Goal: Task Accomplishment & Management: Complete application form

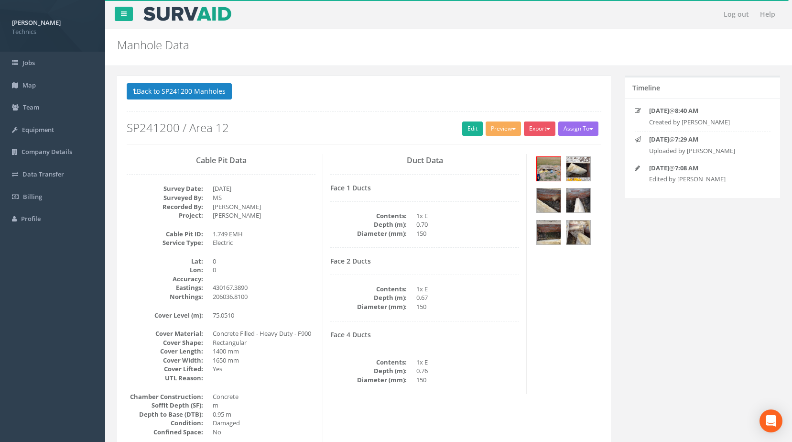
scroll to position [20, 0]
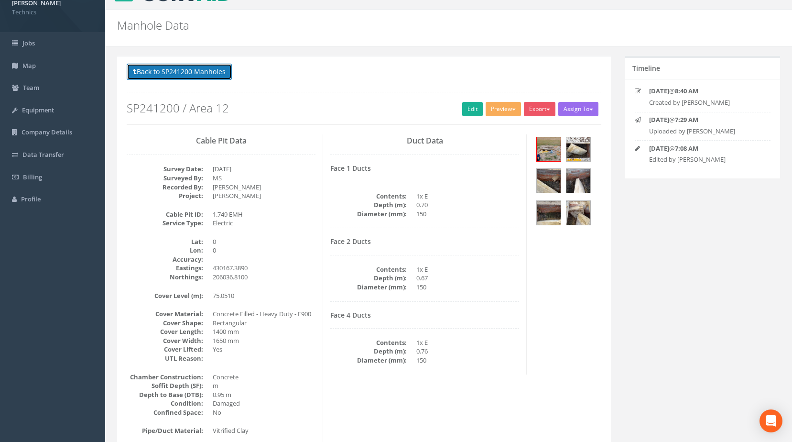
click at [205, 73] on button "Back to SP241200 Manholes" at bounding box center [179, 72] width 105 height 16
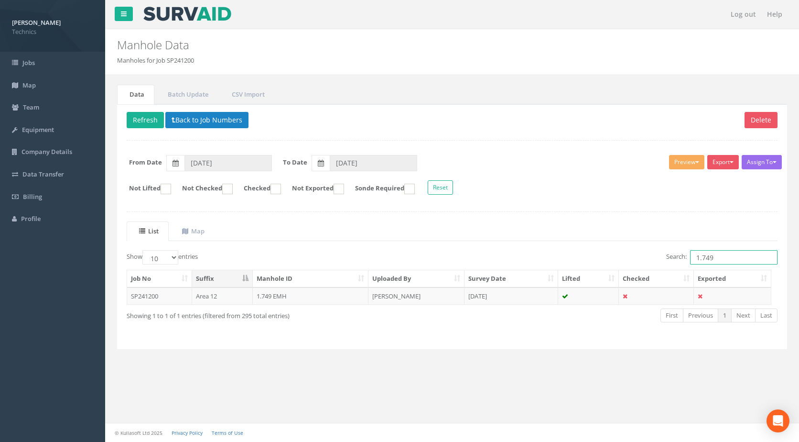
click at [716, 259] on input "1.749" at bounding box center [733, 257] width 87 height 14
type input "1.753"
click at [284, 296] on td "1.753 UMH" at bounding box center [311, 295] width 116 height 17
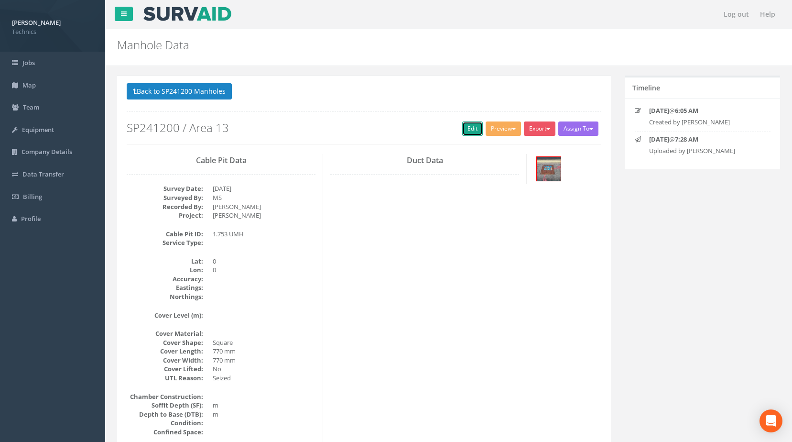
click at [466, 131] on link "Edit" at bounding box center [472, 128] width 21 height 14
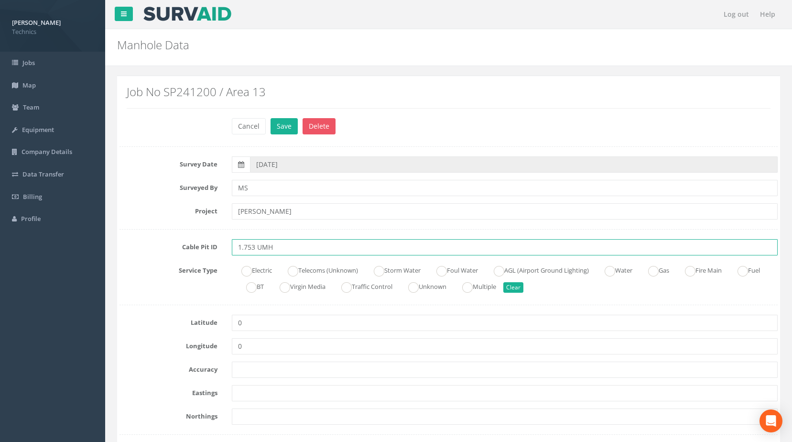
click at [261, 247] on input "1.753 UMH" at bounding box center [505, 247] width 546 height 16
type input "1.753 EMH"
click at [504, 272] on ins at bounding box center [499, 271] width 11 height 11
radio input "true"
type input "1.753 EMH"
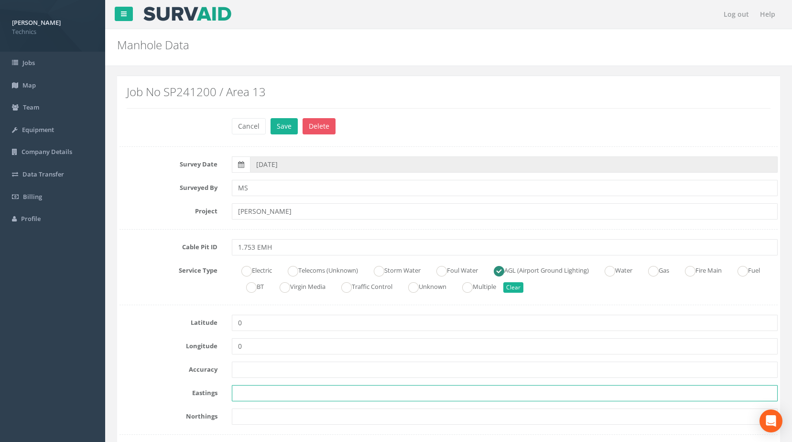
click at [253, 395] on input "text" at bounding box center [505, 393] width 546 height 16
paste input "430221.9734"
type input "430221.9734"
click at [248, 414] on input "text" at bounding box center [505, 416] width 546 height 16
paste input "205979.1293"
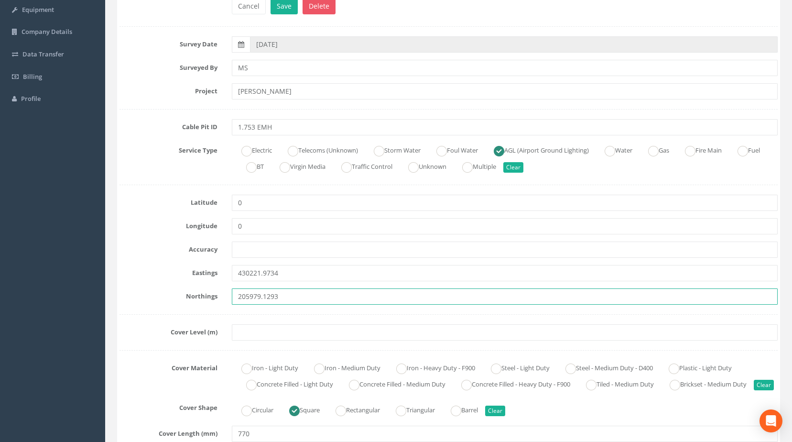
scroll to position [143, 0]
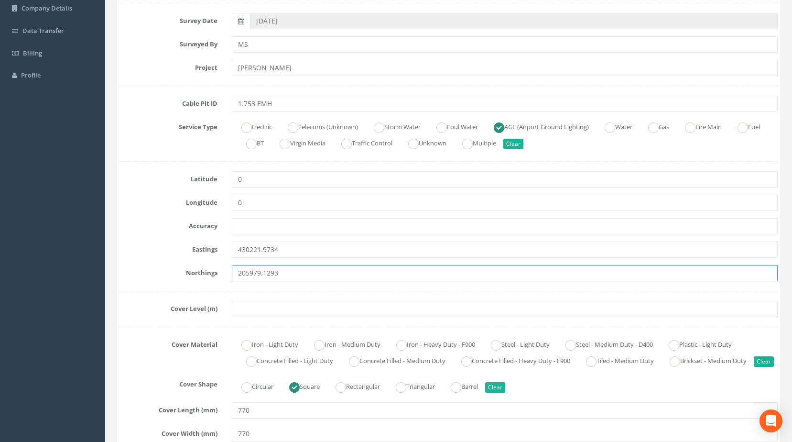
type input "205979.1293"
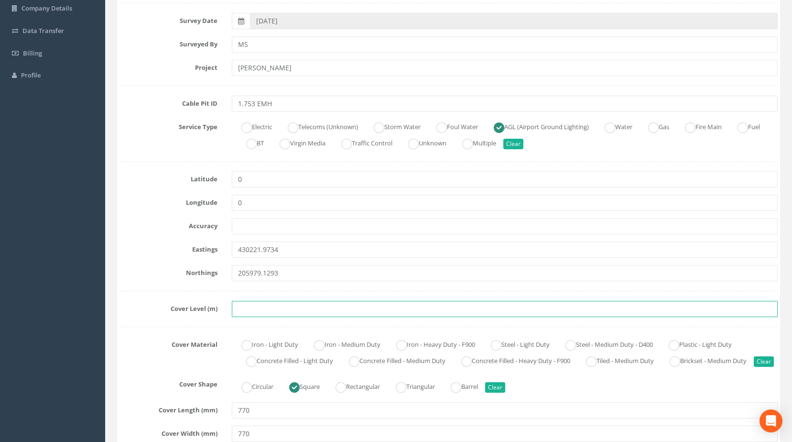
click at [253, 310] on input "text" at bounding box center [505, 309] width 546 height 16
paste input "75.7122"
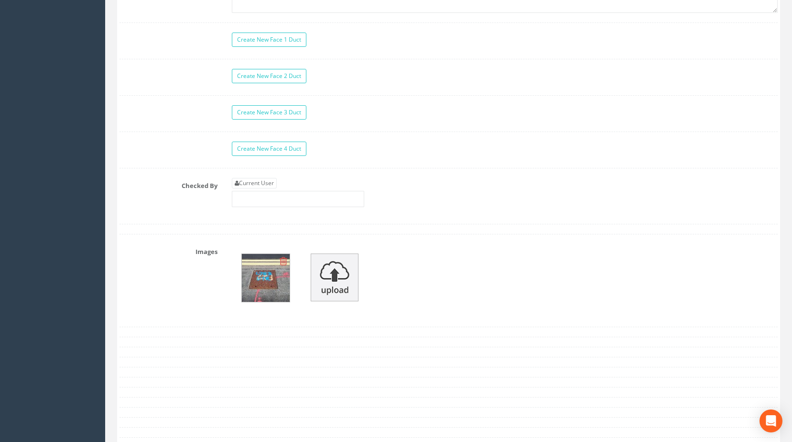
scroll to position [908, 0]
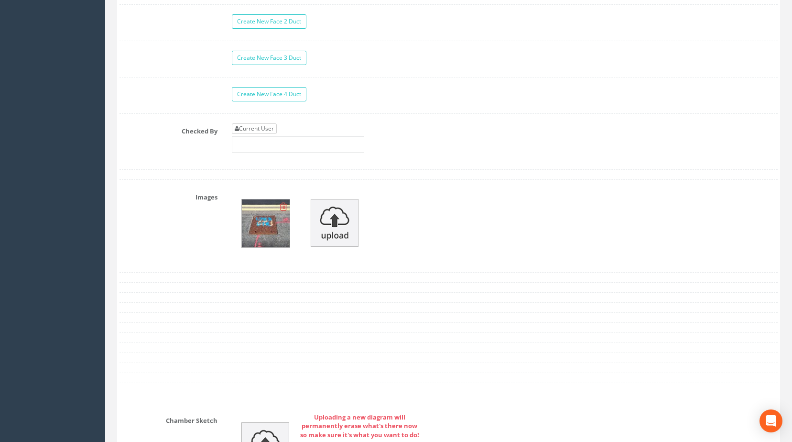
type input "75.7122"
click at [248, 134] on link "Current User" at bounding box center [254, 128] width 45 height 11
type input "[PERSON_NAME]"
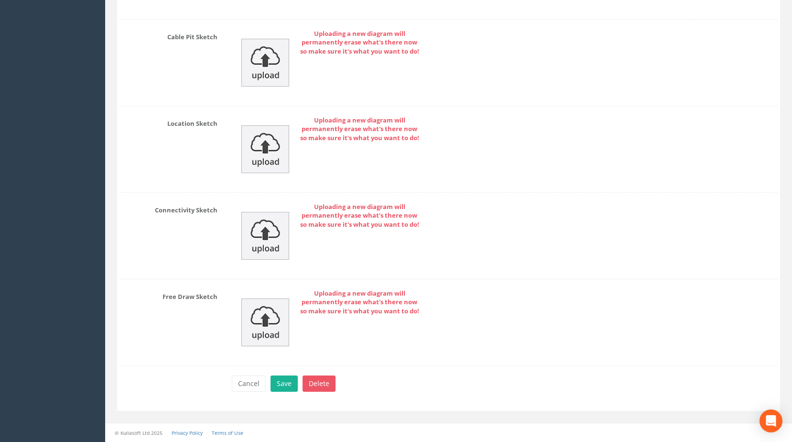
scroll to position [1392, 0]
click at [281, 384] on button "Save" at bounding box center [283, 383] width 27 height 16
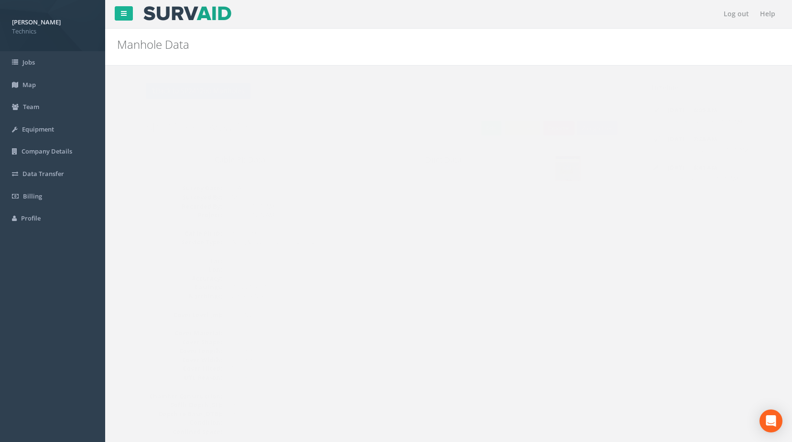
scroll to position [0, 0]
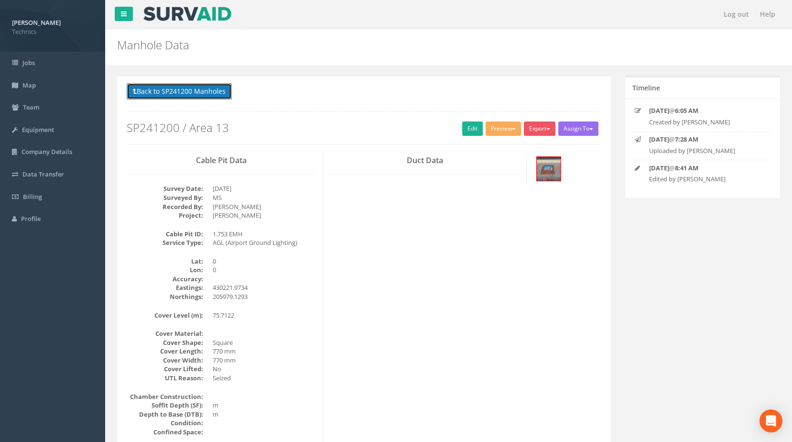
click at [216, 93] on button "Back to SP241200 Manholes" at bounding box center [179, 91] width 105 height 16
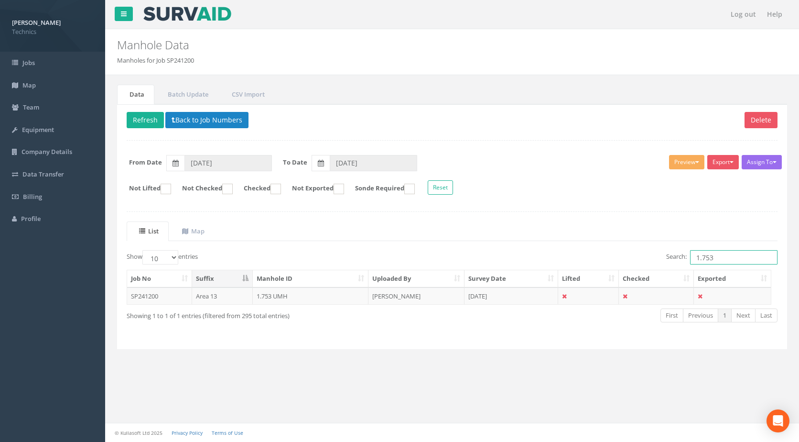
click at [721, 257] on input "1.753" at bounding box center [733, 257] width 87 height 14
type input "1.754"
click at [271, 295] on td "1.754 UTR" at bounding box center [311, 295] width 116 height 17
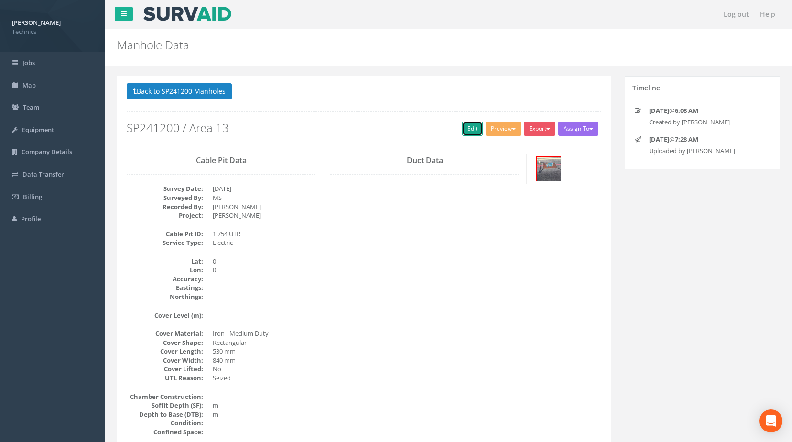
click at [468, 127] on link "Edit" at bounding box center [472, 128] width 21 height 14
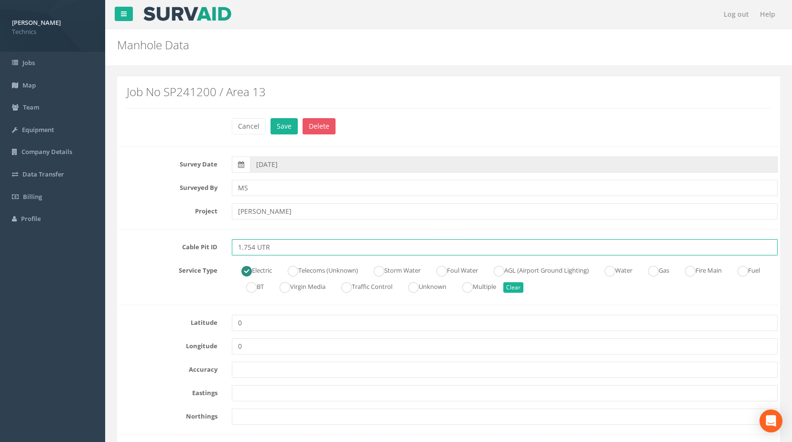
click at [270, 246] on input "1.754 UTR" at bounding box center [505, 247] width 546 height 16
type input "1.754 EMH"
drag, startPoint x: 510, startPoint y: 271, endPoint x: 503, endPoint y: 281, distance: 11.9
click at [504, 271] on ins at bounding box center [499, 271] width 11 height 11
radio input "false"
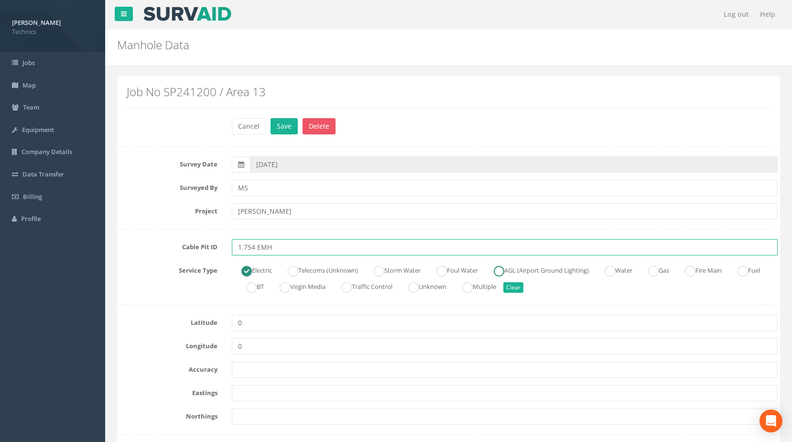
radio input "true"
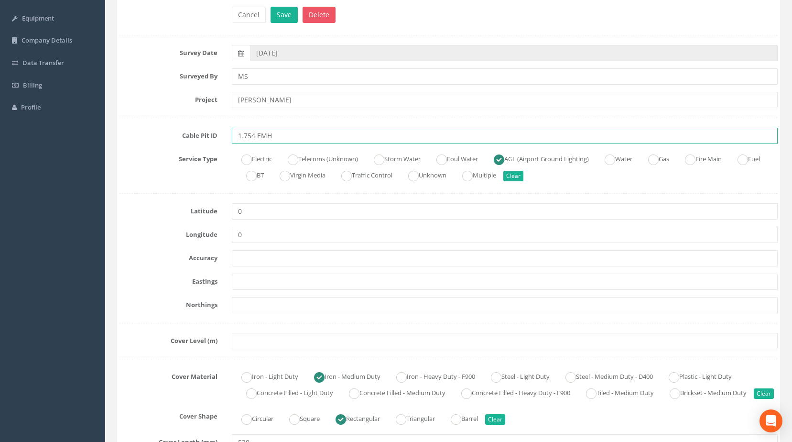
scroll to position [143, 0]
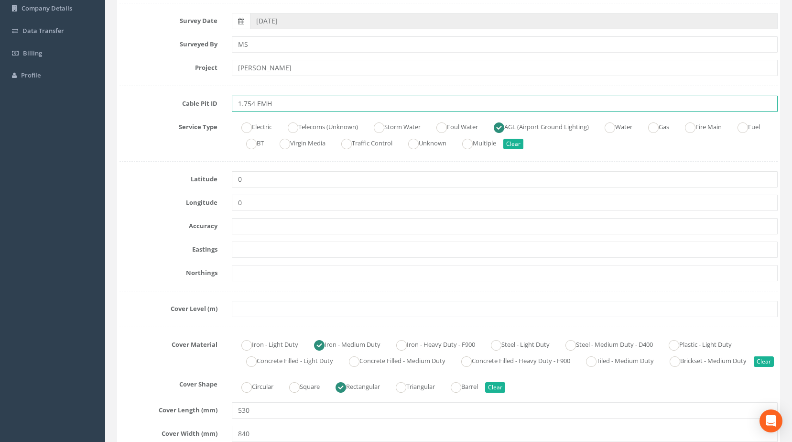
type input "1.754 EMH"
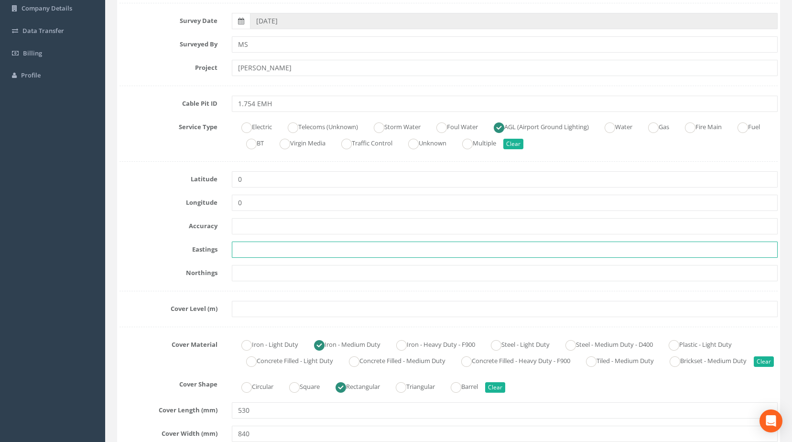
click at [233, 249] on input "text" at bounding box center [505, 249] width 546 height 16
paste input "430260.9147"
type input "430260.9147"
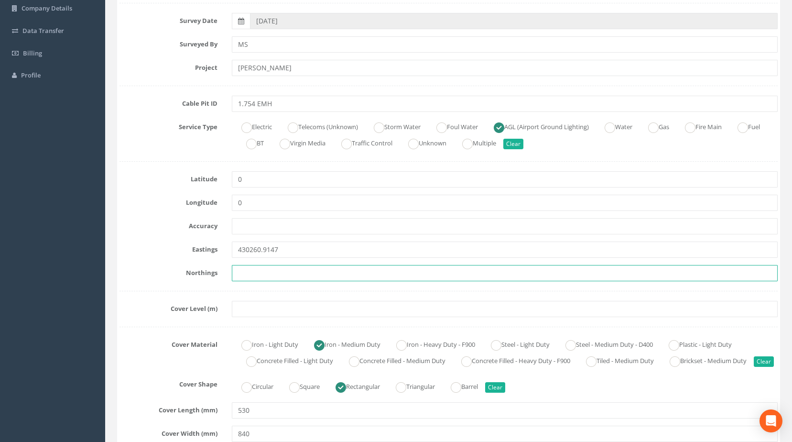
click at [242, 276] on input "text" at bounding box center [505, 273] width 546 height 16
paste input "205990.8252"
type input "205990.8252"
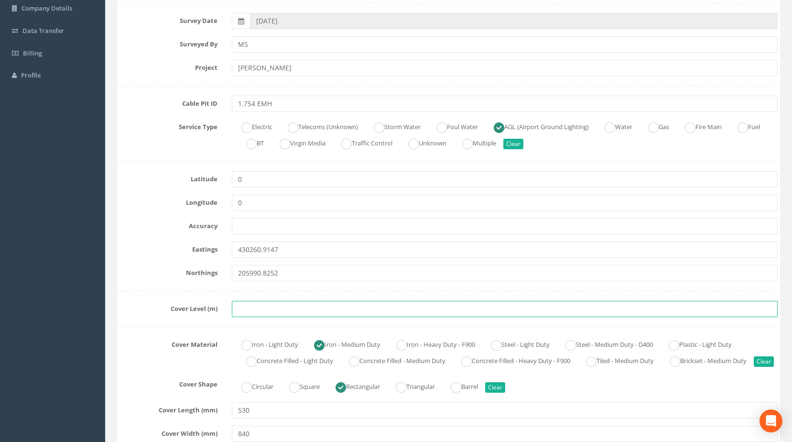
click at [239, 310] on input "text" at bounding box center [505, 309] width 546 height 16
paste input "75.5923"
type input "75.5923"
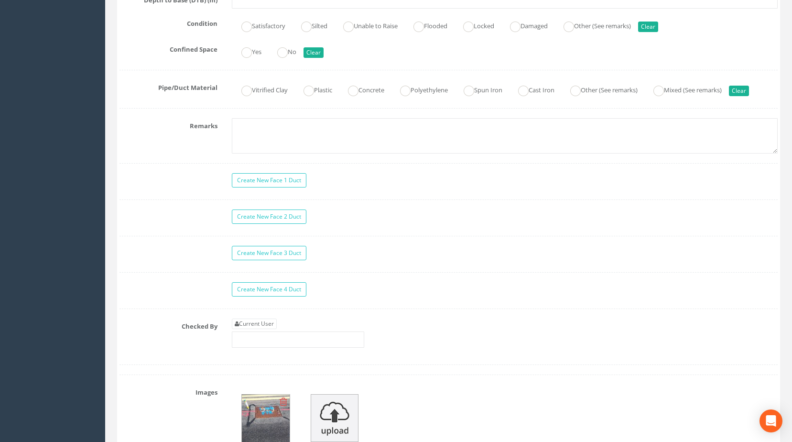
scroll to position [717, 0]
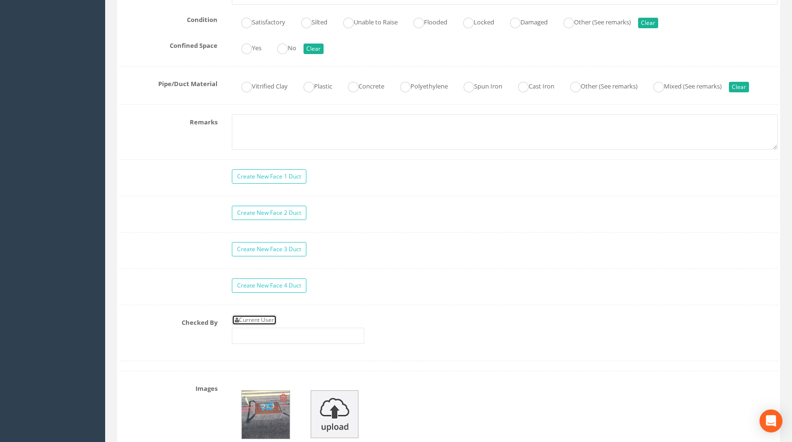
click at [257, 325] on link "Current User" at bounding box center [254, 319] width 45 height 11
type input "[PERSON_NAME]"
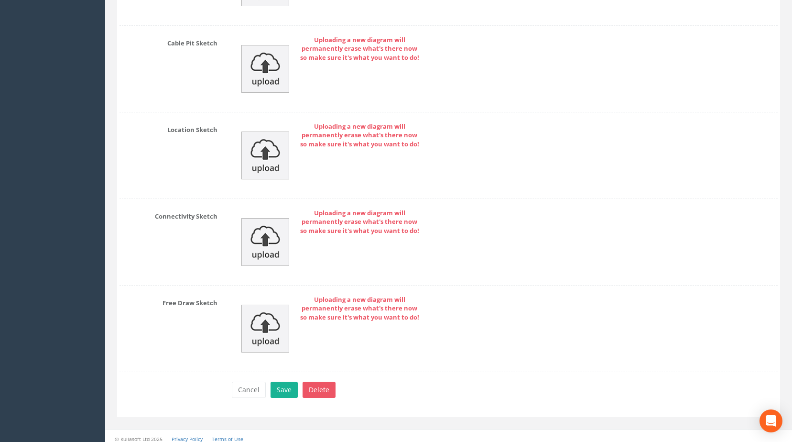
scroll to position [1392, 0]
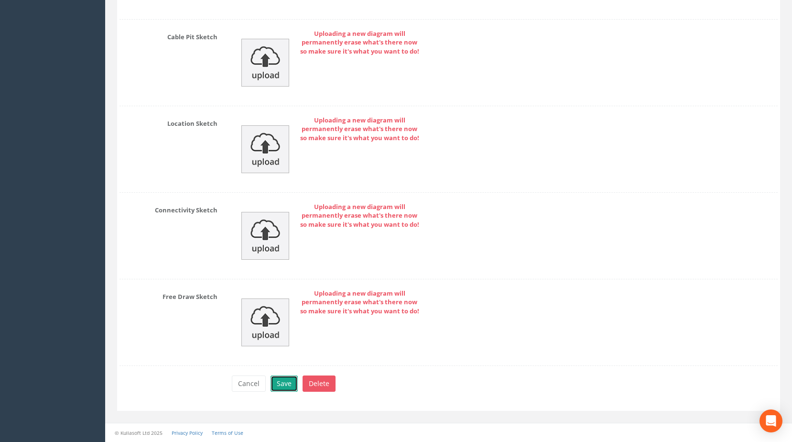
click at [278, 387] on button "Save" at bounding box center [283, 383] width 27 height 16
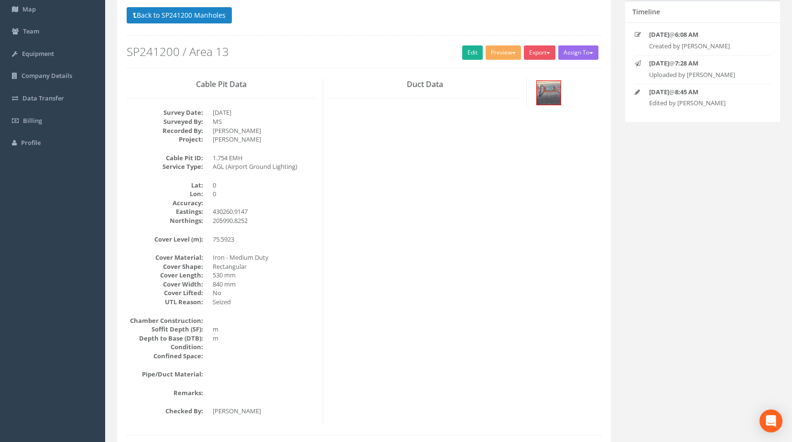
scroll to position [0, 0]
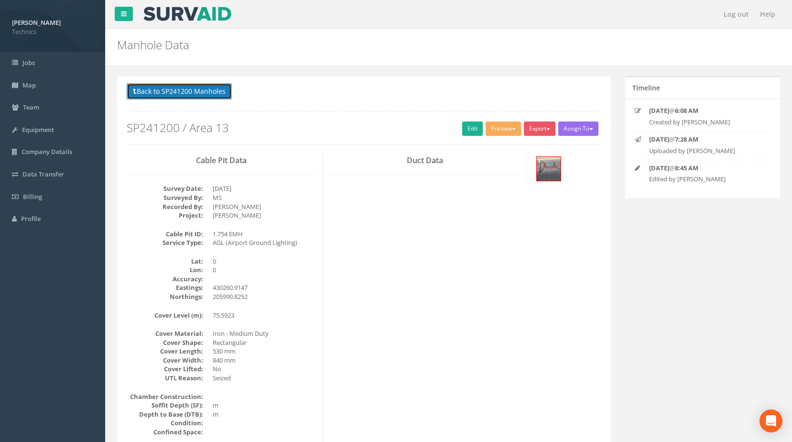
click at [211, 96] on button "Back to SP241200 Manholes" at bounding box center [179, 91] width 105 height 16
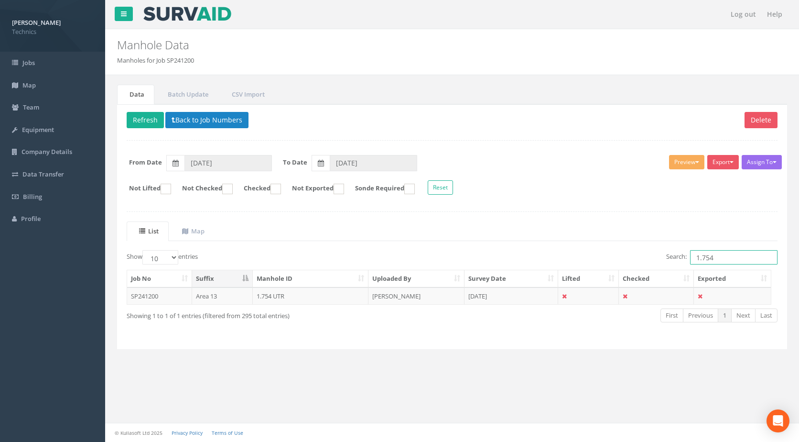
click at [718, 258] on input "1.754" at bounding box center [733, 257] width 87 height 14
type input "1.680"
click at [266, 297] on td "1.680 UMH" at bounding box center [311, 295] width 116 height 17
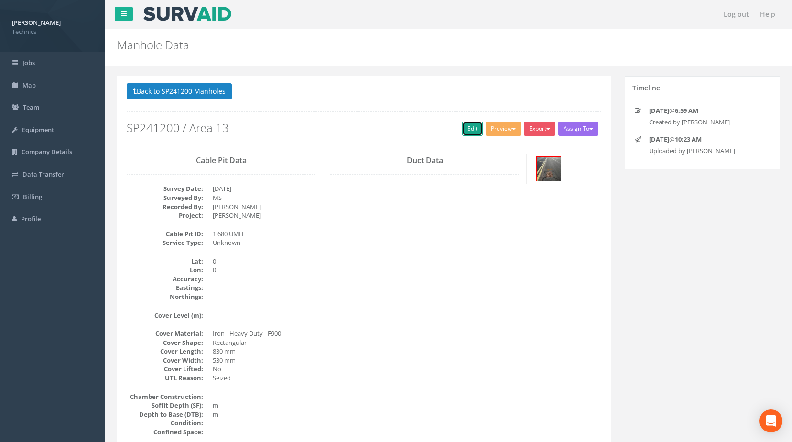
click at [471, 129] on link "Edit" at bounding box center [472, 128] width 21 height 14
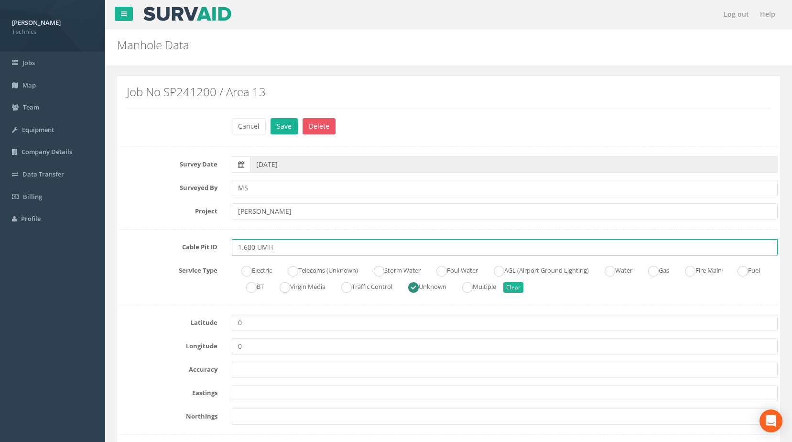
click at [273, 246] on input "1.680 UMH" at bounding box center [505, 247] width 546 height 16
type input "1.680 EMH"
click at [504, 270] on ins at bounding box center [499, 271] width 11 height 11
radio input "true"
type input "1.680 EMH"
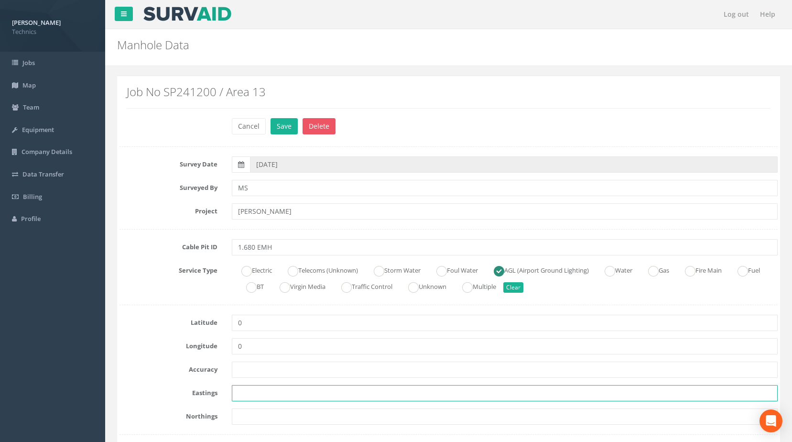
click at [243, 394] on input "text" at bounding box center [505, 393] width 546 height 16
paste input "430275.4751"
type input "430275.4751"
click at [253, 416] on input "text" at bounding box center [505, 416] width 546 height 16
paste input "205995.1960"
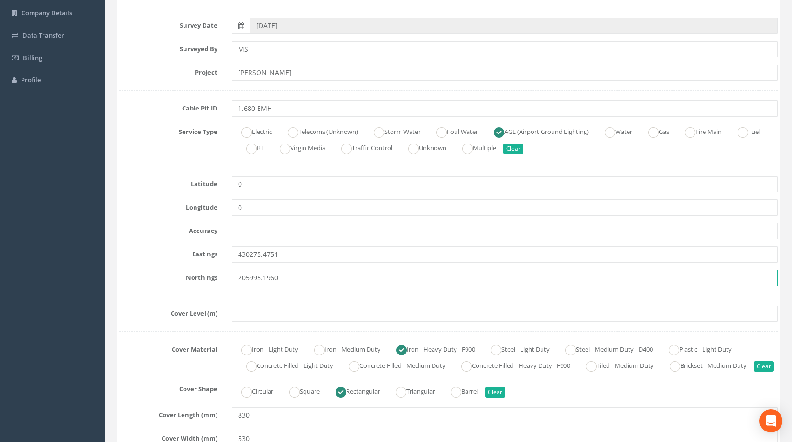
scroll to position [143, 0]
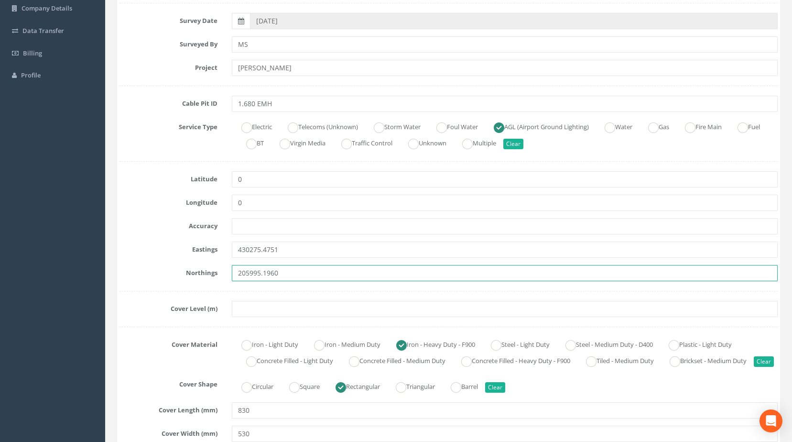
type input "205995.1960"
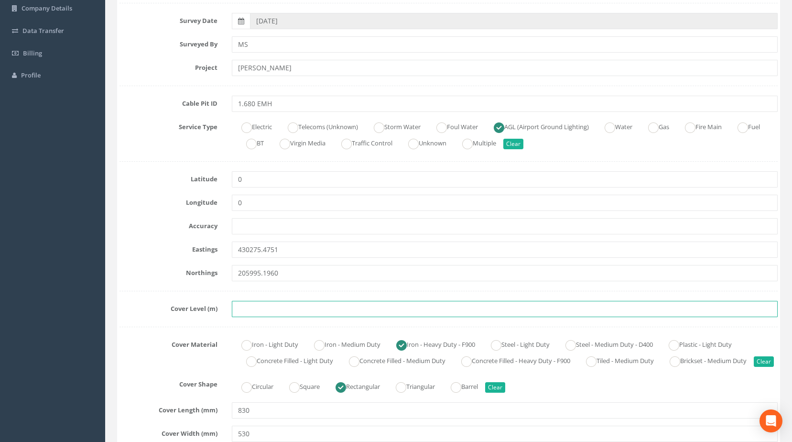
click at [246, 308] on input "text" at bounding box center [505, 309] width 546 height 16
paste input "75.5576"
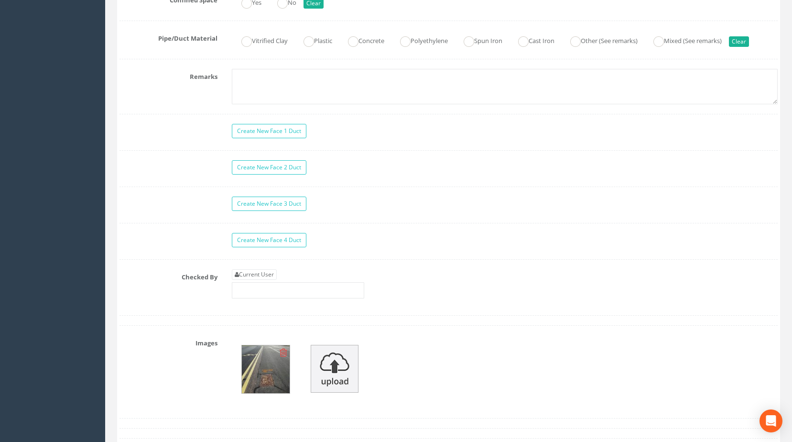
scroll to position [765, 0]
type input "75.5576"
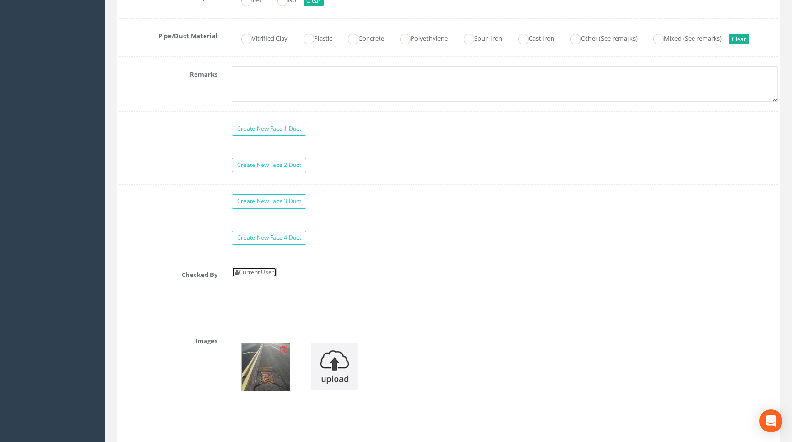
click at [264, 277] on link "Current User" at bounding box center [254, 272] width 45 height 11
type input "[PERSON_NAME]"
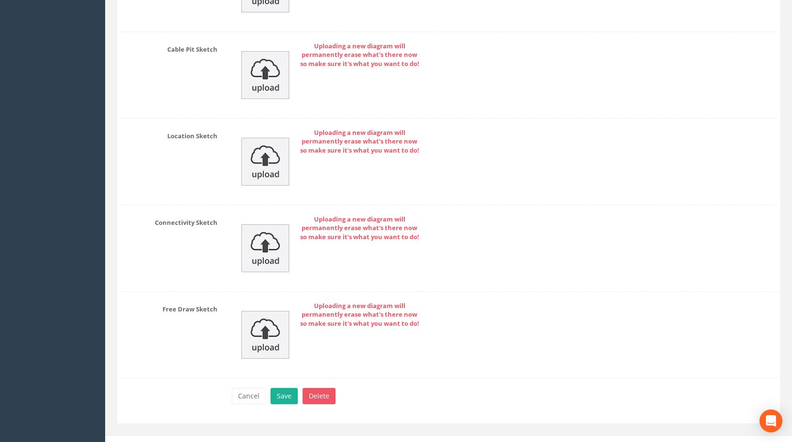
scroll to position [1392, 0]
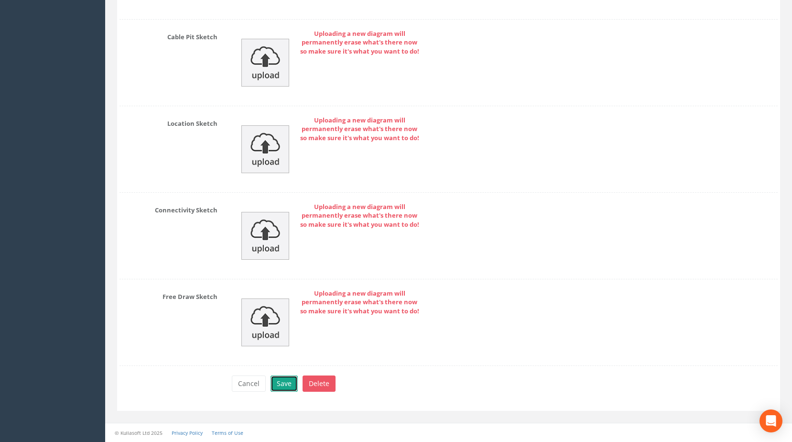
click at [279, 383] on button "Save" at bounding box center [283, 383] width 27 height 16
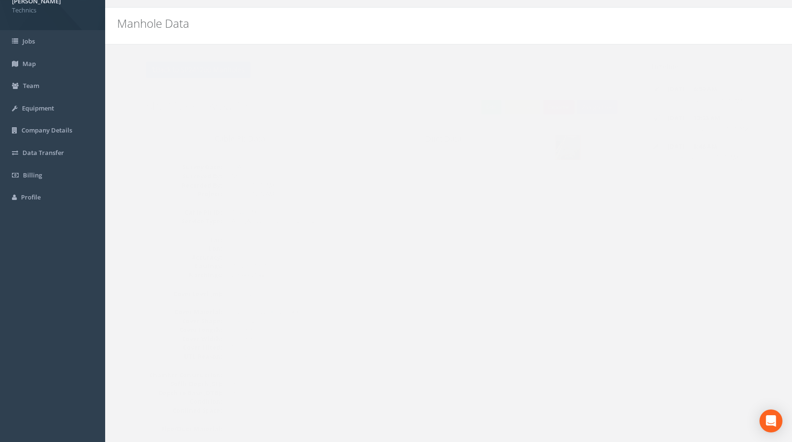
scroll to position [0, 0]
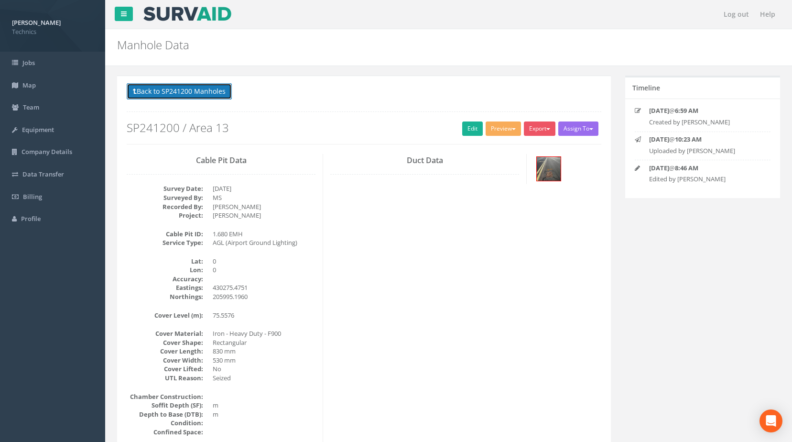
drag, startPoint x: 214, startPoint y: 95, endPoint x: 219, endPoint y: 107, distance: 13.1
click at [214, 95] on button "Back to SP241200 Manholes" at bounding box center [179, 91] width 105 height 16
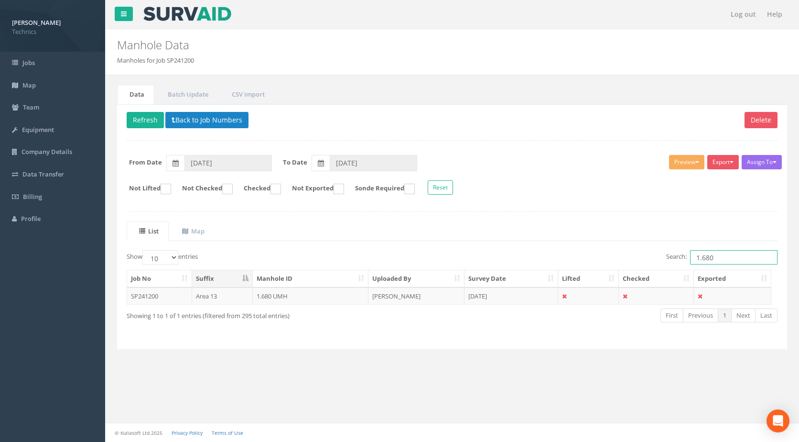
click at [718, 259] on input "1.680" at bounding box center [733, 257] width 87 height 14
type input "1.679"
click at [270, 298] on td "1.679 UMH" at bounding box center [311, 295] width 116 height 17
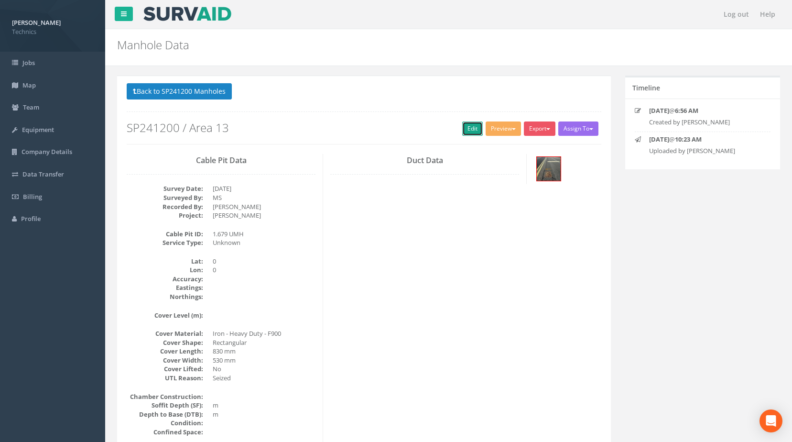
click at [468, 132] on link "Edit" at bounding box center [472, 128] width 21 height 14
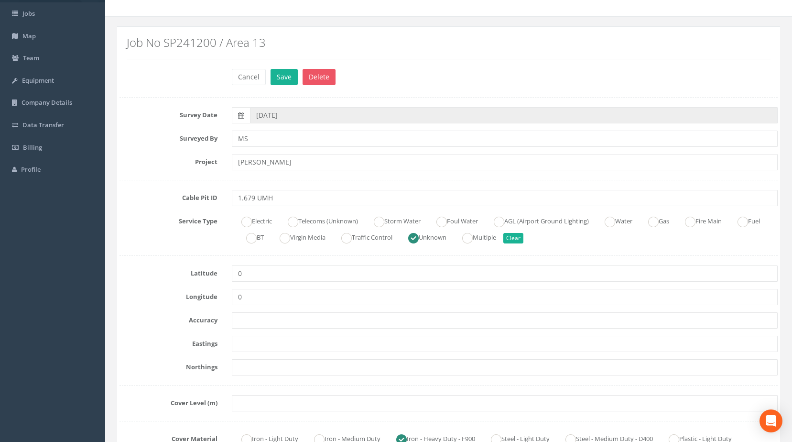
scroll to position [48, 0]
click at [504, 223] on ins at bounding box center [499, 223] width 11 height 11
radio input "true"
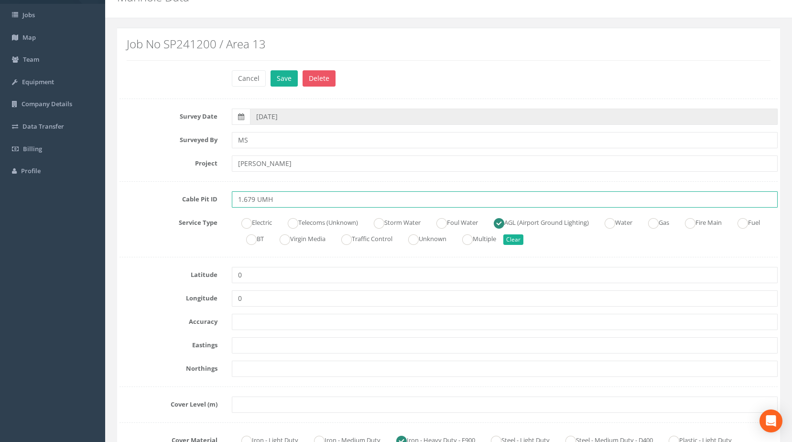
click at [260, 200] on input "1.679 UMH" at bounding box center [505, 199] width 546 height 16
type input "1.679 EMH"
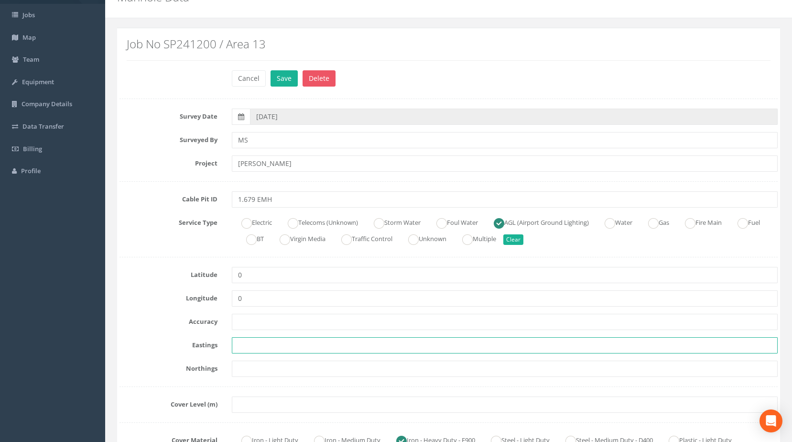
click at [243, 345] on input "text" at bounding box center [505, 345] width 546 height 16
paste input "430290.0976"
type input "430290.0976"
click at [232, 368] on input "text" at bounding box center [505, 368] width 546 height 16
paste input "205999.5756"
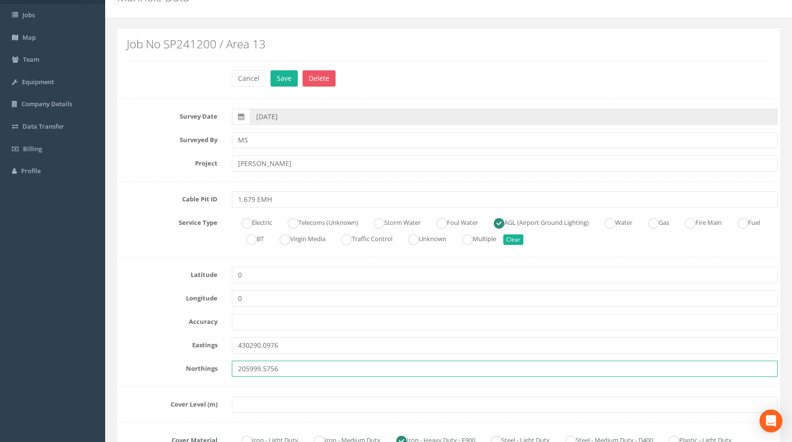
type input "205999.5756"
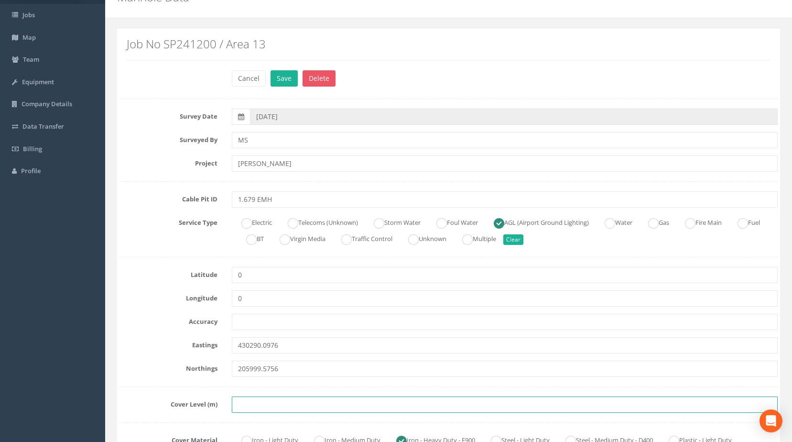
click at [241, 406] on input "text" at bounding box center [505, 404] width 546 height 16
paste input "75.5355"
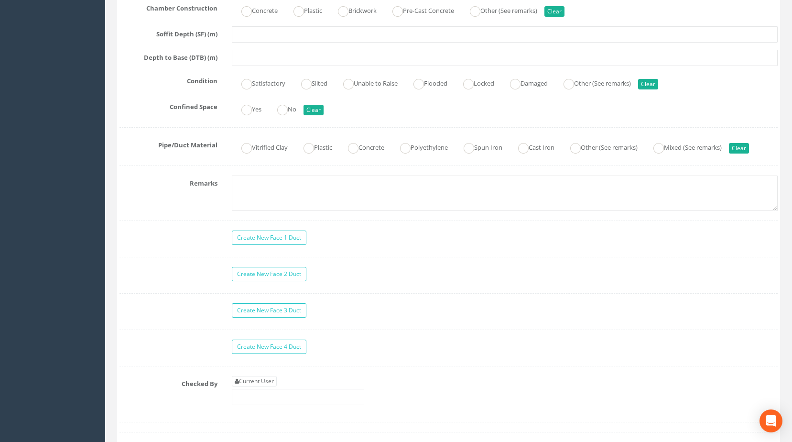
scroll to position [717, 0]
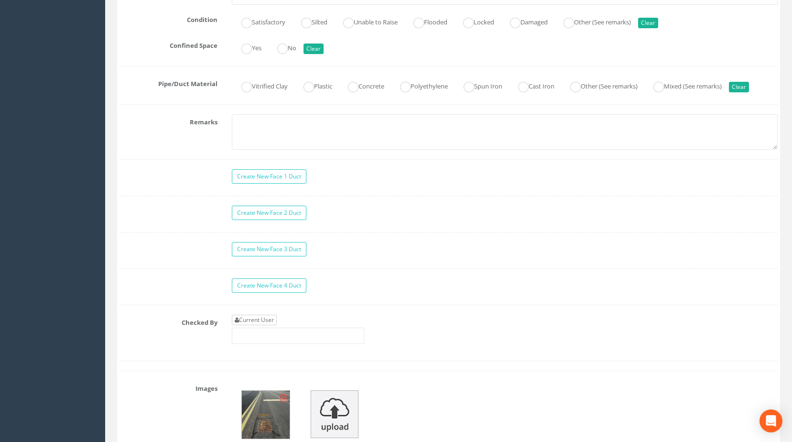
type input "75.5355"
click at [259, 325] on link "Current User" at bounding box center [254, 319] width 45 height 11
type input "[PERSON_NAME]"
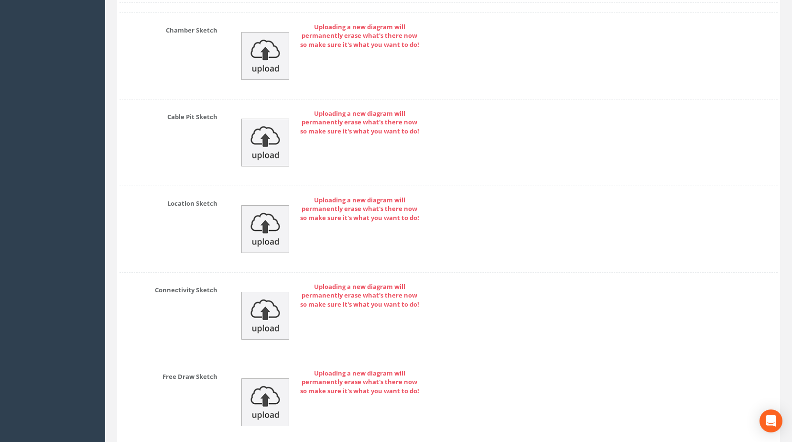
scroll to position [1392, 0]
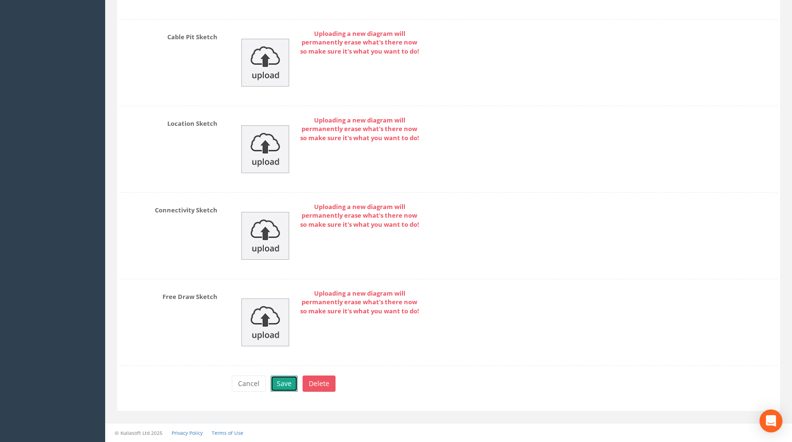
click at [283, 383] on button "Save" at bounding box center [283, 383] width 27 height 16
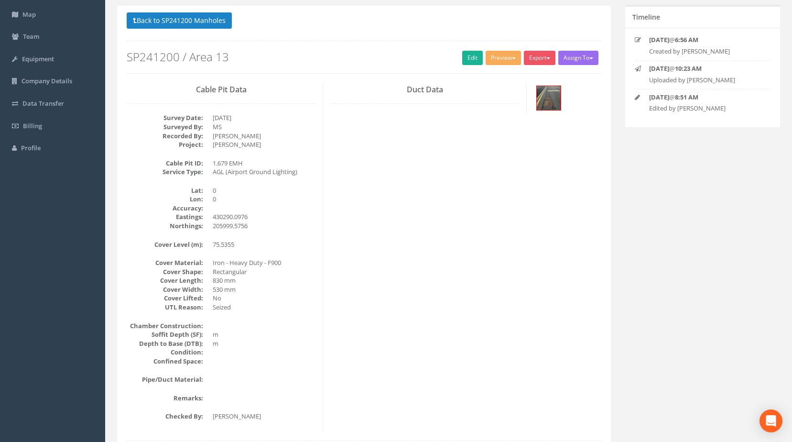
scroll to position [0, 0]
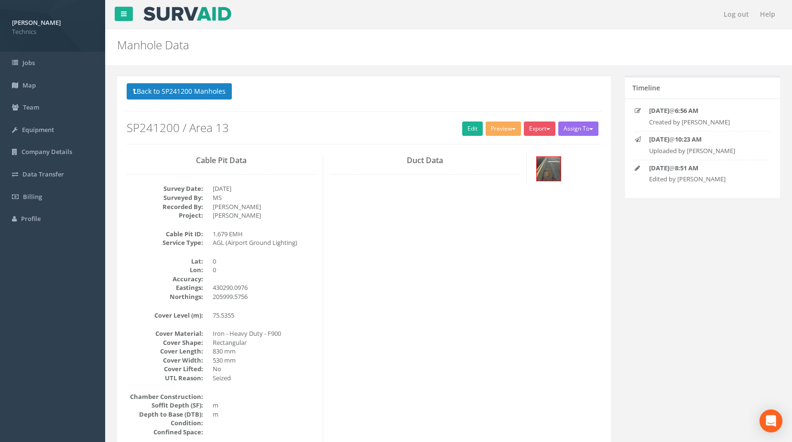
drag, startPoint x: 370, startPoint y: 304, endPoint x: 379, endPoint y: 292, distance: 14.7
click at [191, 94] on button "Back to SP241200 Manholes" at bounding box center [179, 91] width 105 height 16
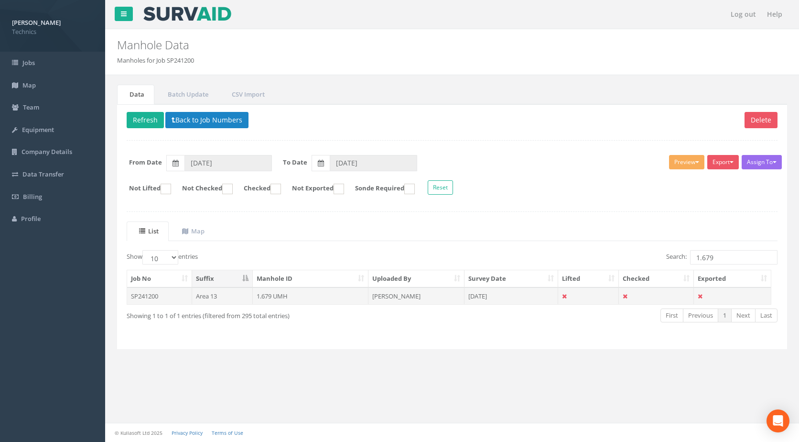
click at [276, 298] on td "1.679 UMH" at bounding box center [311, 295] width 116 height 17
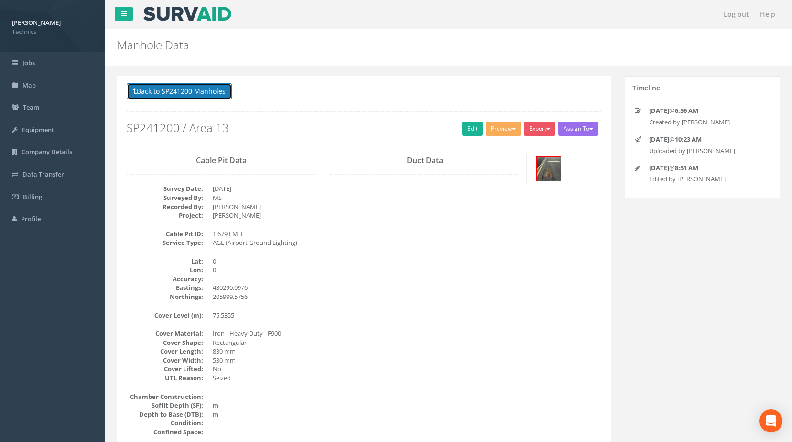
click at [190, 94] on button "Back to SP241200 Manholes" at bounding box center [179, 91] width 105 height 16
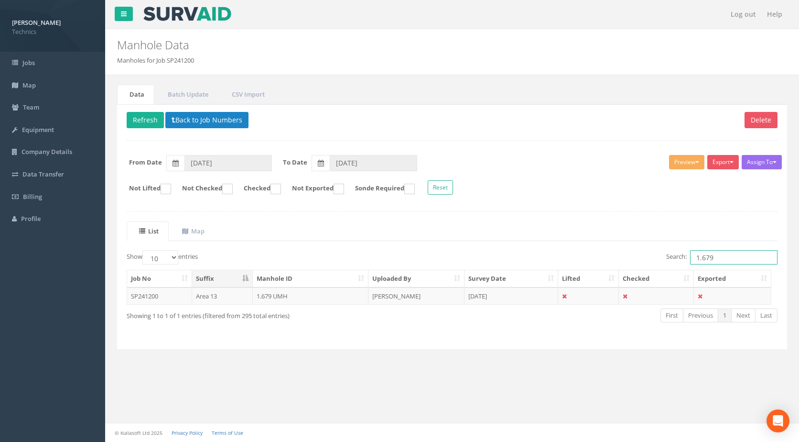
click at [719, 258] on input "1.679" at bounding box center [733, 257] width 87 height 14
type input "1.677"
click at [270, 297] on td "1.677 UMH" at bounding box center [311, 295] width 116 height 17
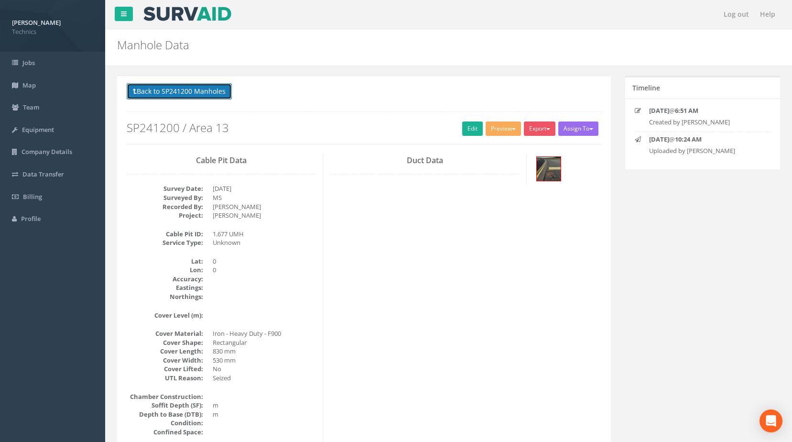
click at [183, 90] on button "Back to SP241200 Manholes" at bounding box center [179, 91] width 105 height 16
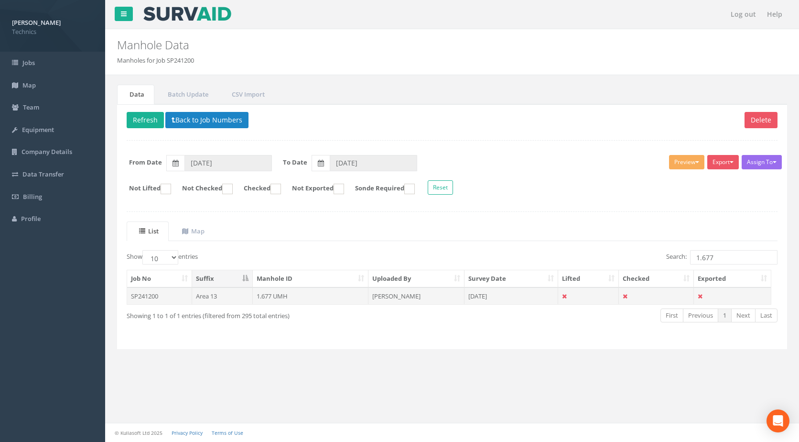
click at [269, 296] on td "1.677 UMH" at bounding box center [311, 295] width 116 height 17
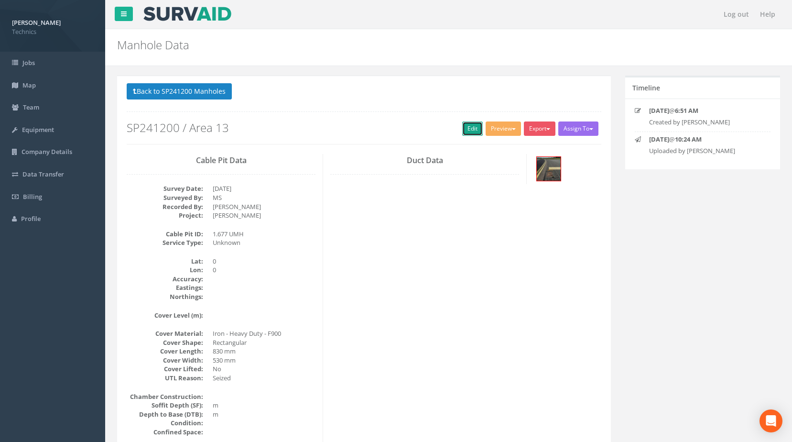
click at [462, 130] on link "Edit" at bounding box center [472, 128] width 21 height 14
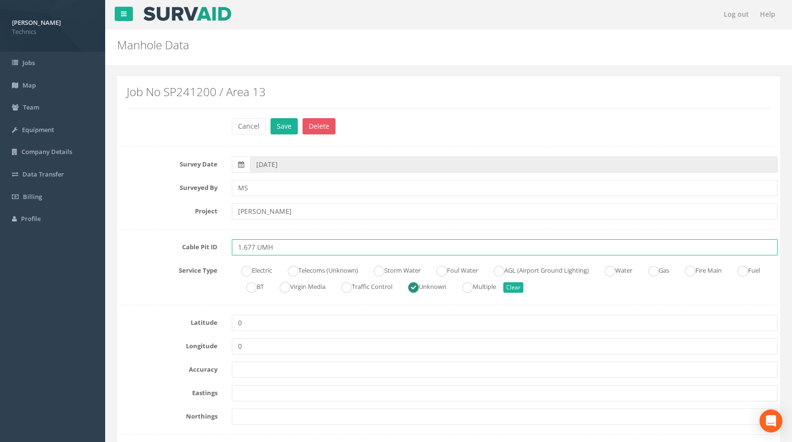
click at [261, 246] on input "1.677 UMH" at bounding box center [505, 247] width 546 height 16
type input "1.677 EMH"
click at [504, 270] on ins at bounding box center [499, 271] width 11 height 11
radio input "true"
type input "1.677 EMH"
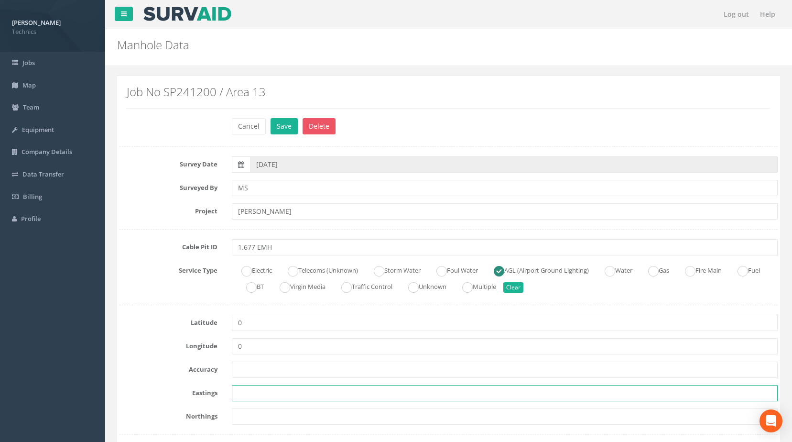
click at [236, 395] on input "text" at bounding box center [505, 393] width 546 height 16
paste input "430323.3093"
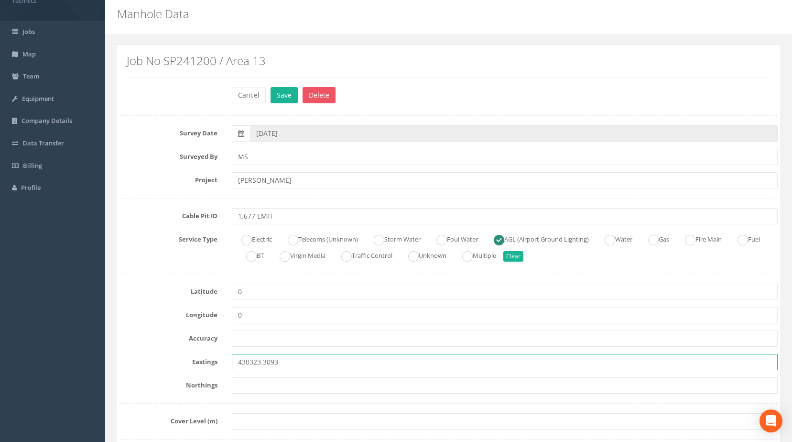
scroll to position [48, 0]
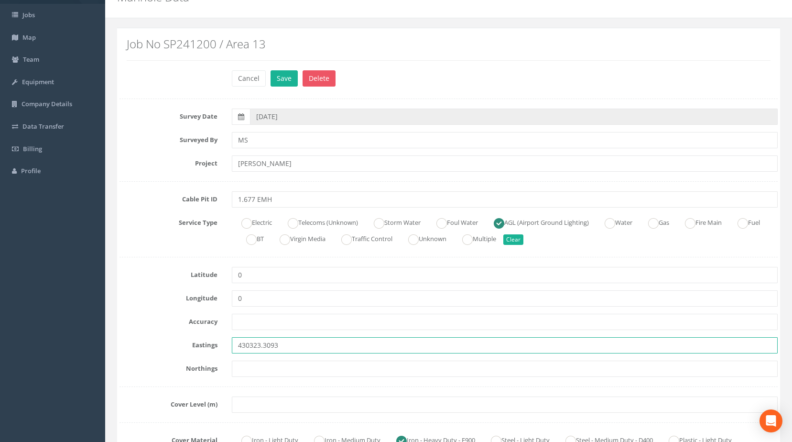
type input "430323.3093"
click at [234, 371] on input "text" at bounding box center [505, 368] width 546 height 16
paste input "206011.2666"
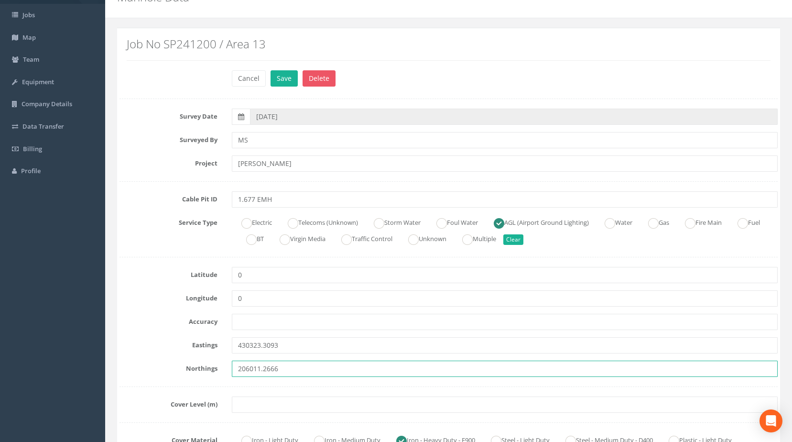
type input "206011.2666"
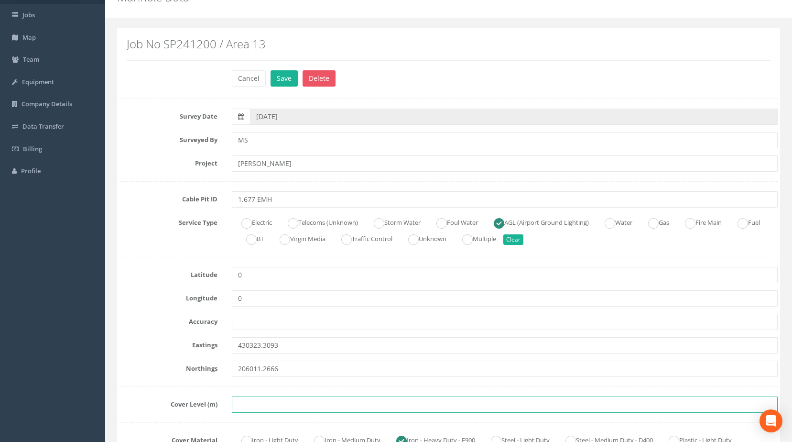
click at [255, 409] on input "text" at bounding box center [505, 404] width 546 height 16
paste input "75.5040"
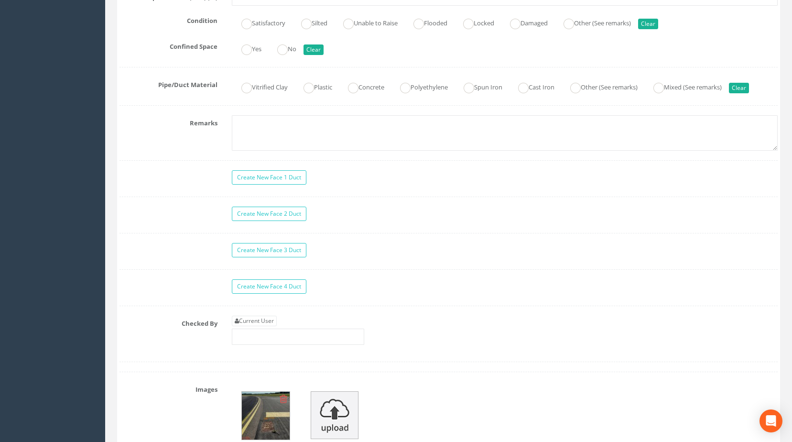
scroll to position [717, 0]
type input "75.5040"
click at [263, 325] on link "Current User" at bounding box center [254, 319] width 45 height 11
type input "[PERSON_NAME]"
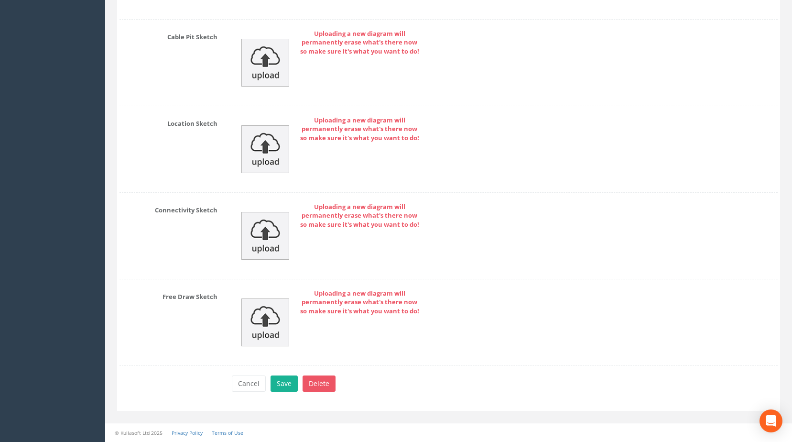
scroll to position [1386, 0]
click at [285, 389] on button "Save" at bounding box center [283, 383] width 27 height 16
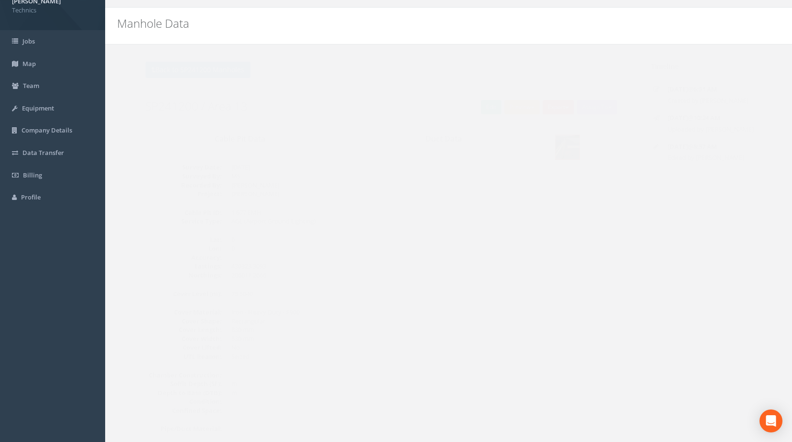
scroll to position [0, 0]
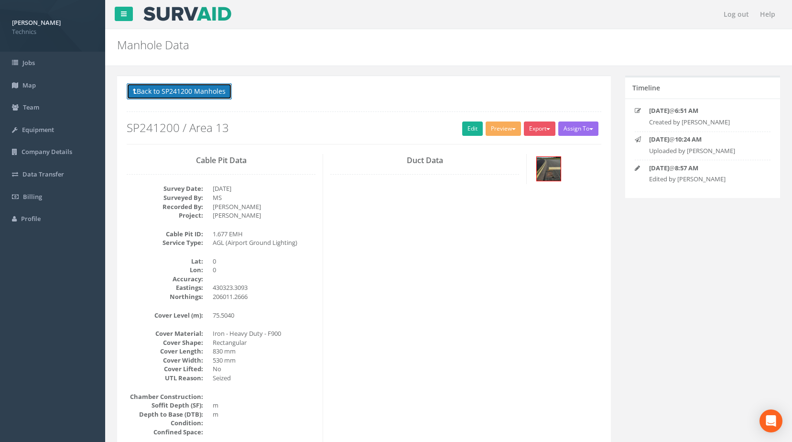
click at [206, 91] on button "Back to SP241200 Manholes" at bounding box center [179, 91] width 105 height 16
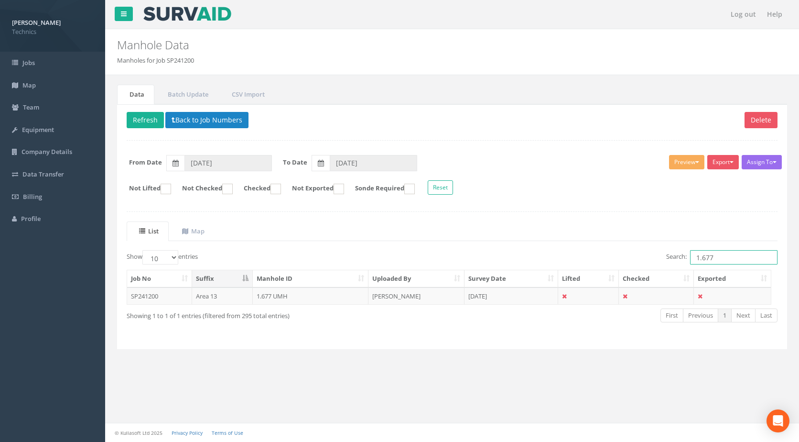
click at [716, 258] on input "1.677" at bounding box center [733, 257] width 87 height 14
type input "1.662"
click at [265, 296] on td "1.662 TIC" at bounding box center [311, 295] width 116 height 17
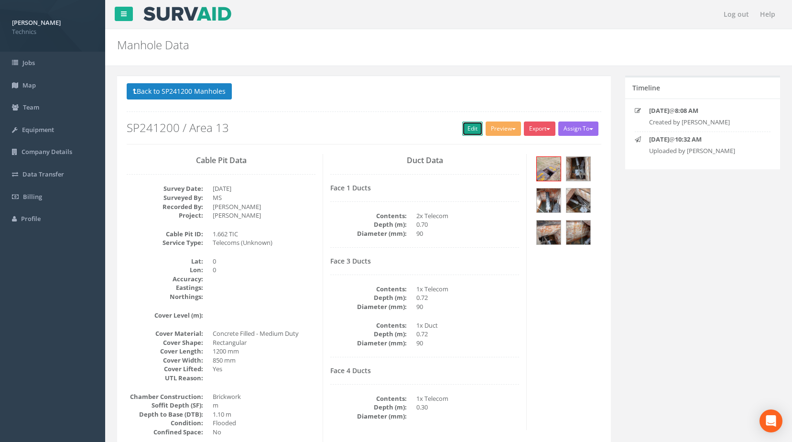
click at [471, 125] on link "Edit" at bounding box center [472, 128] width 21 height 14
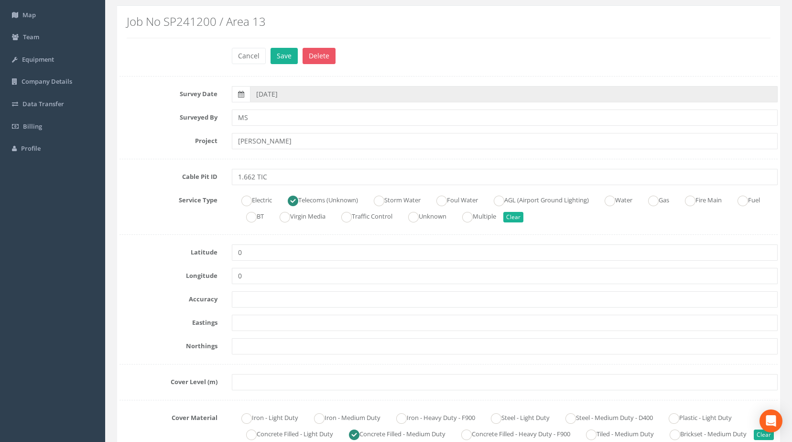
scroll to position [96, 0]
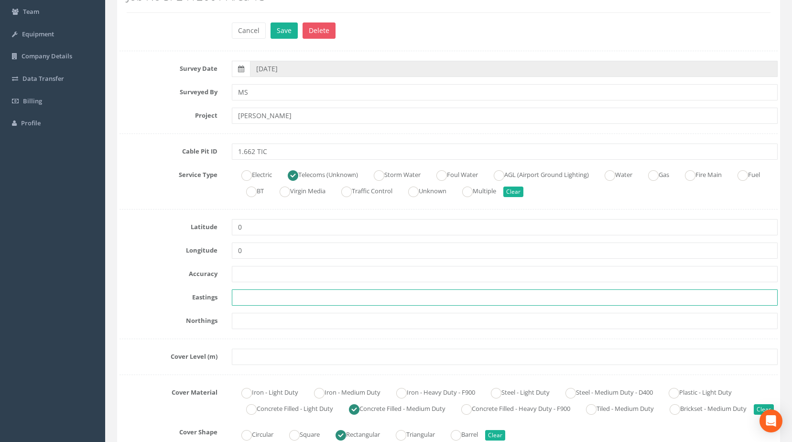
click at [270, 295] on input "text" at bounding box center [505, 297] width 546 height 16
paste input "430172.7070"
type input "430172.7070"
click at [245, 325] on input "text" at bounding box center [505, 321] width 546 height 16
paste input "206088.8970"
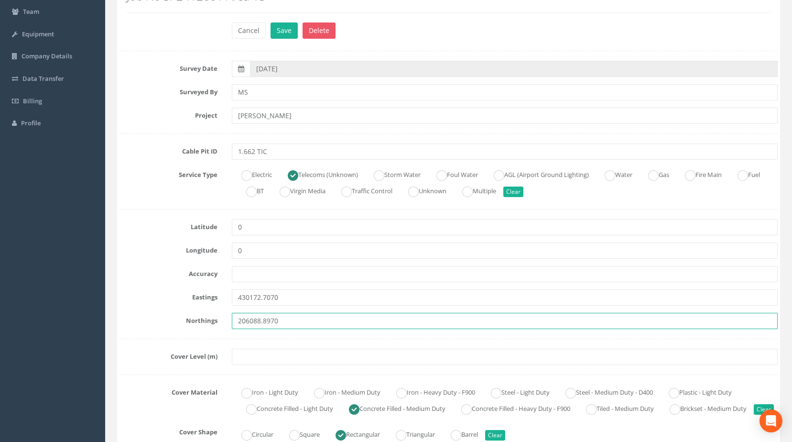
type input "206088.8970"
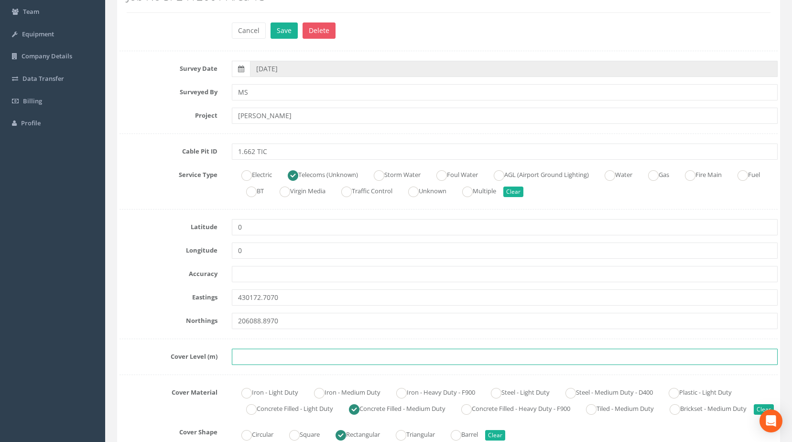
click at [240, 356] on input "text" at bounding box center [505, 356] width 546 height 16
paste input "74.8830"
type input "74.8830"
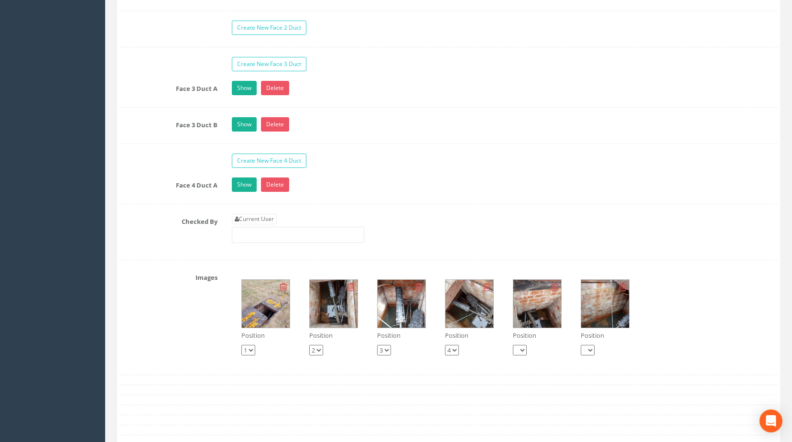
scroll to position [908, 0]
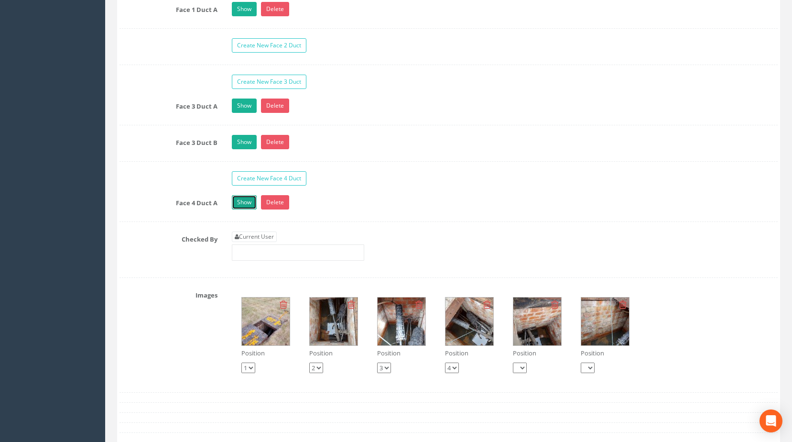
click at [244, 209] on link "Show" at bounding box center [244, 202] width 25 height 14
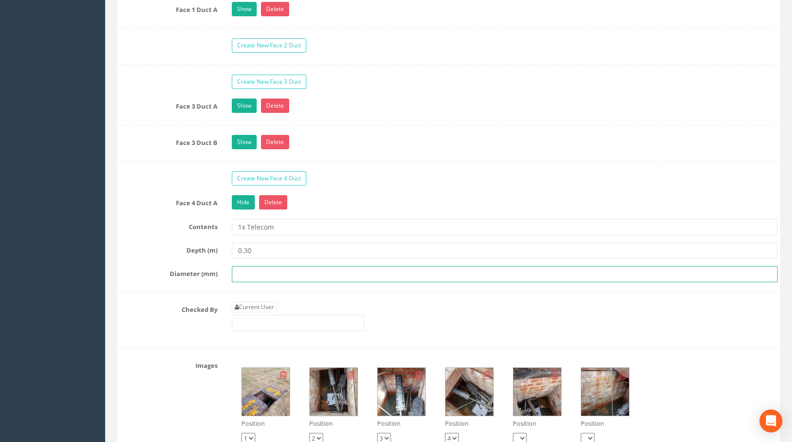
click at [242, 282] on input "text" at bounding box center [505, 274] width 546 height 16
type input "DBC"
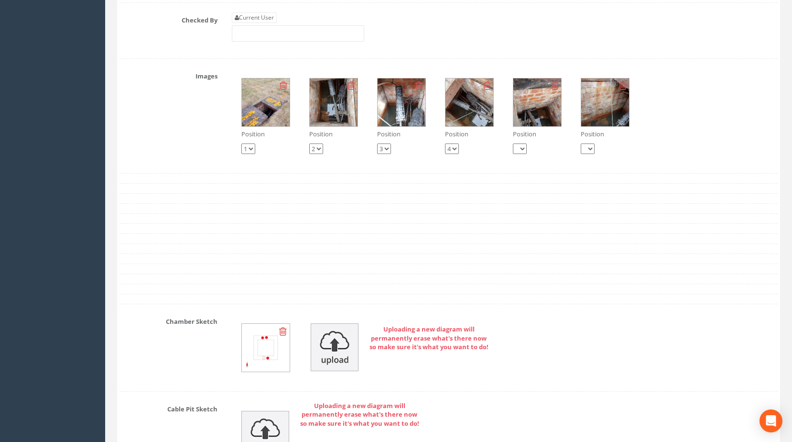
scroll to position [1338, 0]
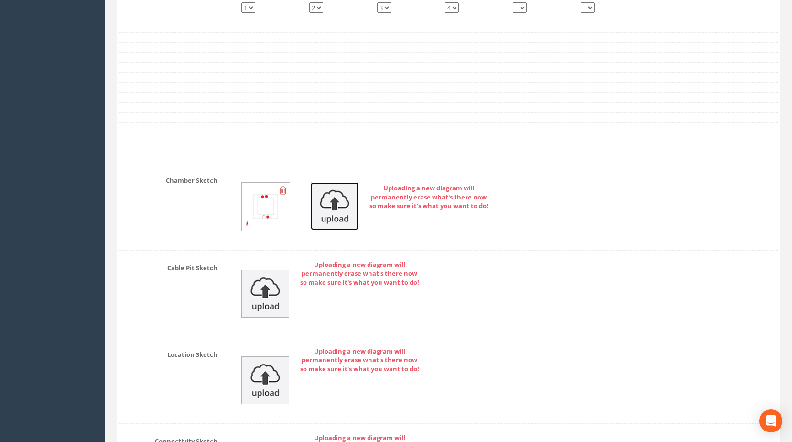
click at [337, 217] on img at bounding box center [335, 206] width 48 height 48
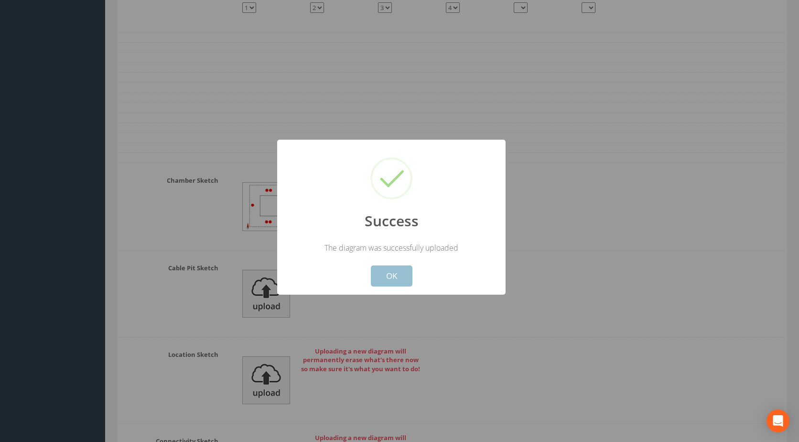
click at [396, 279] on button "OK" at bounding box center [392, 275] width 42 height 21
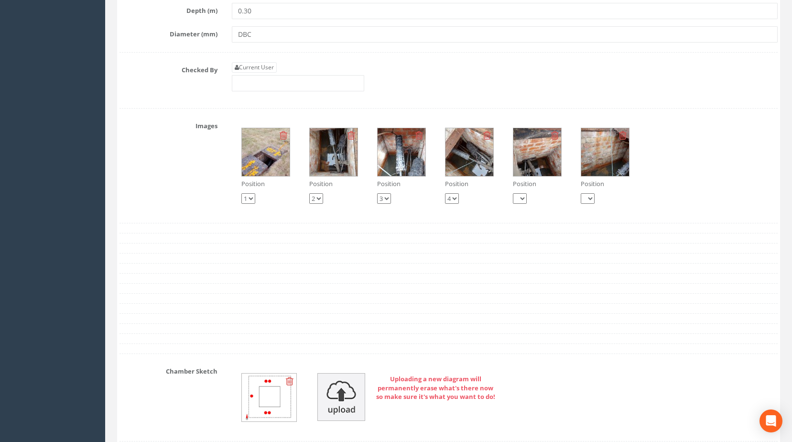
scroll to position [1147, 0]
click at [265, 73] on link "Current User" at bounding box center [254, 68] width 45 height 11
type input "[PERSON_NAME]"
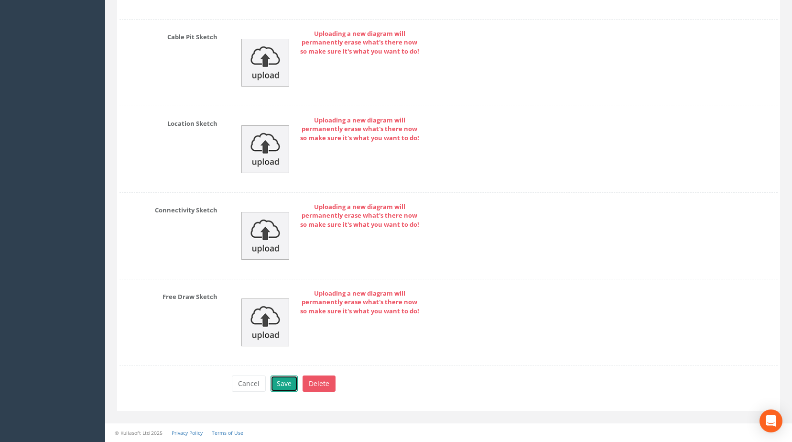
click at [278, 390] on button "Save" at bounding box center [283, 383] width 27 height 16
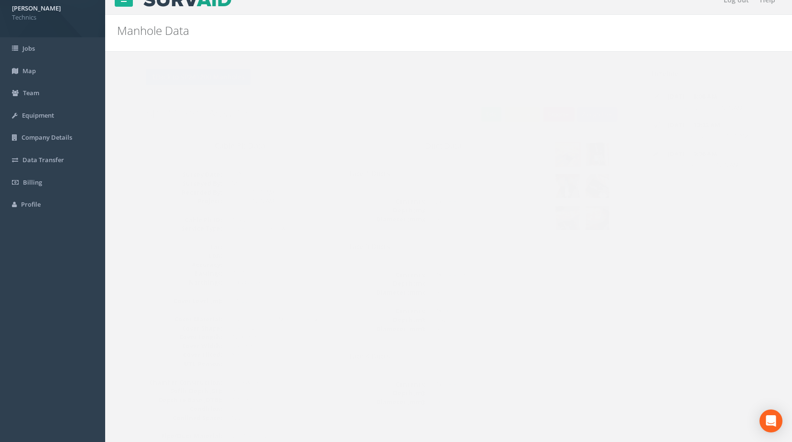
scroll to position [0, 0]
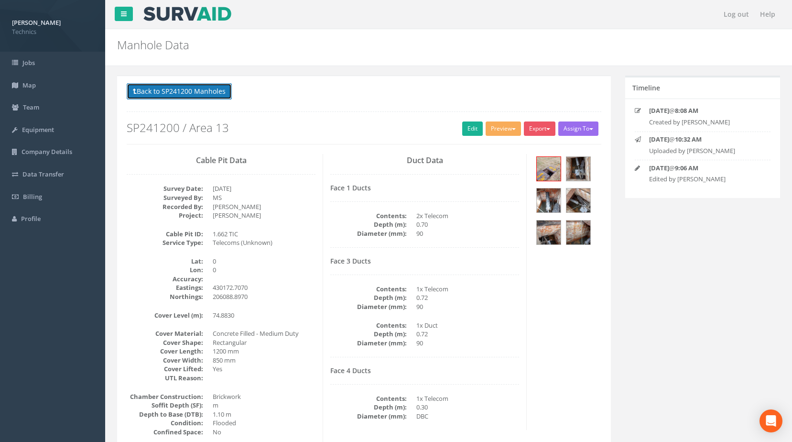
click at [182, 90] on button "Back to SP241200 Manholes" at bounding box center [179, 91] width 105 height 16
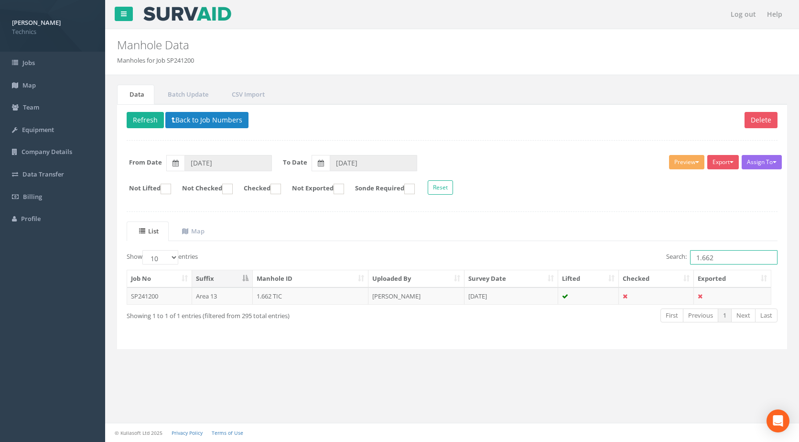
click at [716, 257] on input "1.662" at bounding box center [733, 257] width 87 height 14
type input "1.667"
click at [269, 296] on td "1.667 UMH" at bounding box center [311, 295] width 116 height 17
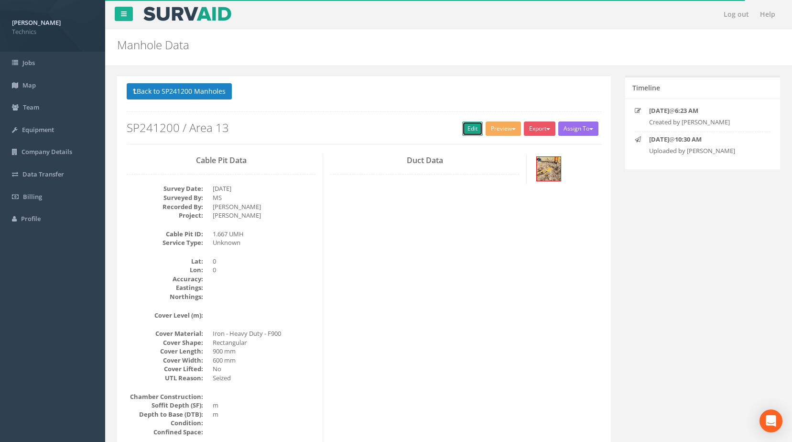
click at [469, 129] on link "Edit" at bounding box center [472, 128] width 21 height 14
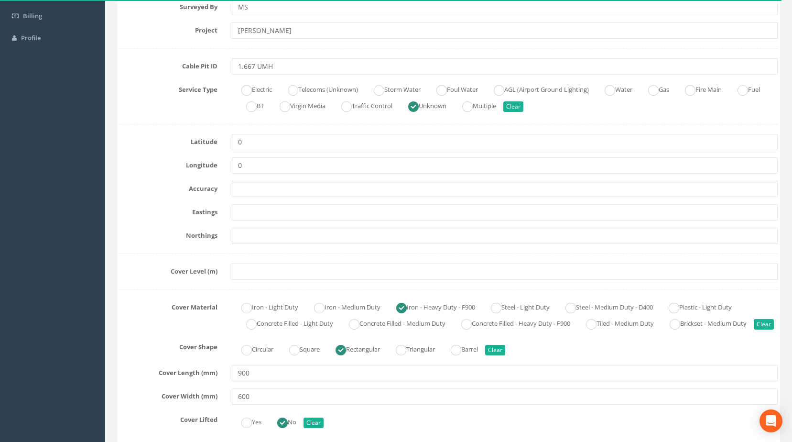
scroll to position [191, 0]
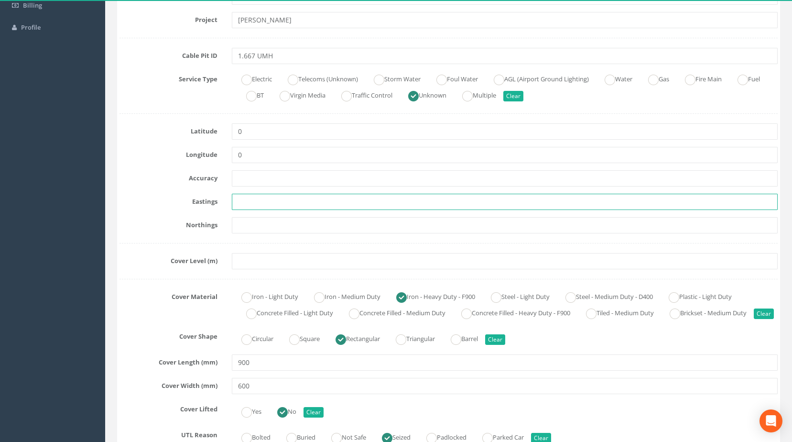
click at [246, 204] on input "text" at bounding box center [505, 202] width 546 height 16
paste input "430182.2450"
type input "430182.2450"
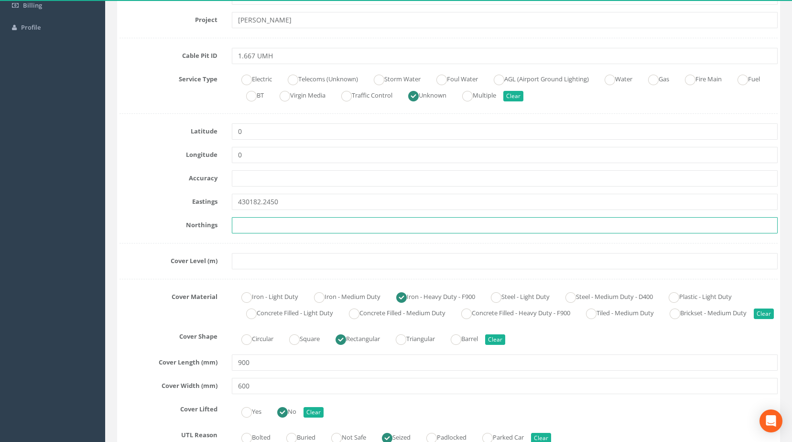
click at [243, 229] on input "text" at bounding box center [505, 225] width 546 height 16
paste input "206092.7830"
type input "206092.7830"
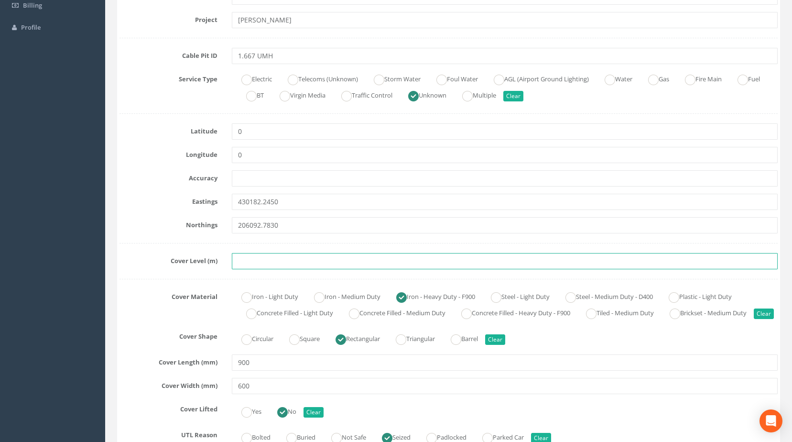
click at [266, 261] on input "text" at bounding box center [505, 261] width 546 height 16
paste input "74.9220"
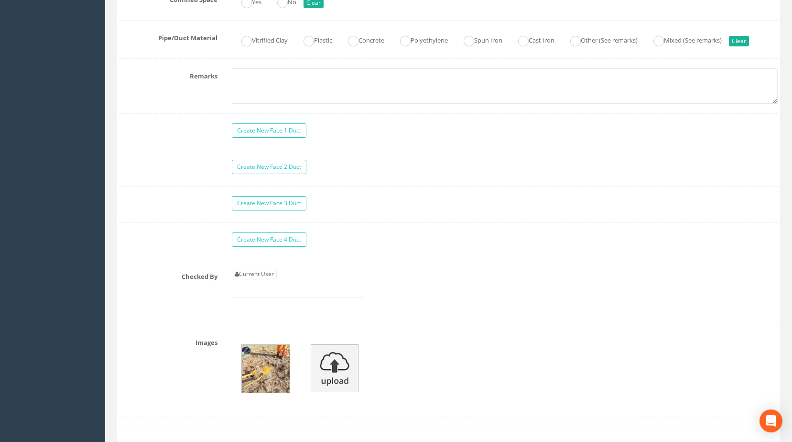
scroll to position [812, 0]
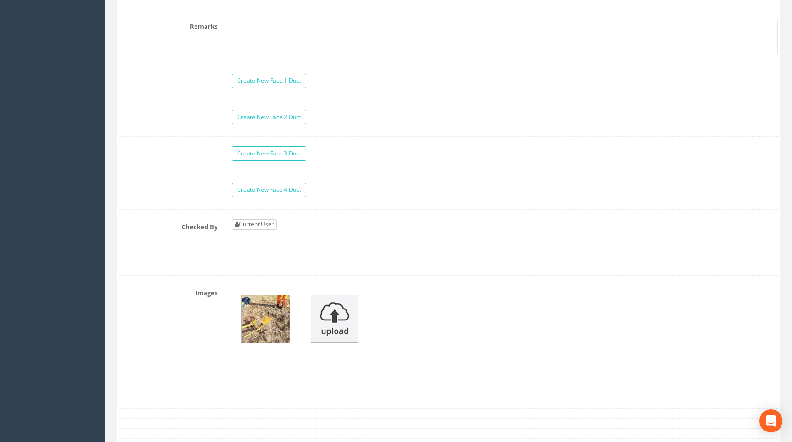
type input "74.9220"
click at [270, 229] on link "Current User" at bounding box center [254, 224] width 45 height 11
type input "[PERSON_NAME]"
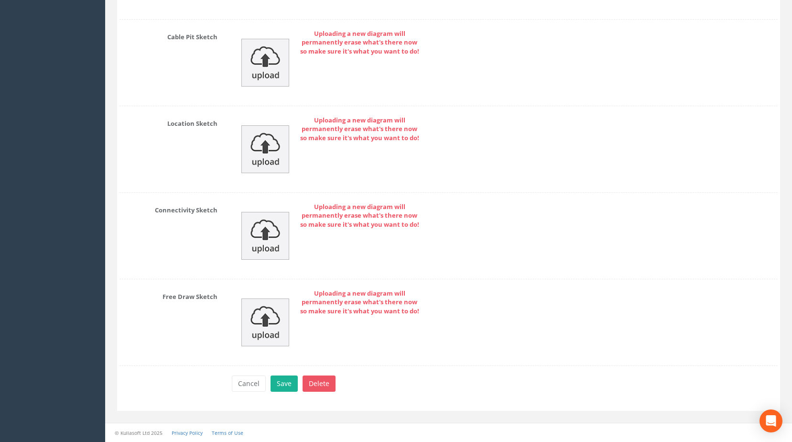
scroll to position [1392, 0]
drag, startPoint x: 286, startPoint y: 386, endPoint x: 286, endPoint y: 375, distance: 11.0
click at [286, 385] on button "Save" at bounding box center [283, 383] width 27 height 16
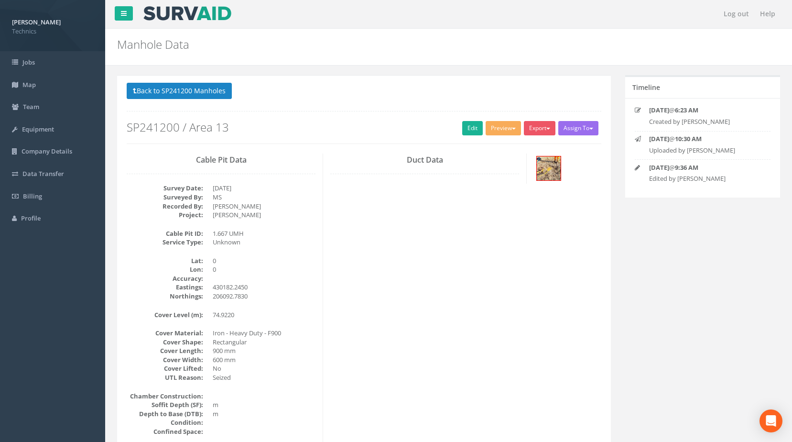
scroll to position [0, 0]
click at [207, 90] on button "Back to SP241200 Manholes" at bounding box center [179, 91] width 105 height 16
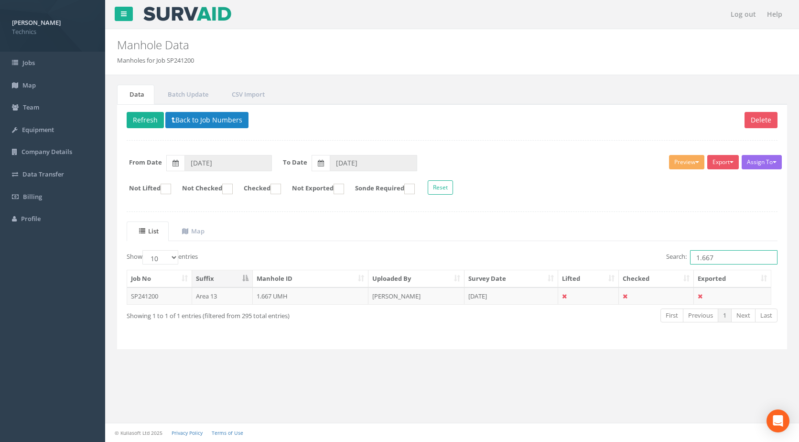
click at [716, 256] on input "1.667" at bounding box center [733, 257] width 87 height 14
type input "1.682"
click at [272, 296] on td "1.682 UMH" at bounding box center [311, 295] width 116 height 17
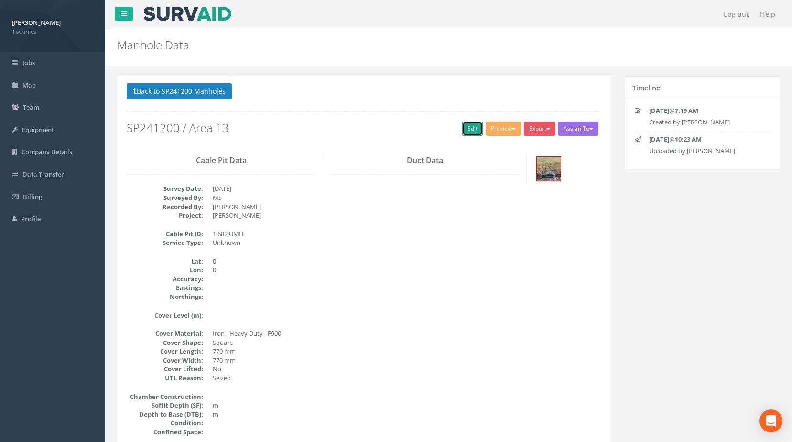
click at [462, 130] on link "Edit" at bounding box center [472, 128] width 21 height 14
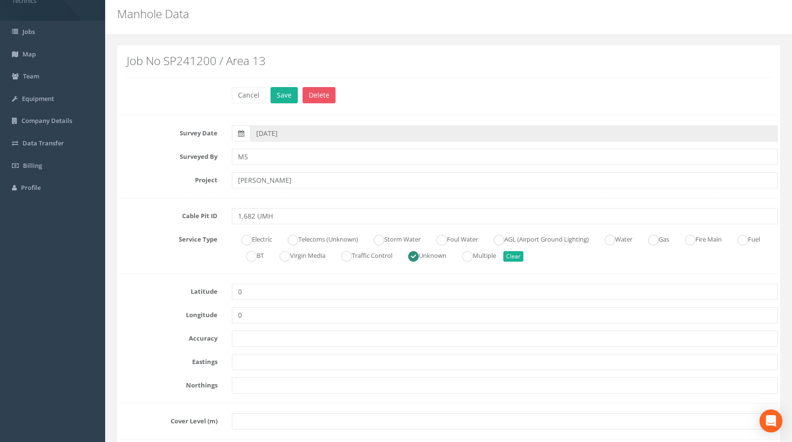
scroll to position [48, 0]
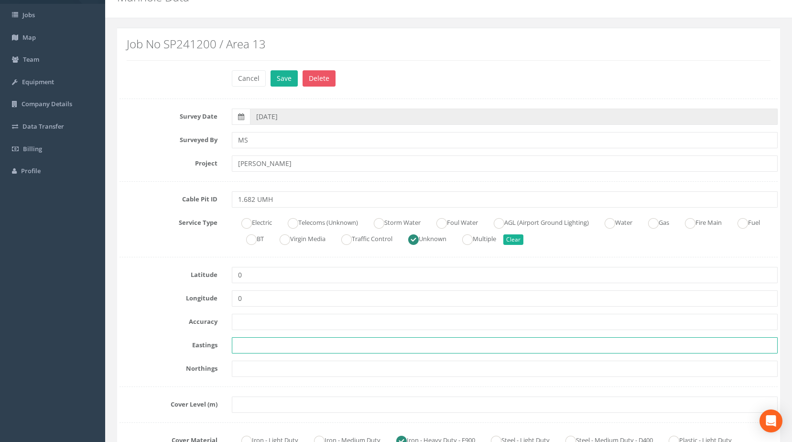
click at [240, 345] on input "text" at bounding box center [505, 345] width 546 height 16
paste input "430276.4610"
type input "430276.4610"
click at [233, 366] on input "text" at bounding box center [505, 368] width 546 height 16
paste input "206102.1750"
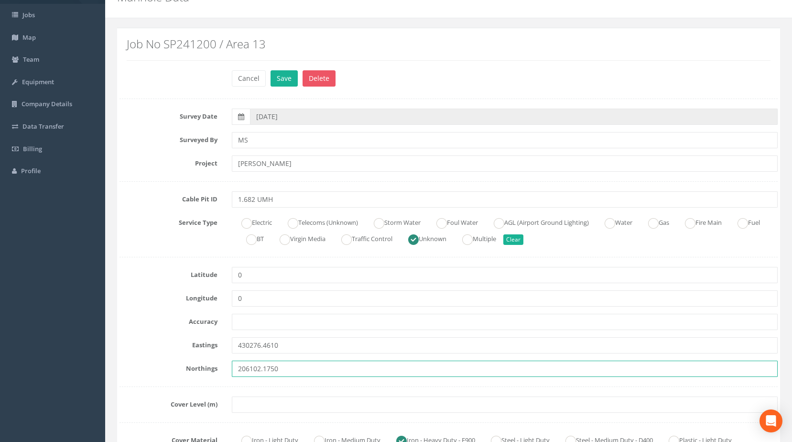
type input "206102.1750"
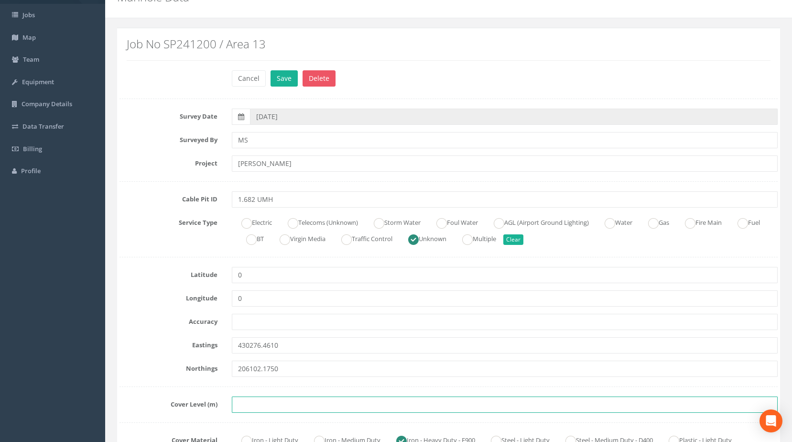
click at [257, 402] on input "text" at bounding box center [505, 404] width 546 height 16
paste input "74.5360"
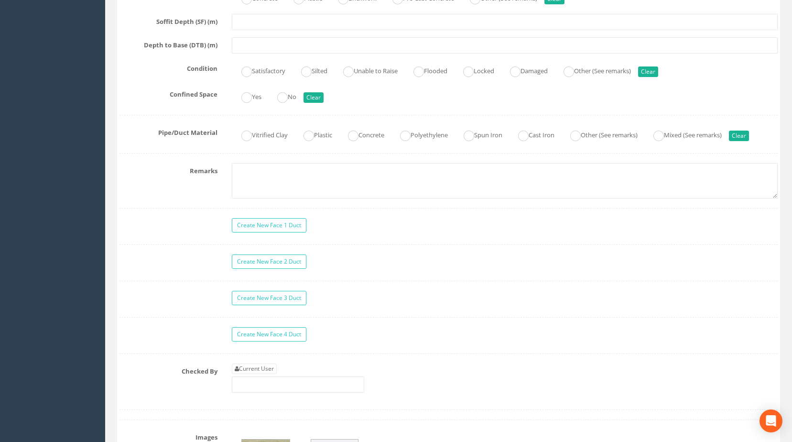
scroll to position [669, 0]
type input "74.5360"
click at [262, 373] on link "Current User" at bounding box center [254, 367] width 45 height 11
type input "[PERSON_NAME]"
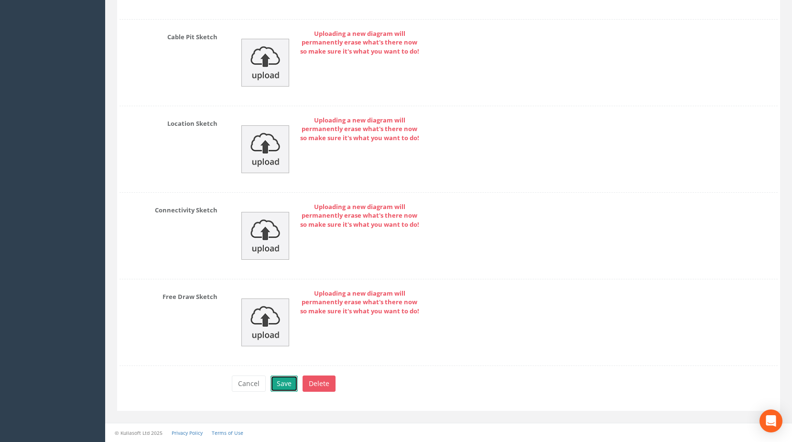
click at [281, 384] on button "Save" at bounding box center [283, 383] width 27 height 16
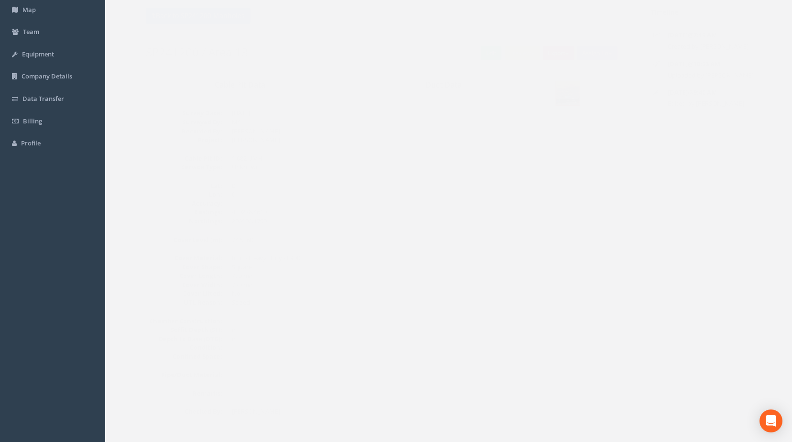
scroll to position [0, 0]
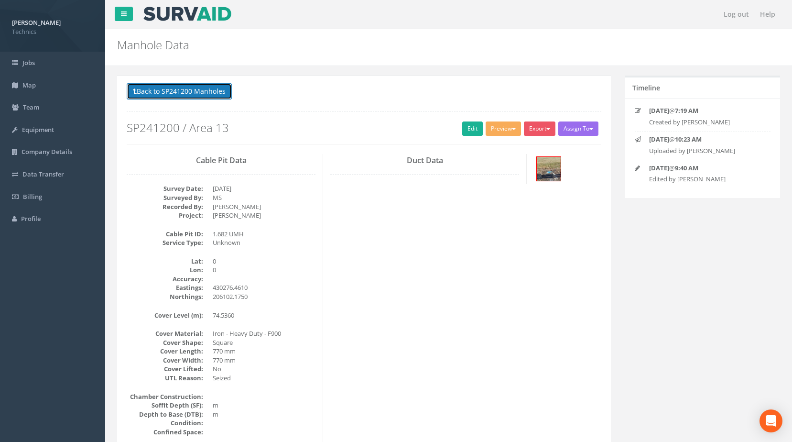
click at [210, 92] on button "Back to SP241200 Manholes" at bounding box center [179, 91] width 105 height 16
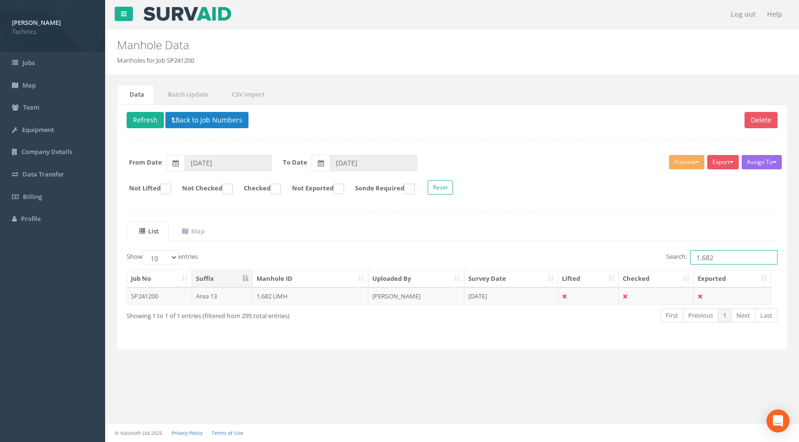
click at [716, 256] on input "1.682" at bounding box center [733, 257] width 87 height 14
type input "1.552"
click at [269, 296] on td "1.552 UMH" at bounding box center [311, 295] width 116 height 17
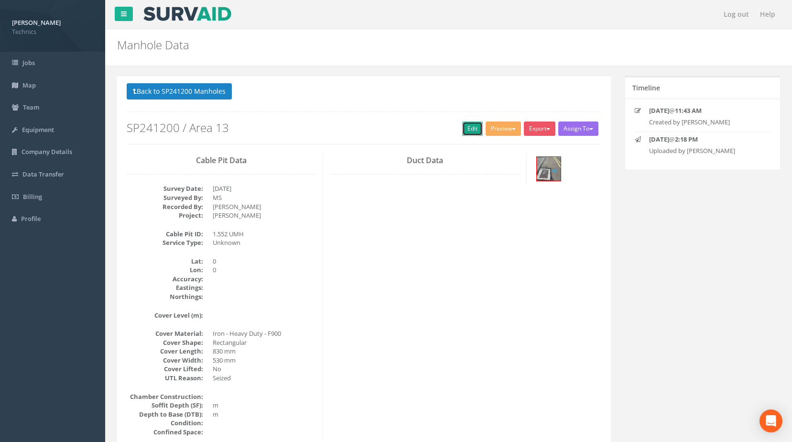
click at [466, 130] on link "Edit" at bounding box center [472, 128] width 21 height 14
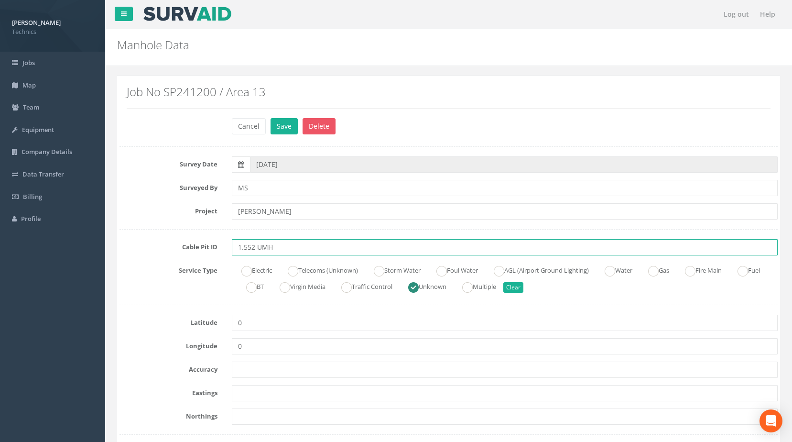
click at [261, 250] on input "1.552 UMH" at bounding box center [505, 247] width 546 height 16
type input "1.552 eMH"
click at [247, 271] on ins at bounding box center [246, 271] width 11 height 11
radio input "true"
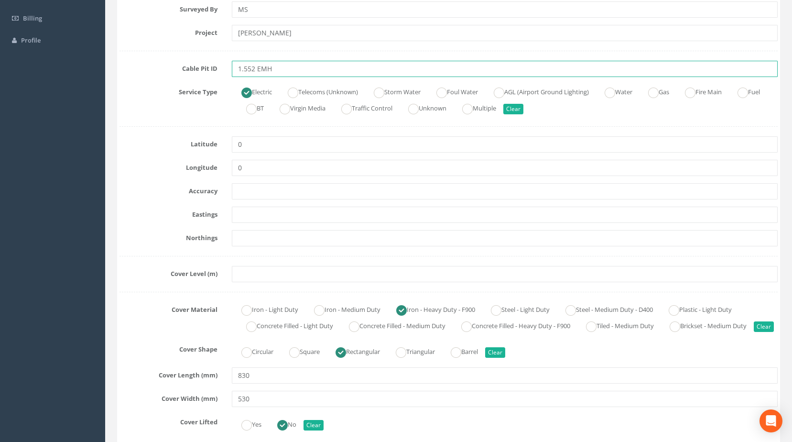
scroll to position [191, 0]
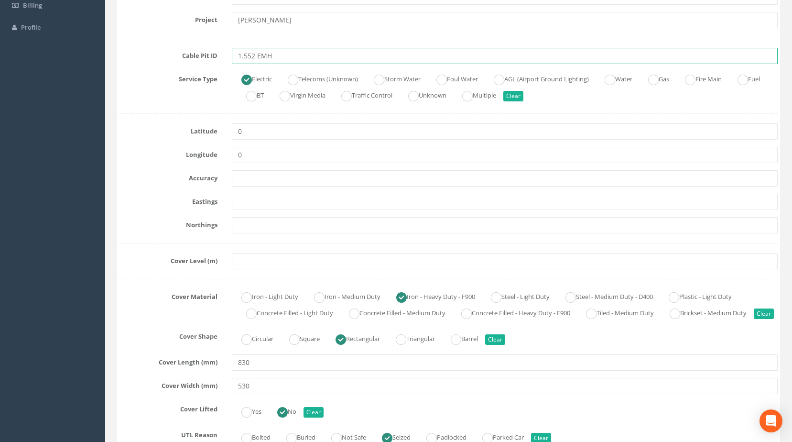
type input "1.552 EMH"
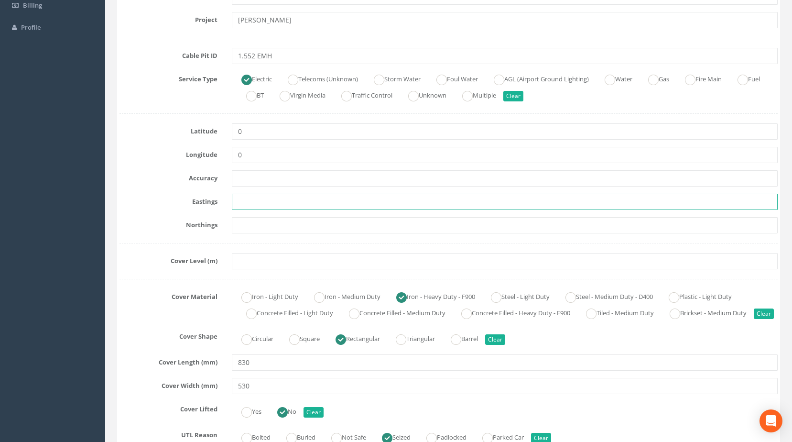
click at [238, 201] on input "text" at bounding box center [505, 202] width 546 height 16
paste input "430343.1564"
type input "430343.1564"
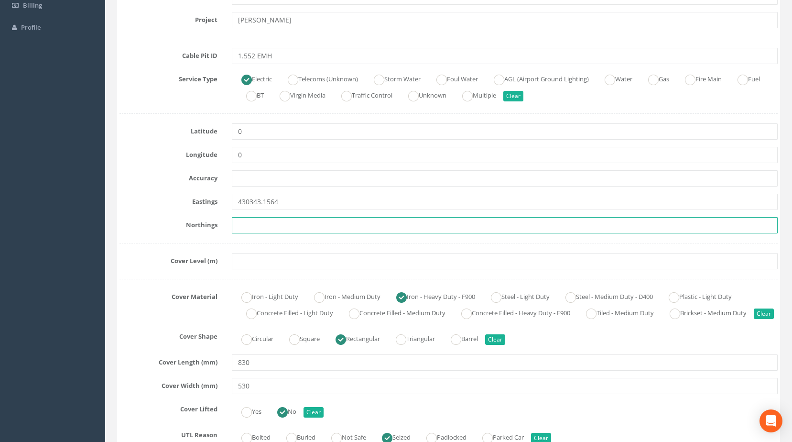
click at [239, 227] on input "text" at bounding box center [505, 225] width 546 height 16
paste input "206066.7260"
type input "206066.7260"
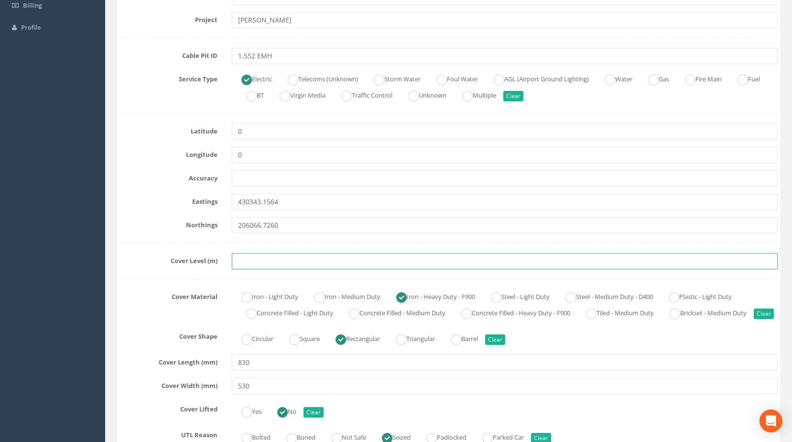
click at [246, 265] on input "text" at bounding box center [505, 261] width 546 height 16
paste input "75.1683"
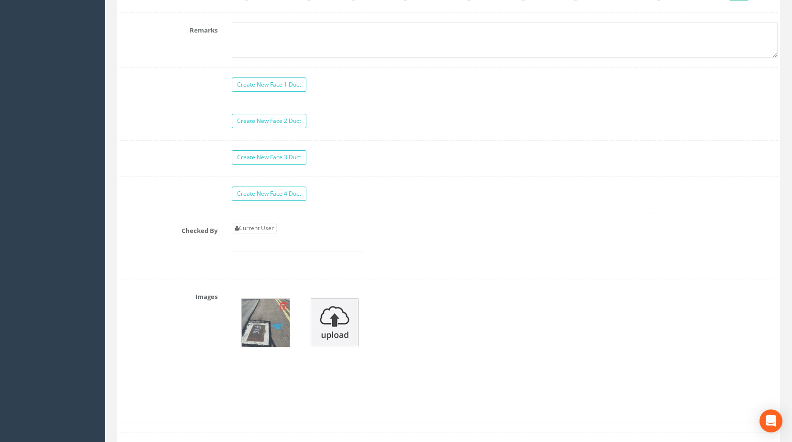
scroll to position [812, 0]
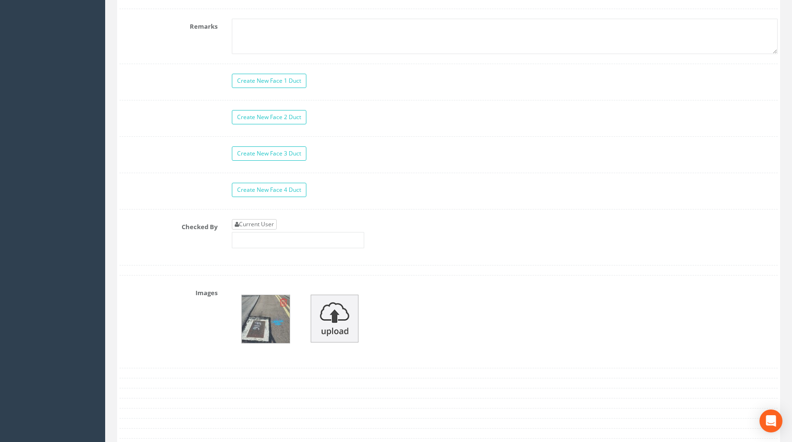
type input "75.1683"
click at [262, 229] on link "Current User" at bounding box center [254, 224] width 45 height 11
type input "[PERSON_NAME]"
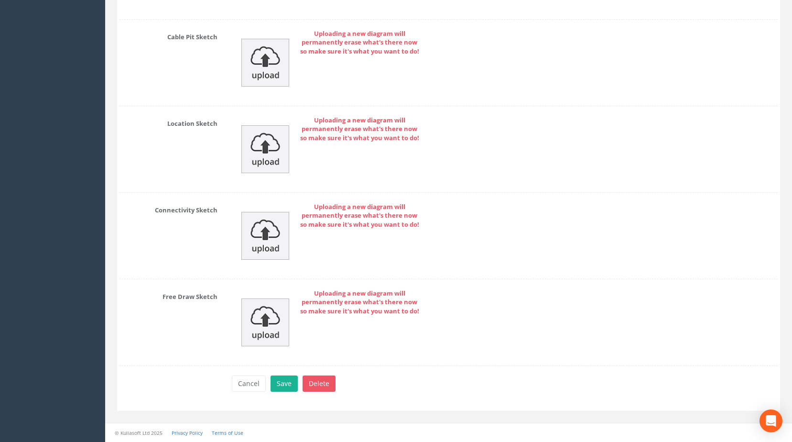
scroll to position [1392, 0]
click at [289, 382] on button "Save" at bounding box center [283, 383] width 27 height 16
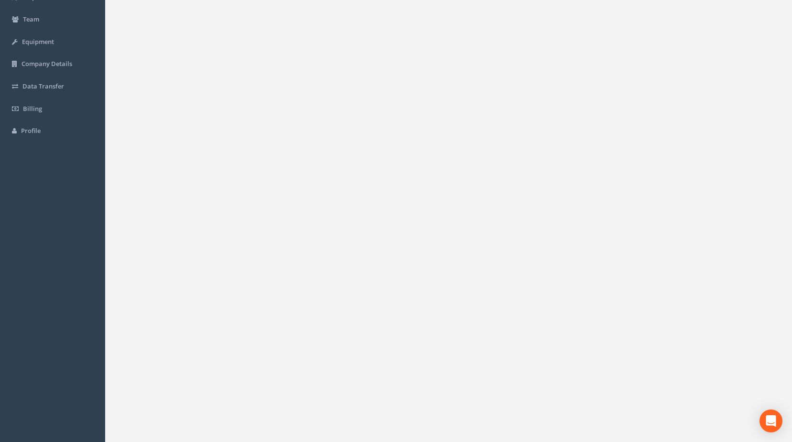
scroll to position [0, 0]
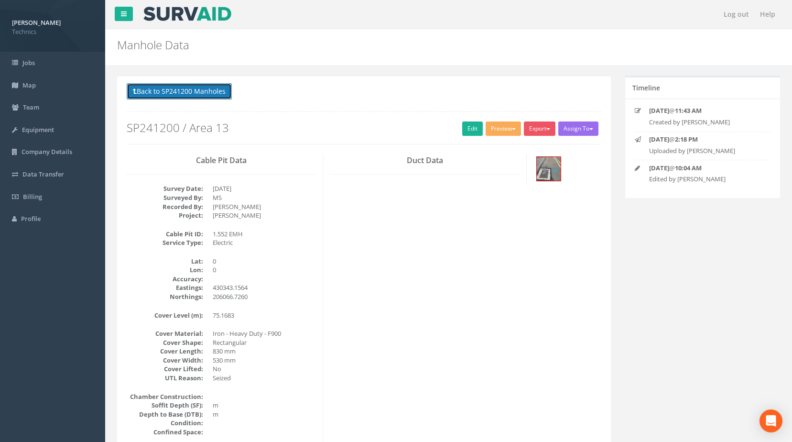
click at [205, 95] on button "Back to SP241200 Manholes" at bounding box center [179, 91] width 105 height 16
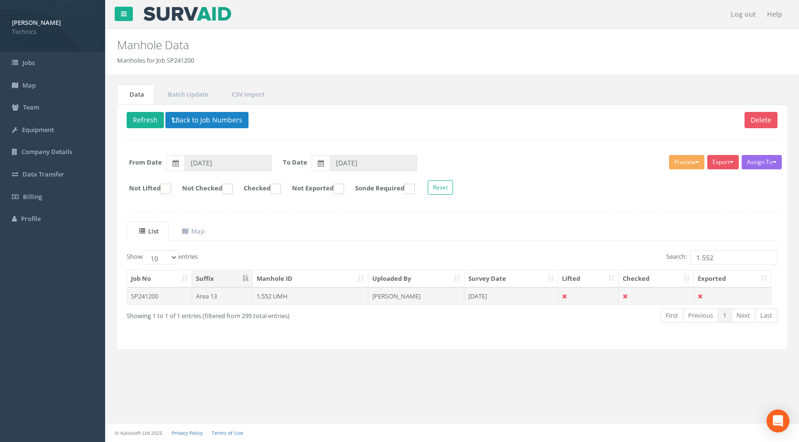
click at [279, 296] on td "1.552 UMH" at bounding box center [311, 295] width 116 height 17
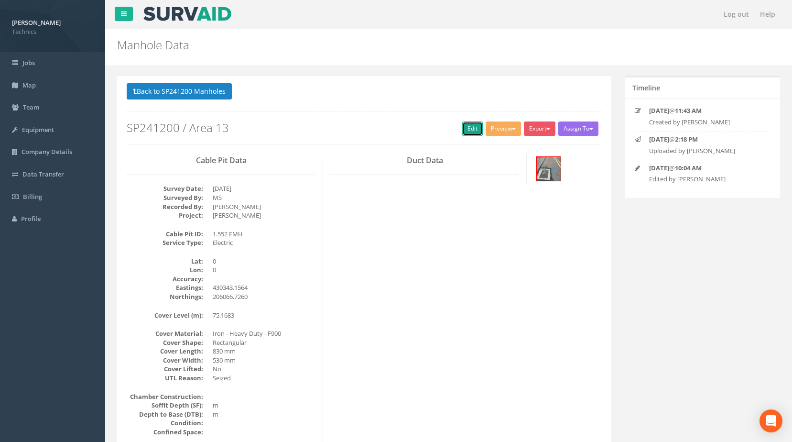
click at [468, 130] on link "Edit" at bounding box center [472, 128] width 21 height 14
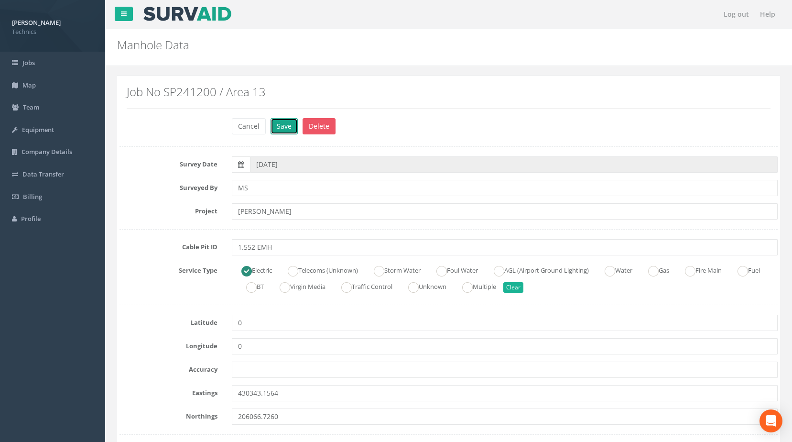
click at [280, 128] on button "Save" at bounding box center [283, 126] width 27 height 16
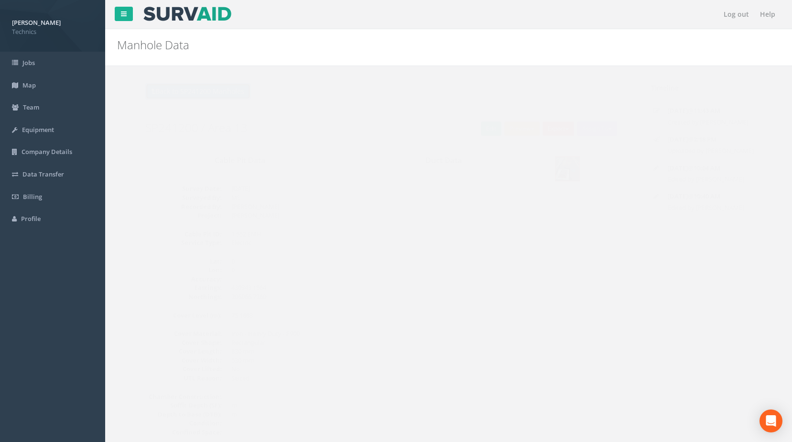
click at [216, 93] on button "Back to SP241200 Manholes" at bounding box center [179, 91] width 105 height 16
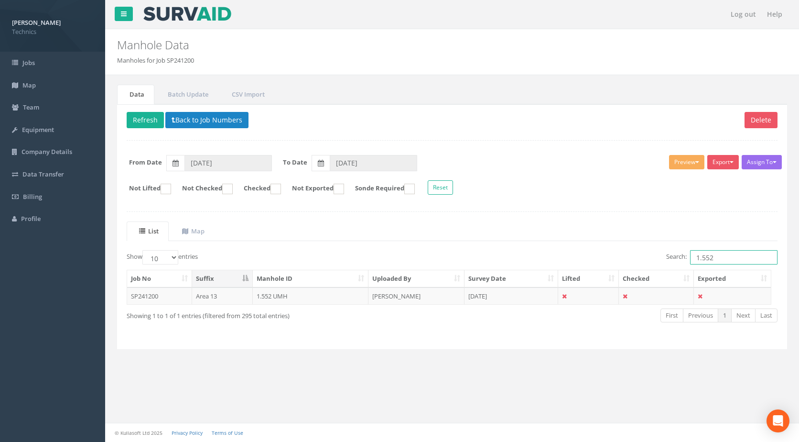
click at [716, 259] on input "1.552" at bounding box center [733, 257] width 87 height 14
type input "1.553"
click at [270, 296] on td "1.553 UMH" at bounding box center [311, 295] width 116 height 17
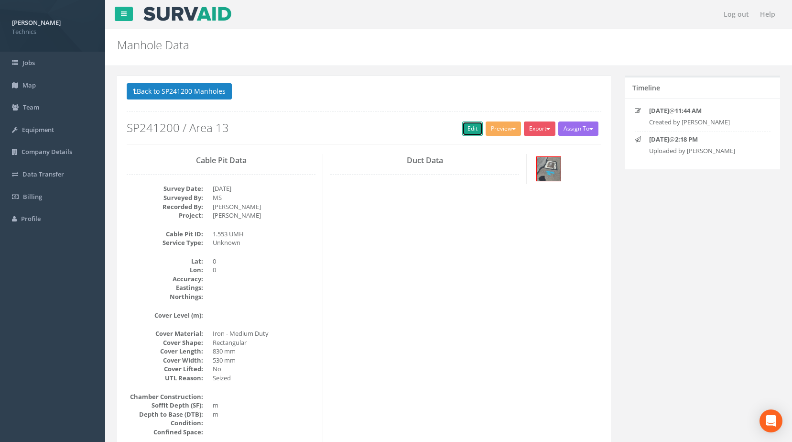
click at [475, 131] on link "Edit" at bounding box center [472, 128] width 21 height 14
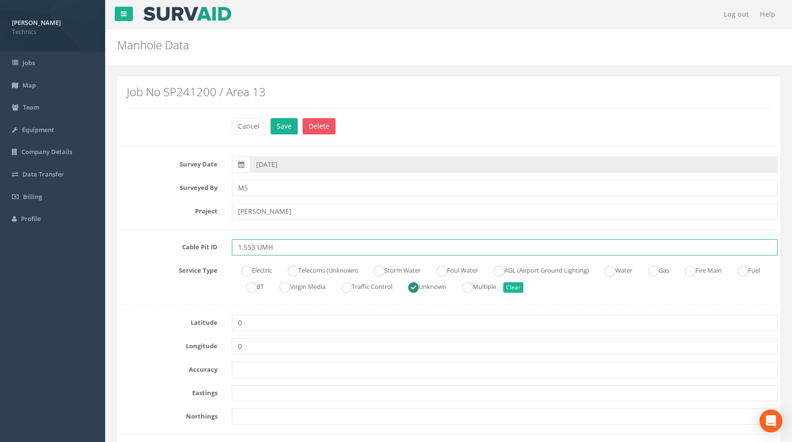
click at [260, 249] on input "1.553 UMH" at bounding box center [505, 247] width 546 height 16
type input "1.553 EMH"
click at [250, 270] on ins at bounding box center [246, 271] width 11 height 11
radio input "true"
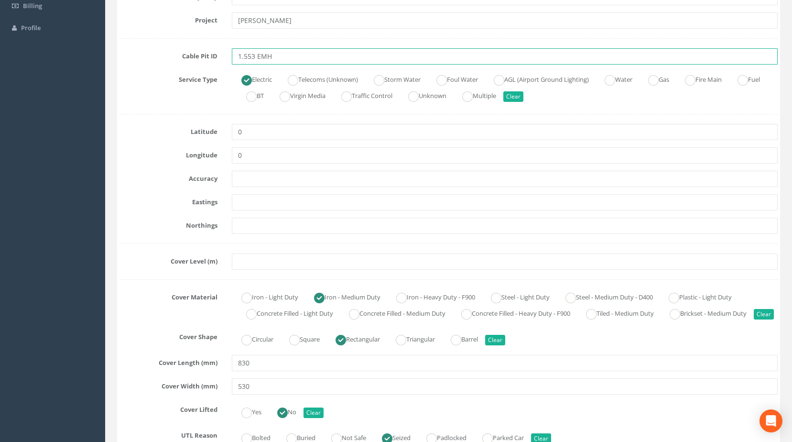
scroll to position [191, 0]
type input "1.553 EMH"
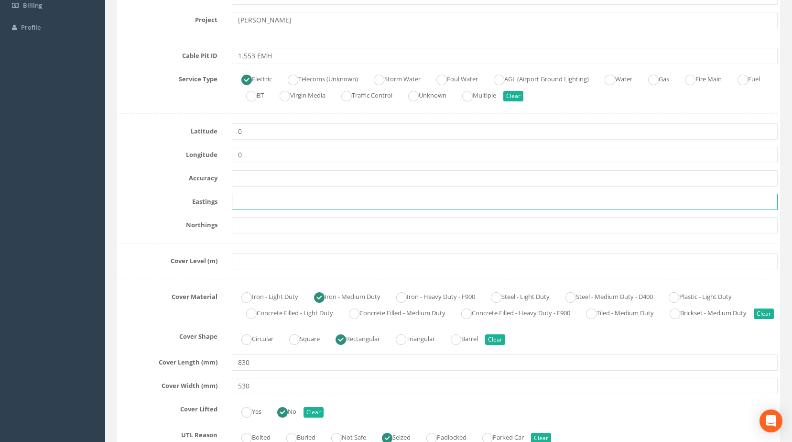
click at [244, 203] on input "text" at bounding box center [505, 202] width 546 height 16
paste input "430351.1352"
type input "430351.1352"
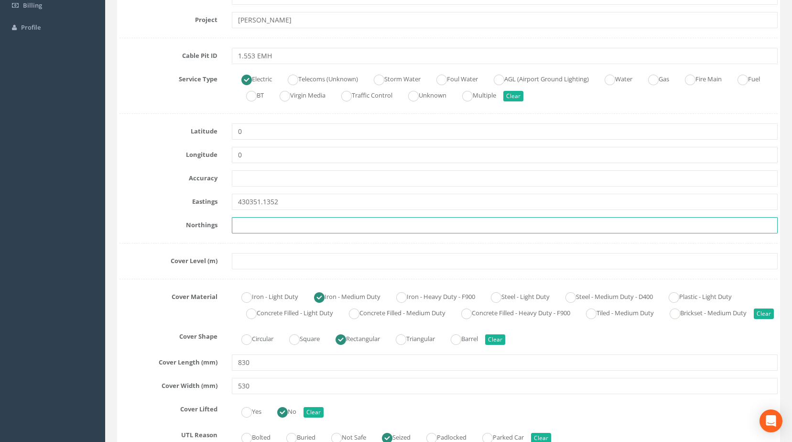
click at [251, 227] on input "text" at bounding box center [505, 225] width 546 height 16
paste input "206095.9598"
type input "206095.9598"
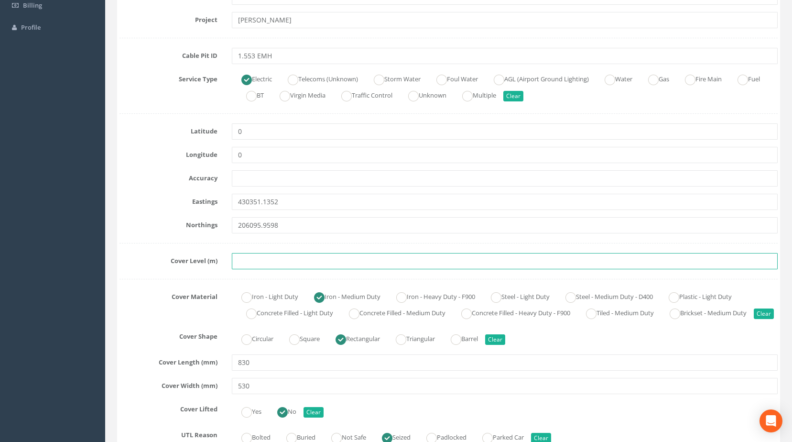
click at [256, 263] on input "text" at bounding box center [505, 261] width 546 height 16
paste input "75.1588"
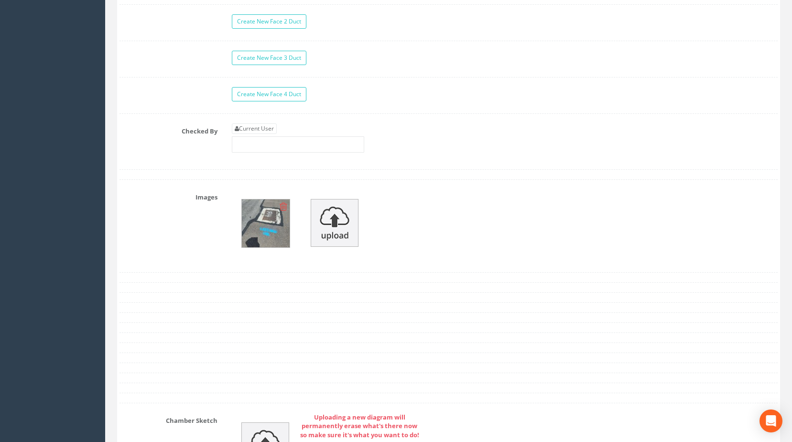
scroll to position [860, 0]
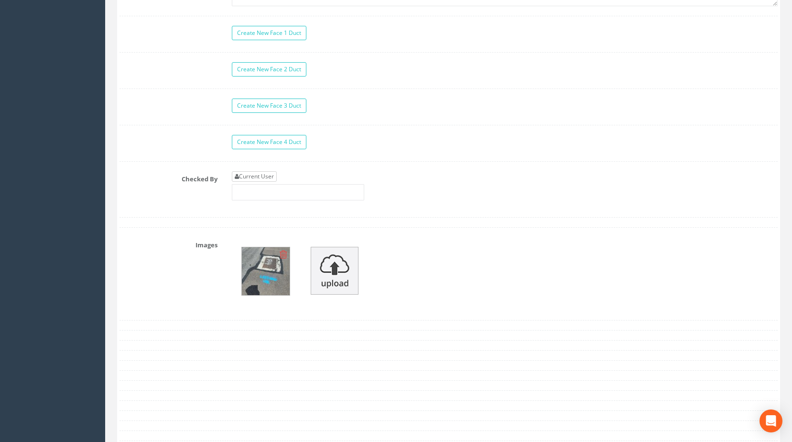
type input "75.1588"
click at [264, 182] on link "Current User" at bounding box center [254, 176] width 45 height 11
type input "[PERSON_NAME]"
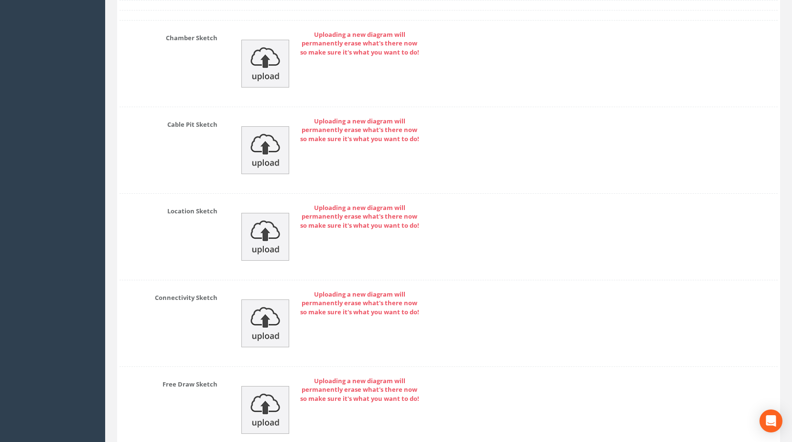
scroll to position [1392, 0]
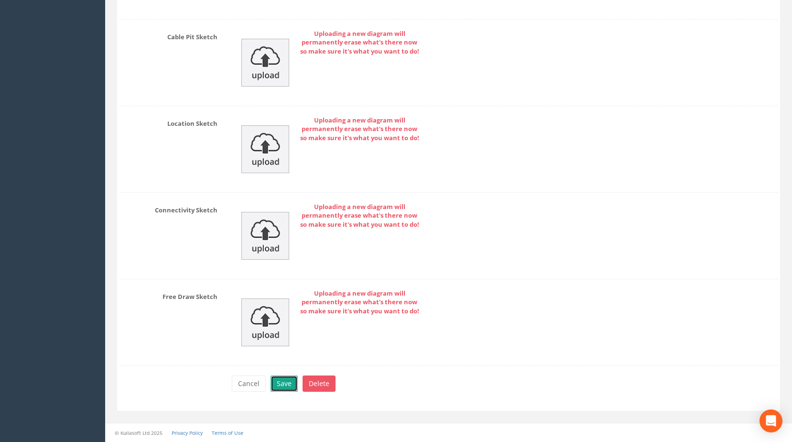
click at [281, 385] on button "Save" at bounding box center [283, 383] width 27 height 16
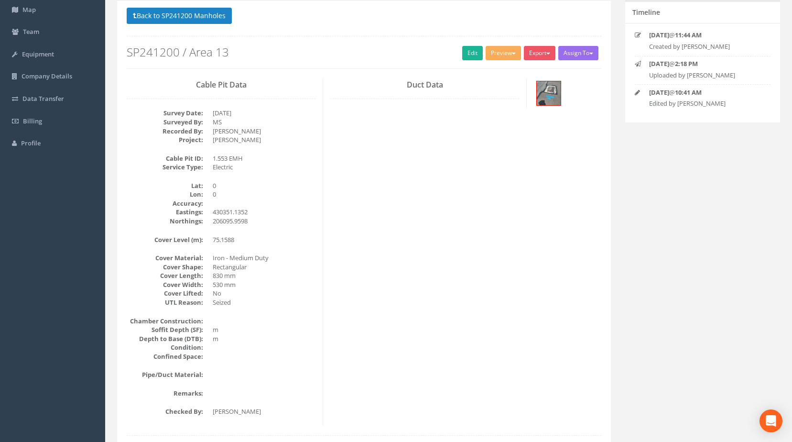
scroll to position [0, 0]
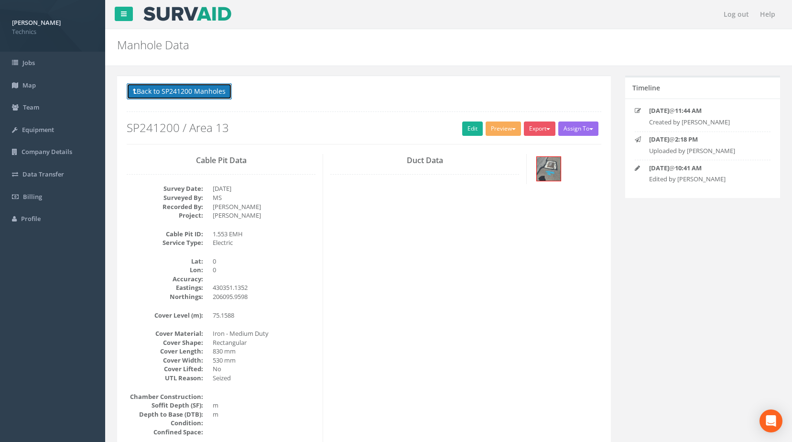
click at [194, 89] on button "Back to SP241200 Manholes" at bounding box center [179, 91] width 105 height 16
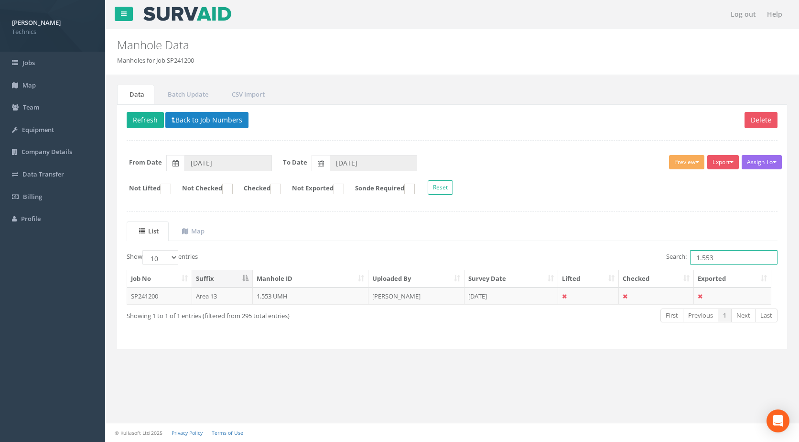
click at [713, 259] on input "1.553" at bounding box center [733, 257] width 87 height 14
type input "1.554"
click at [275, 298] on td "1.554 UMH" at bounding box center [311, 295] width 116 height 17
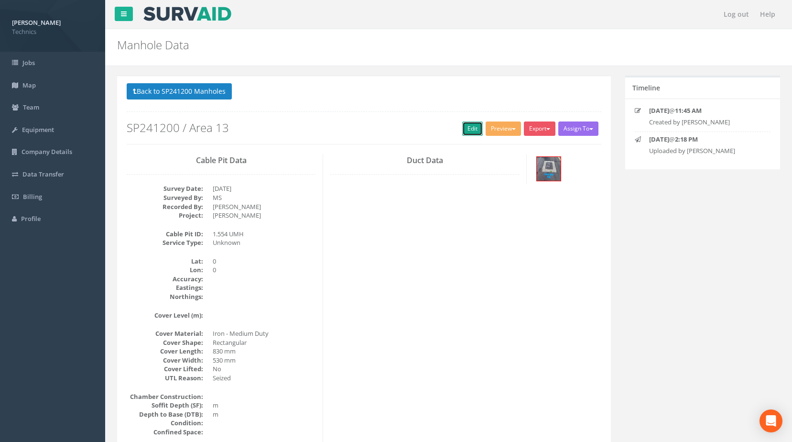
click at [467, 132] on link "Edit" at bounding box center [472, 128] width 21 height 14
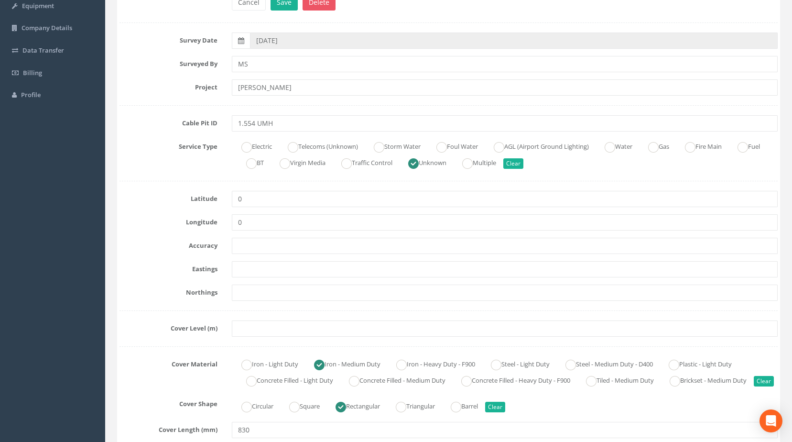
scroll to position [143, 0]
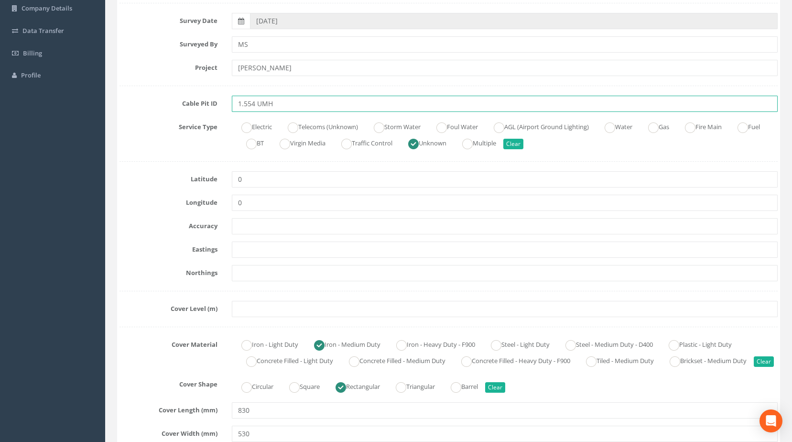
click at [261, 104] on input "1.554 UMH" at bounding box center [505, 104] width 546 height 16
type input "1.554 EMH"
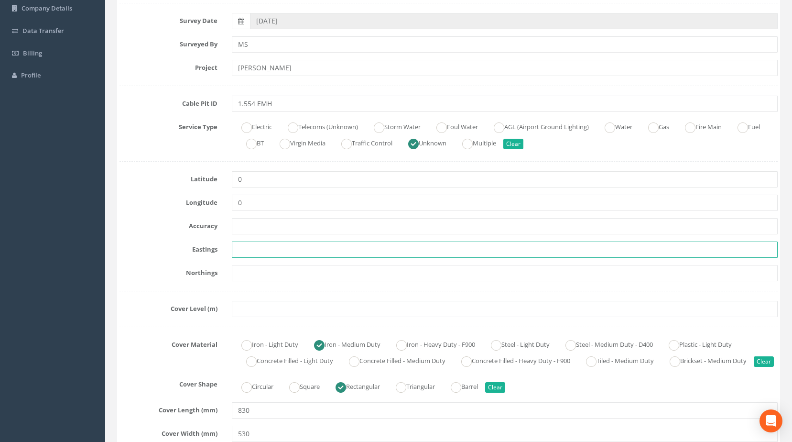
click at [252, 251] on input "text" at bounding box center [505, 249] width 546 height 16
paste input "430351.1352"
type input "430351.1352"
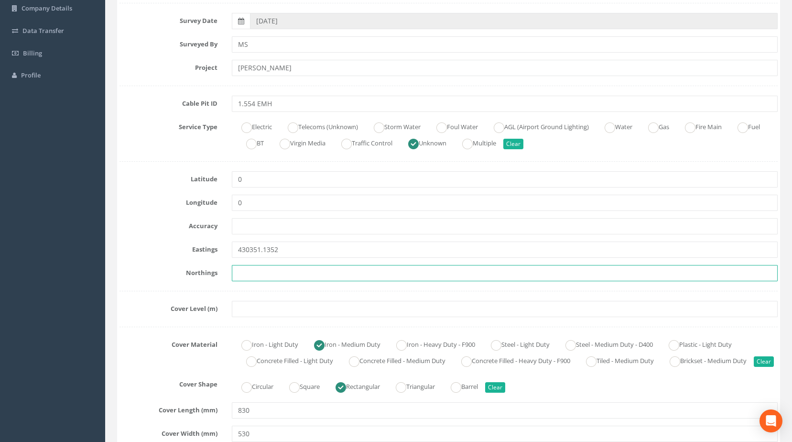
click at [240, 270] on input "text" at bounding box center [505, 273] width 546 height 16
paste input "206095.9598"
type input "206095.9598"
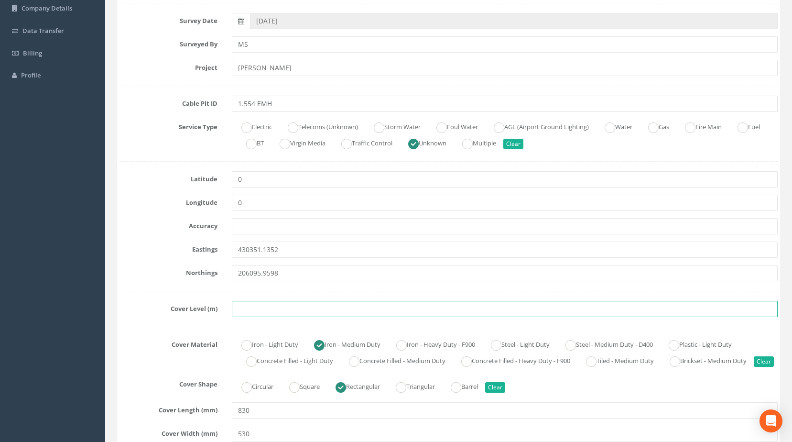
click at [254, 311] on input "text" at bounding box center [505, 309] width 546 height 16
paste input "75.1588"
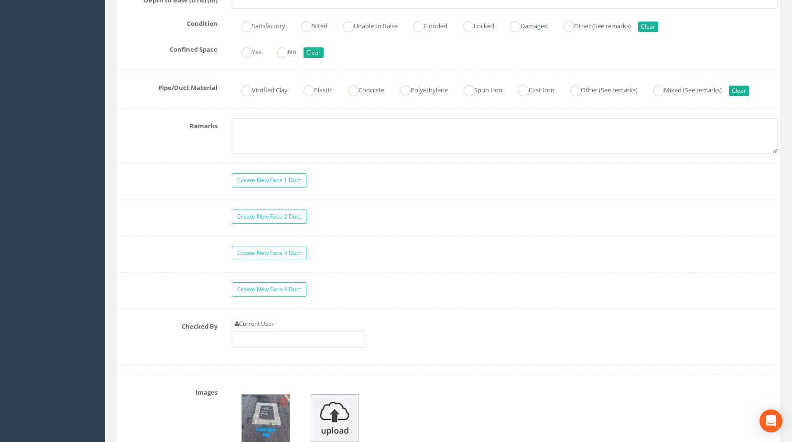
scroll to position [717, 0]
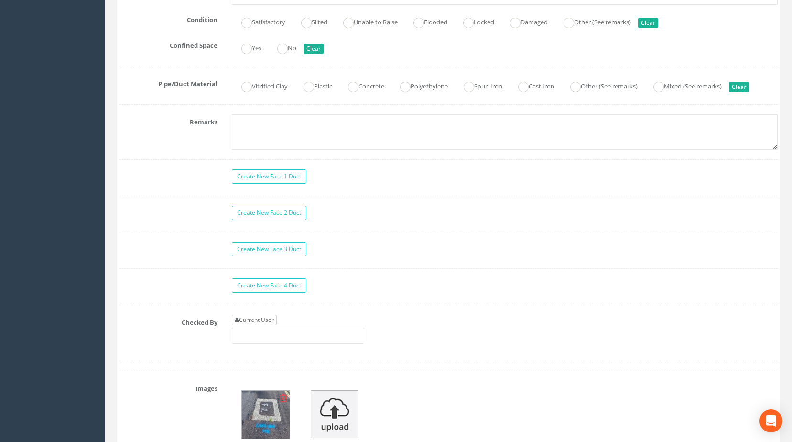
type input "75.1588"
click at [252, 325] on link "Current User" at bounding box center [254, 319] width 45 height 11
type input "[PERSON_NAME]"
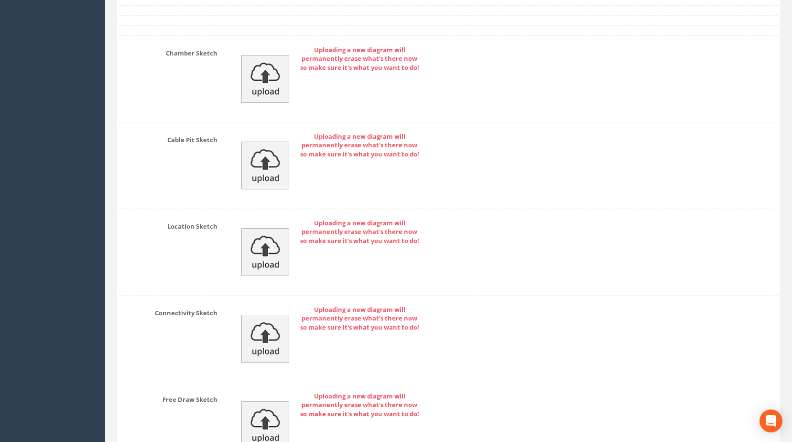
scroll to position [1392, 0]
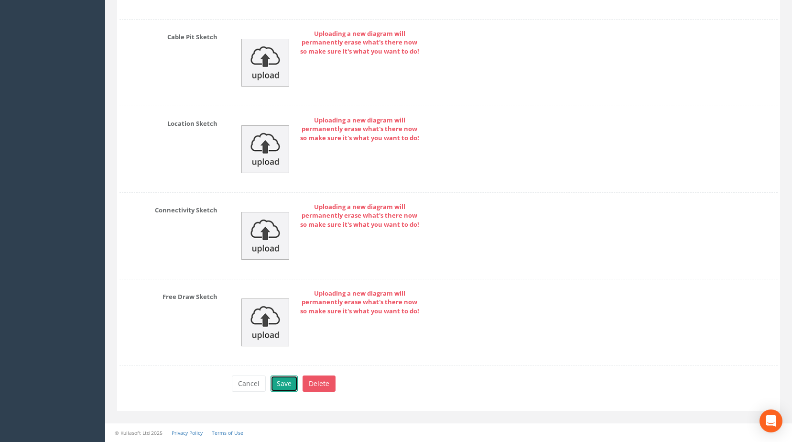
click at [282, 387] on button "Save" at bounding box center [283, 383] width 27 height 16
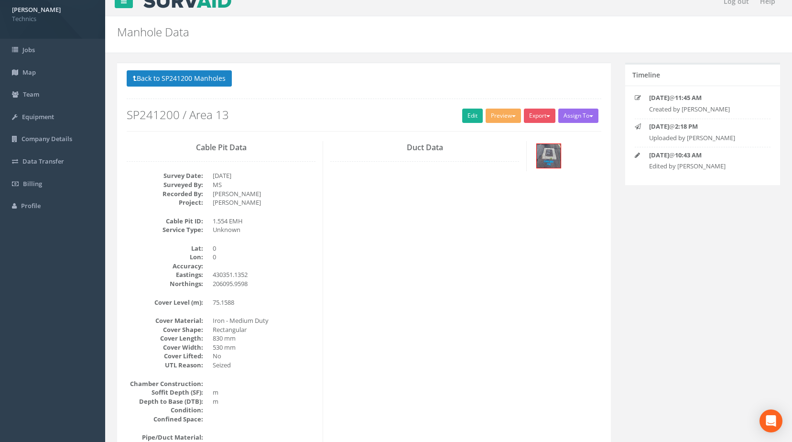
scroll to position [0, 0]
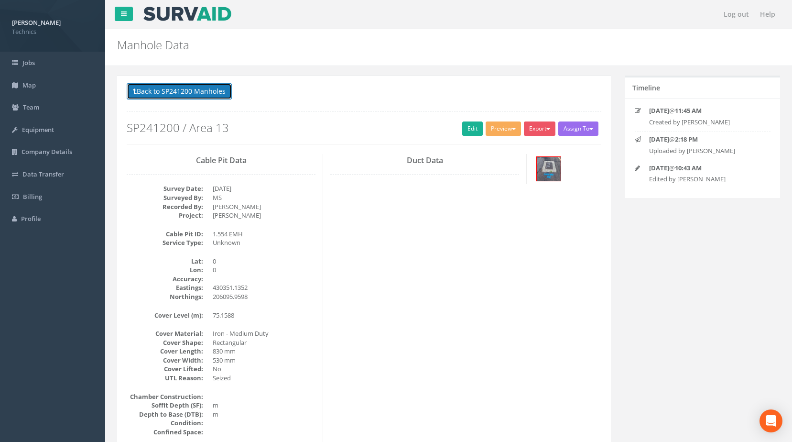
click at [199, 95] on button "Back to SP241200 Manholes" at bounding box center [179, 91] width 105 height 16
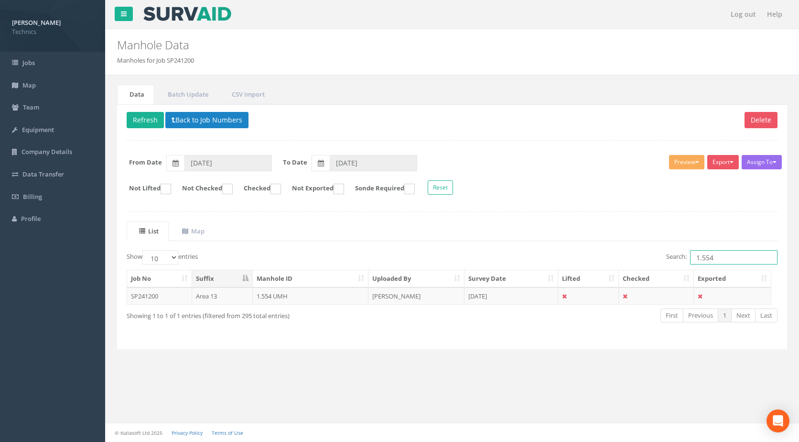
click at [720, 258] on input "1.554" at bounding box center [733, 257] width 87 height 14
type input "1.555"
click at [263, 297] on td "1.555 UMH" at bounding box center [311, 295] width 116 height 17
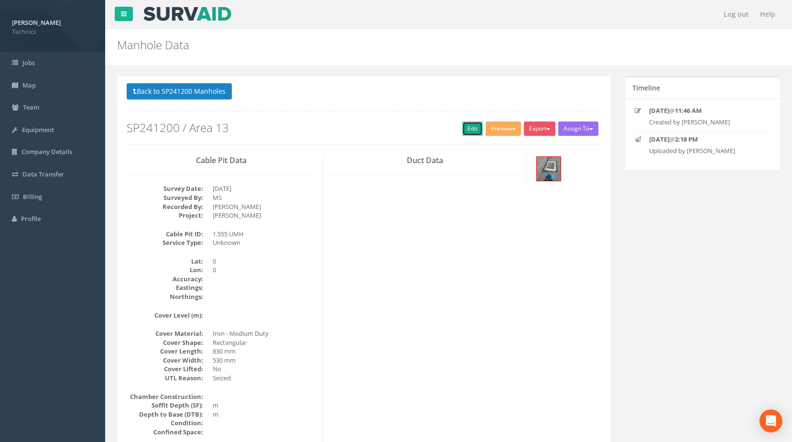
click at [470, 127] on link "Edit" at bounding box center [472, 128] width 21 height 14
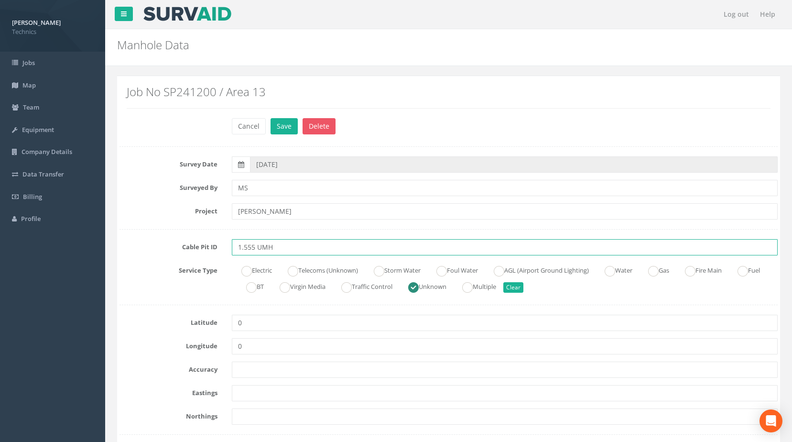
click at [260, 246] on input "1.555 UMH" at bounding box center [505, 247] width 546 height 16
type input "1.555 EMH"
click at [247, 270] on ins at bounding box center [246, 271] width 11 height 11
radio input "true"
type input "1.555 EMH"
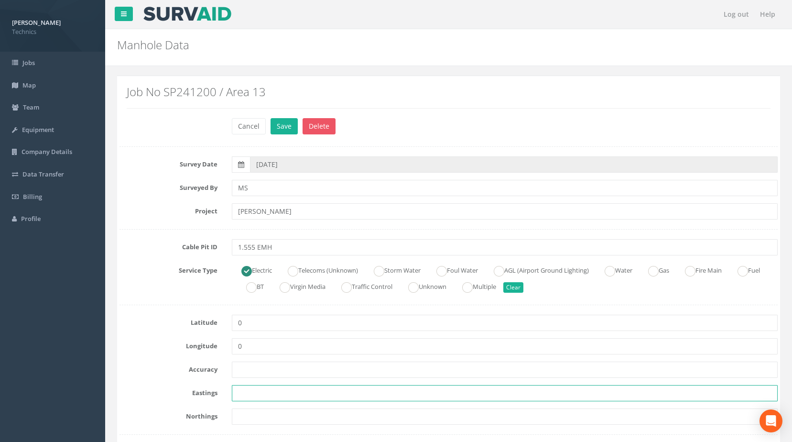
click at [262, 391] on input "text" at bounding box center [505, 393] width 546 height 16
paste input "430350.7113"
type input "430350.7113"
click at [272, 415] on input "text" at bounding box center [505, 416] width 546 height 16
paste input "206110.8806"
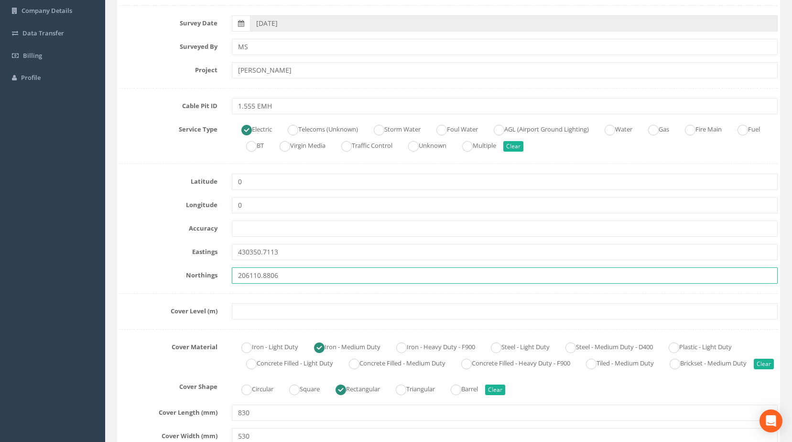
scroll to position [143, 0]
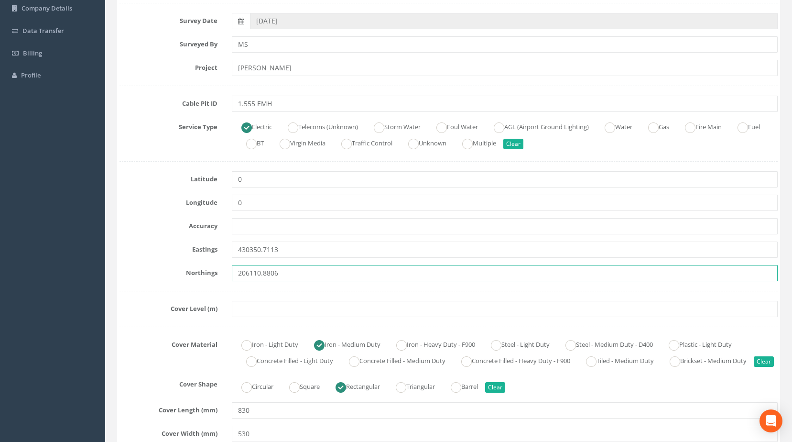
type input "206110.8806"
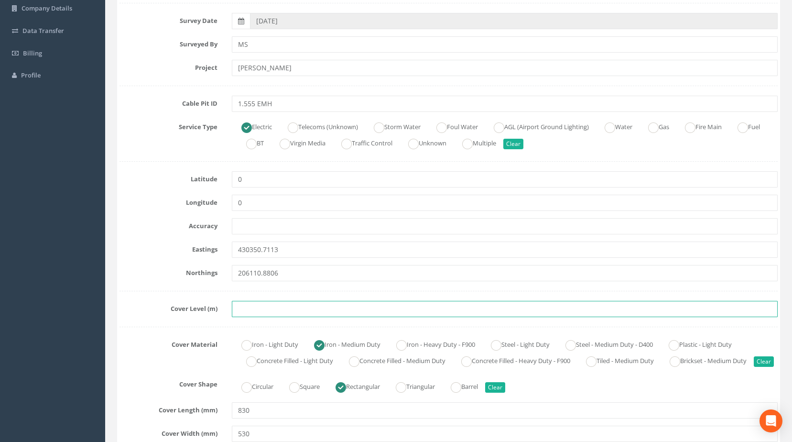
click at [256, 309] on input "text" at bounding box center [505, 309] width 546 height 16
paste input "75.1432"
type input "75.1432"
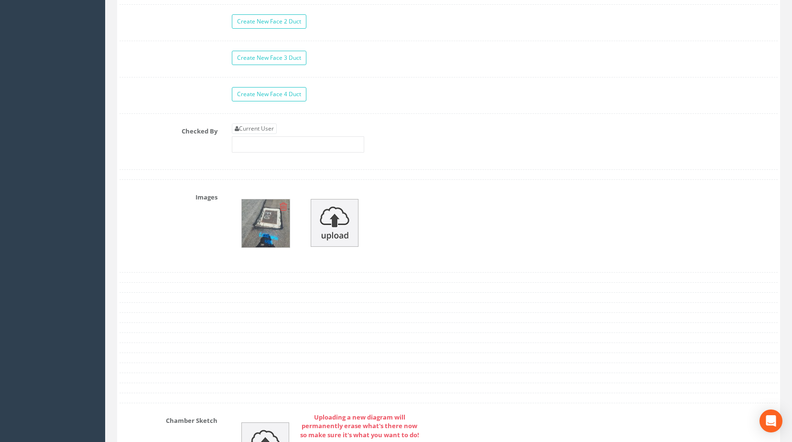
scroll to position [956, 0]
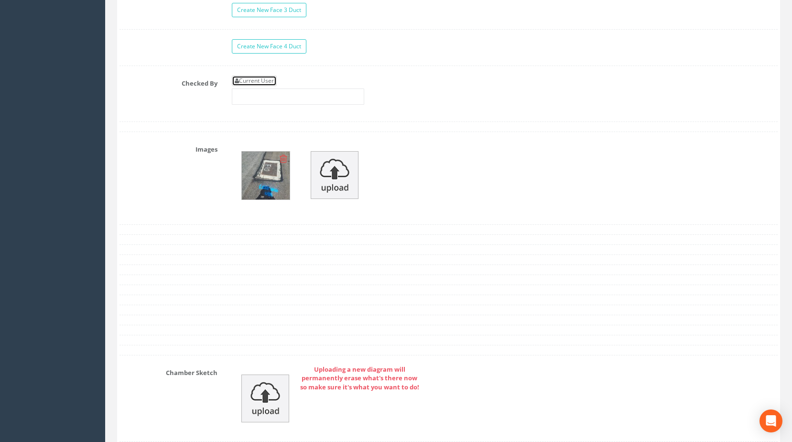
click at [261, 86] on link "Current User" at bounding box center [254, 81] width 45 height 11
type input "[PERSON_NAME]"
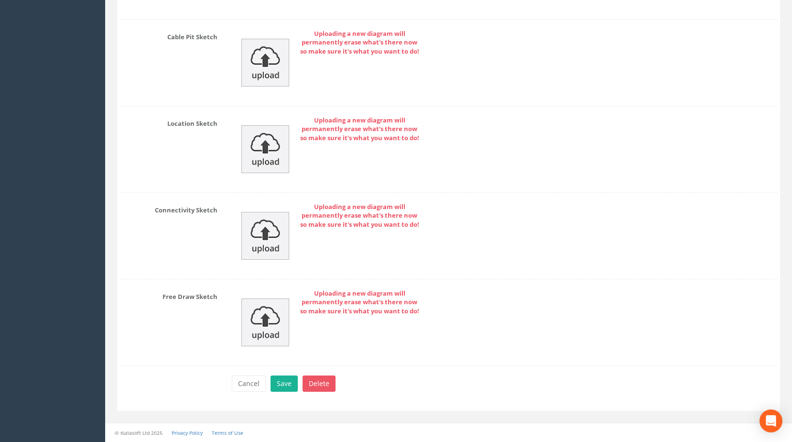
scroll to position [1392, 0]
click at [290, 385] on button "Save" at bounding box center [283, 383] width 27 height 16
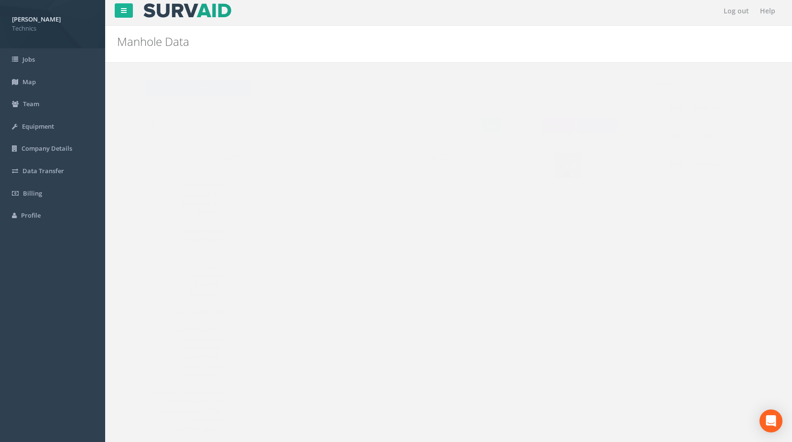
scroll to position [0, 0]
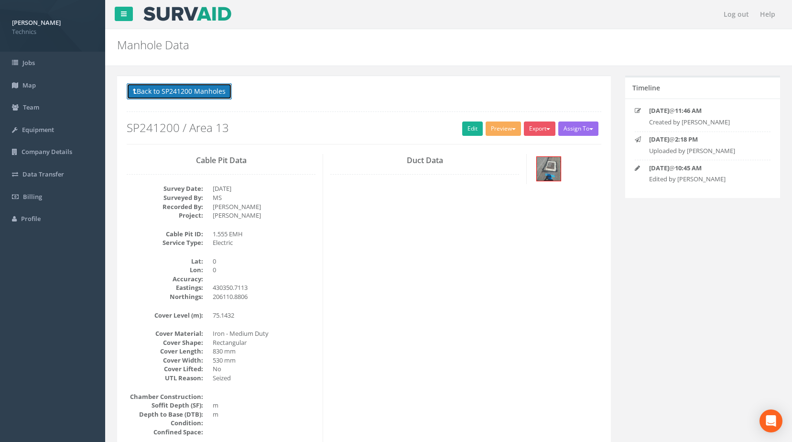
click at [197, 92] on button "Back to SP241200 Manholes" at bounding box center [179, 91] width 105 height 16
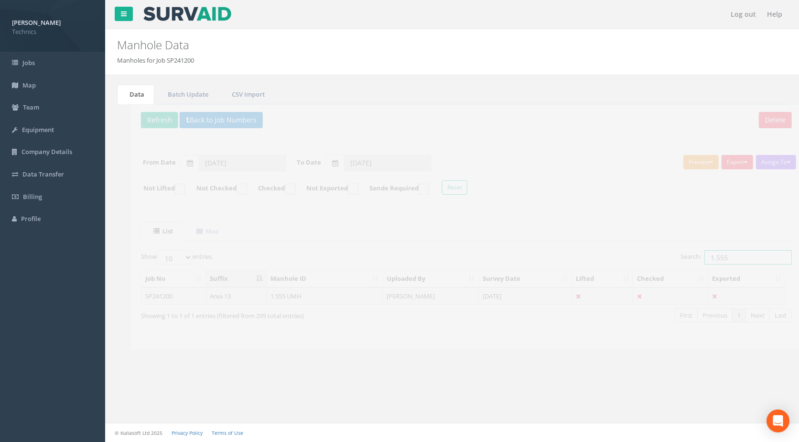
click at [712, 257] on input "1.555" at bounding box center [733, 257] width 87 height 14
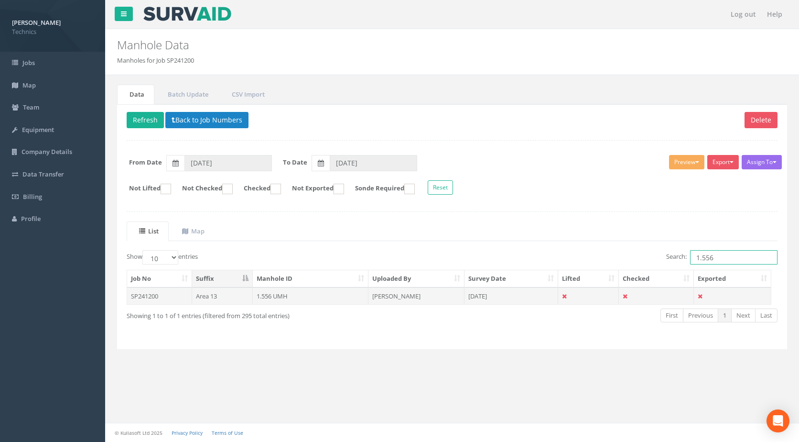
type input "1.556"
click at [267, 296] on td "1.556 UMH" at bounding box center [311, 295] width 116 height 17
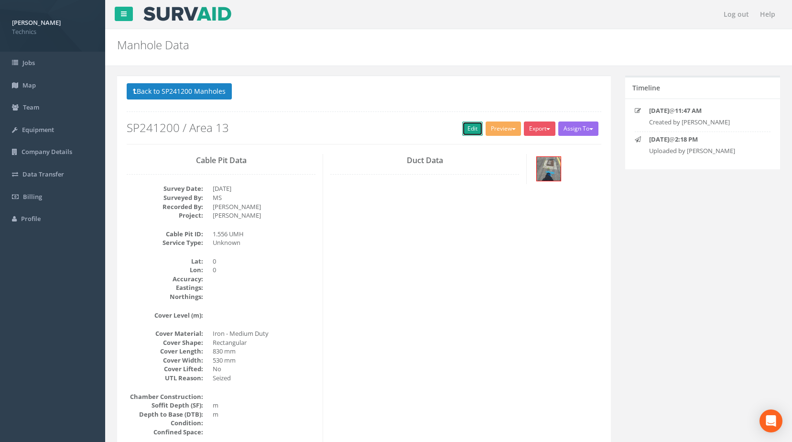
click at [467, 129] on link "Edit" at bounding box center [472, 128] width 21 height 14
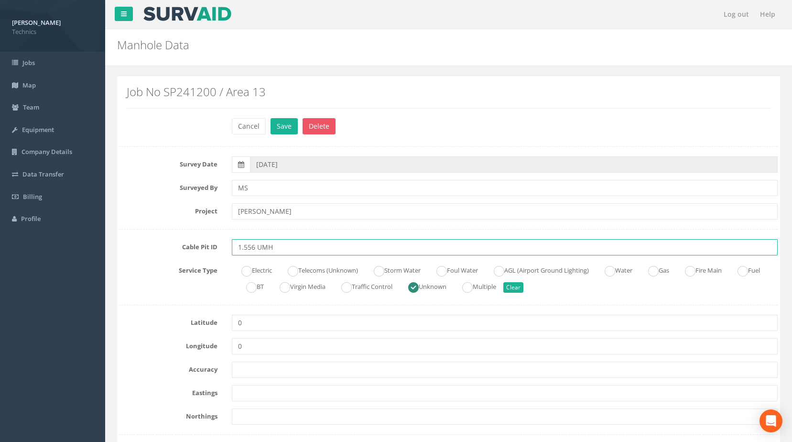
click at [260, 248] on input "1.556 UMH" at bounding box center [505, 247] width 546 height 16
type input "1.556 EMH"
click at [248, 271] on ins at bounding box center [246, 271] width 11 height 11
radio input "true"
type input "1.556 EMH"
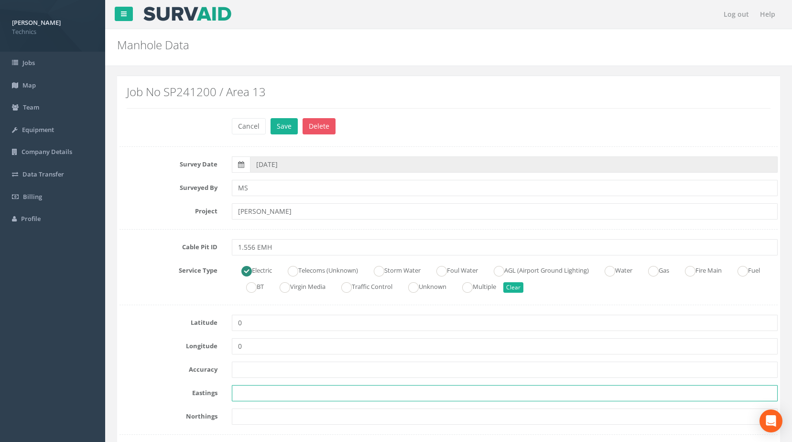
click at [239, 394] on input "text" at bounding box center [505, 393] width 546 height 16
paste input "430347.8150"
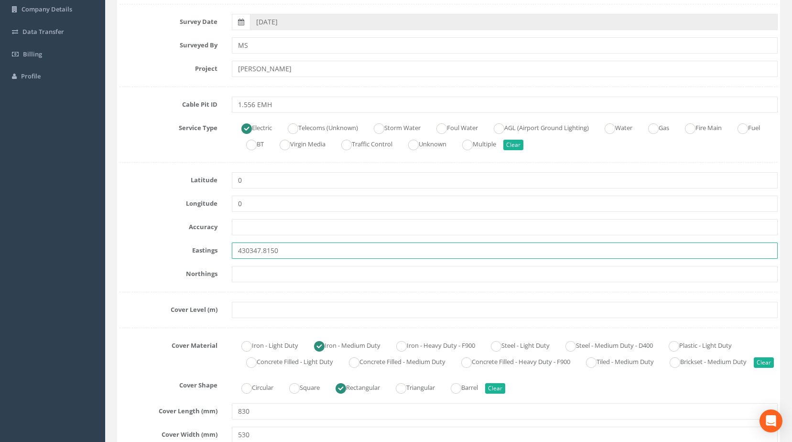
scroll to position [143, 0]
type input "430347.8150"
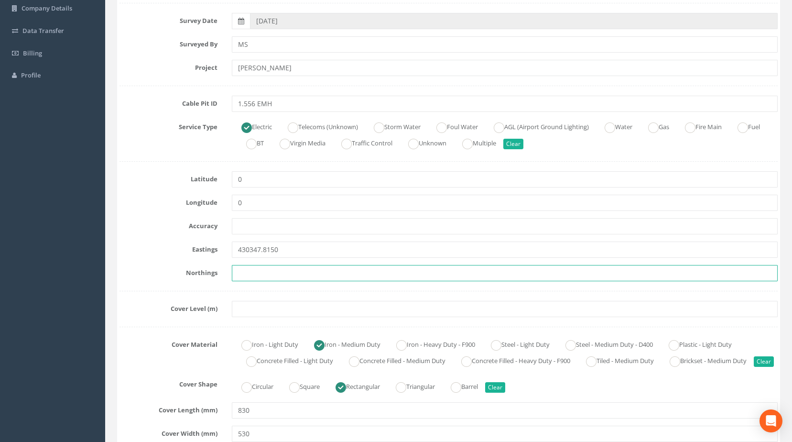
click at [233, 273] on input "text" at bounding box center [505, 273] width 546 height 16
paste input "206125.8678"
type input "206125.8678"
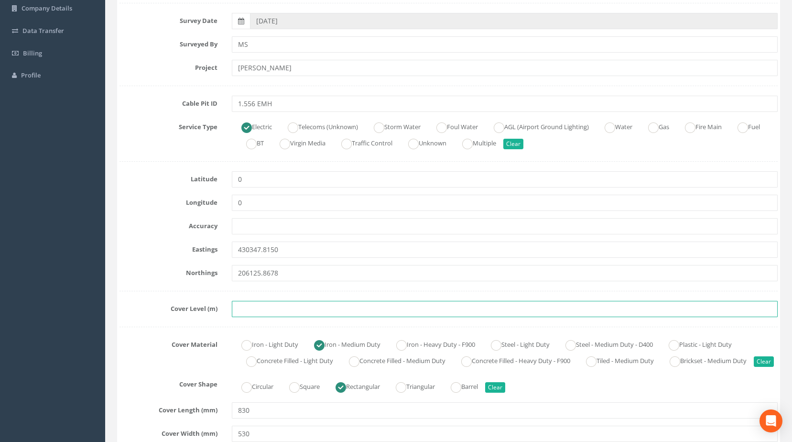
click at [240, 311] on input "text" at bounding box center [505, 309] width 546 height 16
paste input "75.1237"
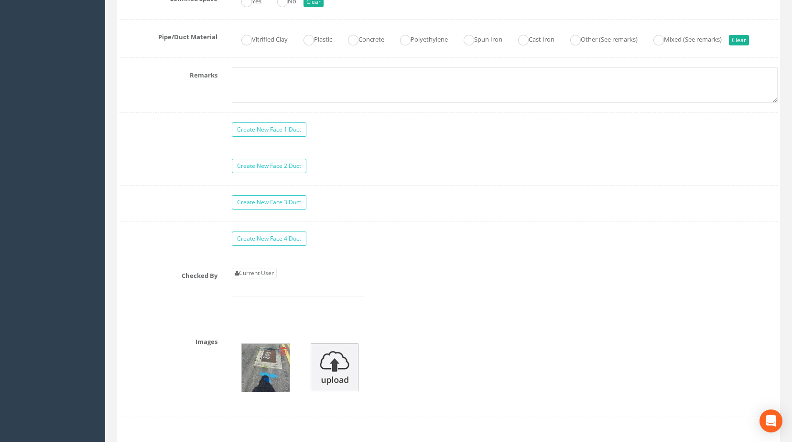
scroll to position [765, 0]
type input "75.1237"
click at [254, 277] on link "Current User" at bounding box center [254, 272] width 45 height 11
type input "[PERSON_NAME]"
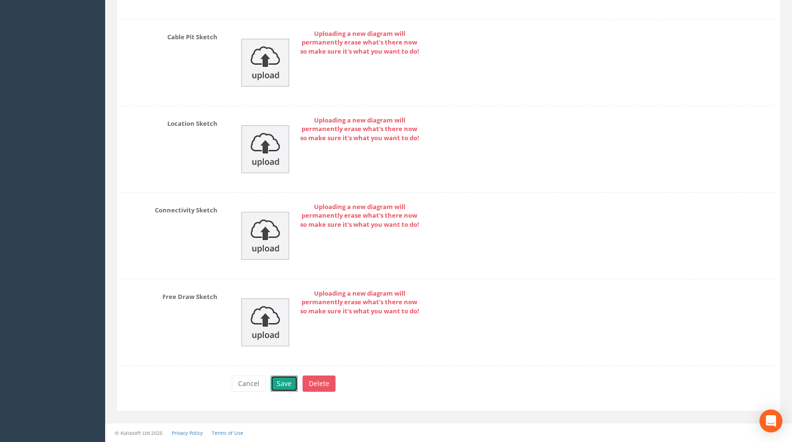
click at [280, 377] on button "Save" at bounding box center [283, 383] width 27 height 16
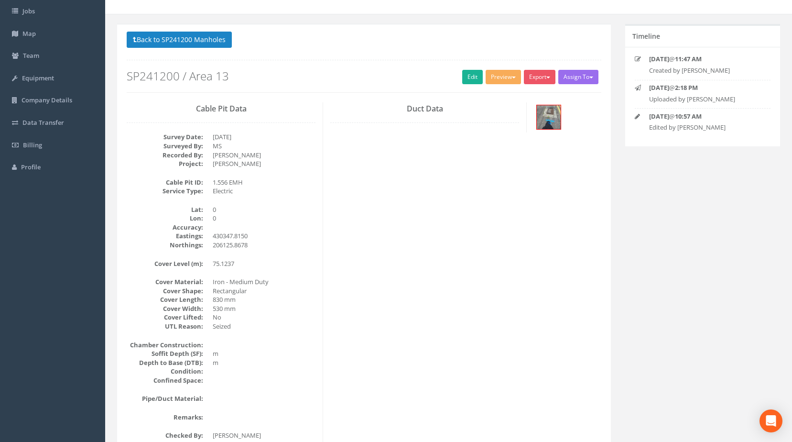
scroll to position [0, 0]
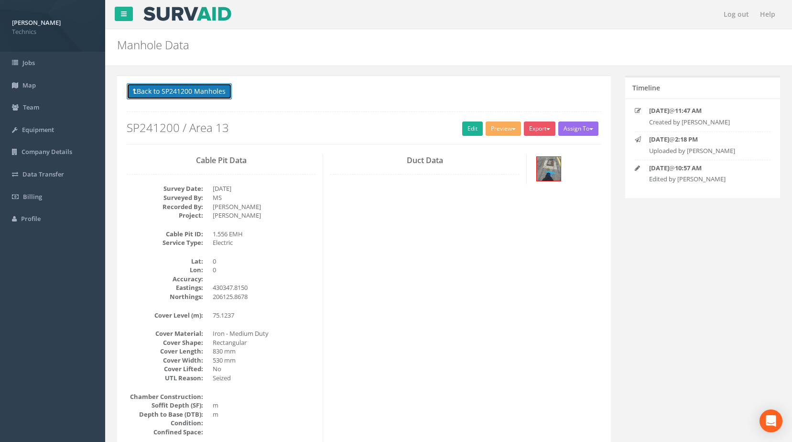
click at [209, 92] on button "Back to SP241200 Manholes" at bounding box center [179, 91] width 105 height 16
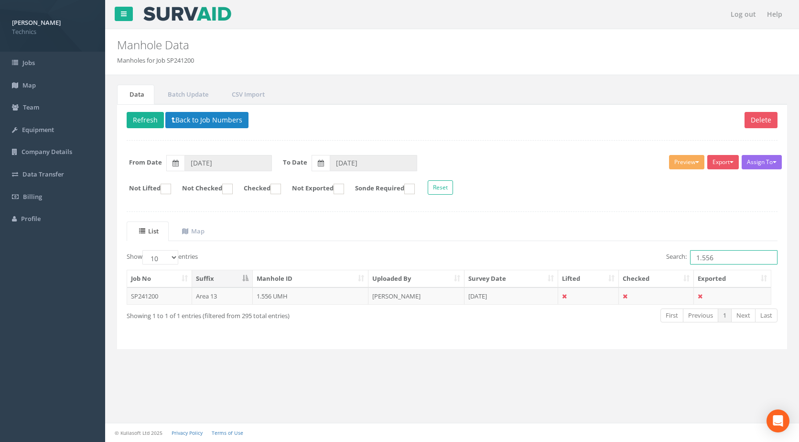
click at [719, 258] on input "1.556" at bounding box center [733, 257] width 87 height 14
type input "1.557"
click at [275, 297] on td "1.557 UMH" at bounding box center [311, 295] width 116 height 17
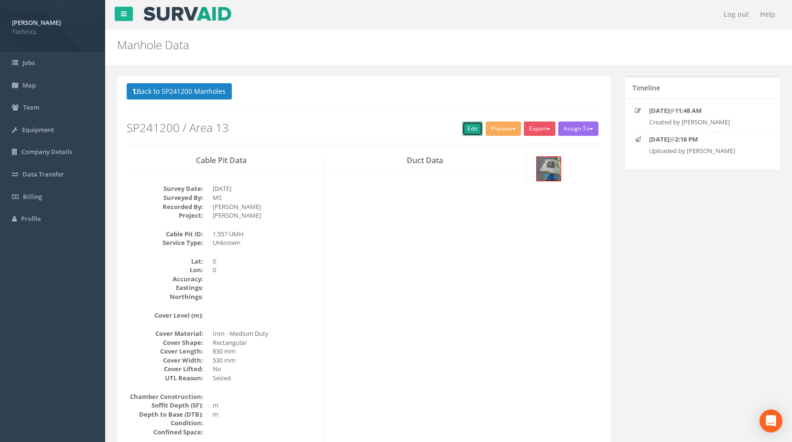
click at [464, 131] on link "Edit" at bounding box center [472, 128] width 21 height 14
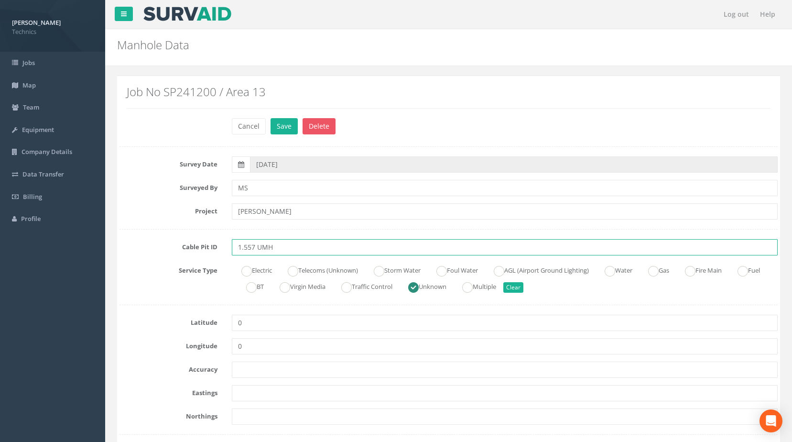
click at [260, 247] on input "1.557 UMH" at bounding box center [505, 247] width 546 height 16
type input "1.557 EMH"
click at [245, 271] on ins at bounding box center [246, 271] width 11 height 11
radio input "true"
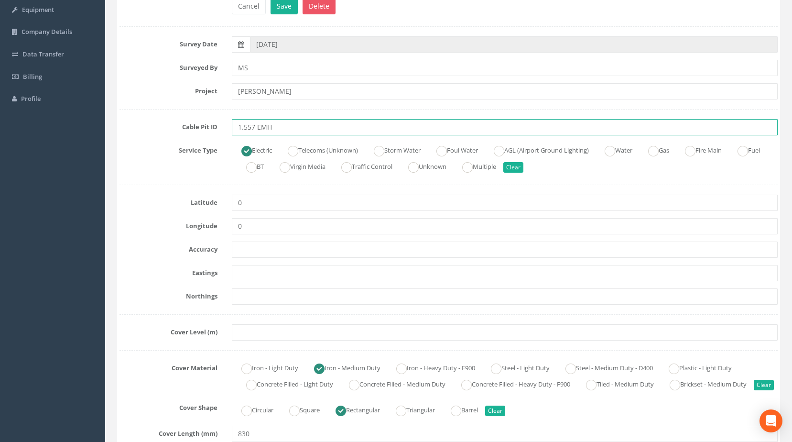
scroll to position [143, 0]
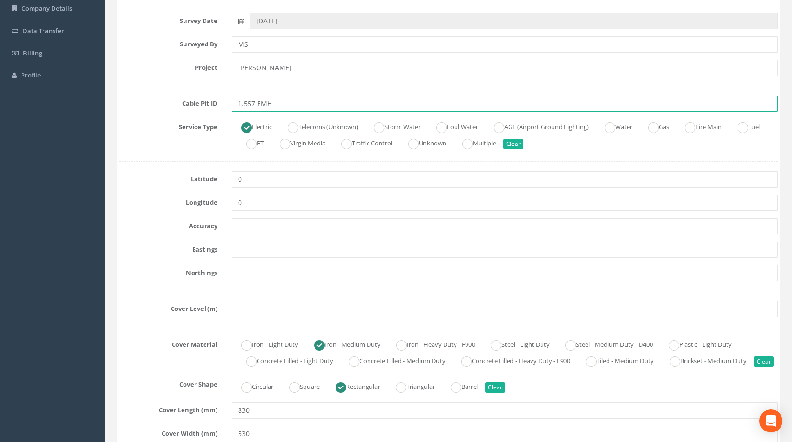
type input "1.557 EMH"
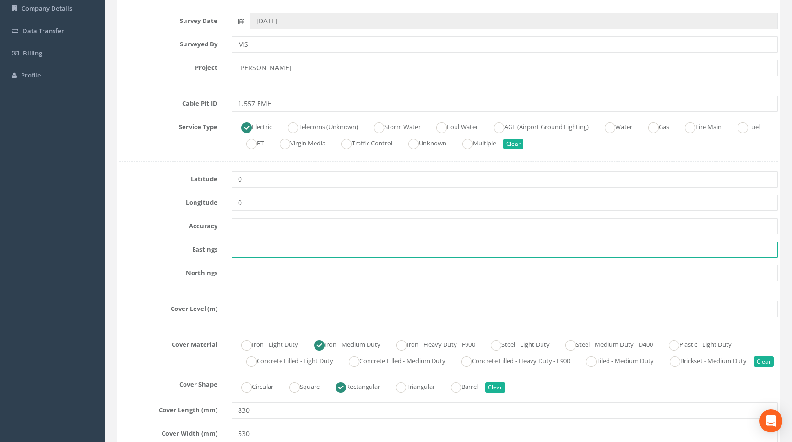
click at [241, 250] on input "text" at bounding box center [505, 249] width 546 height 16
paste input "430344.1269"
type input "430344.1269"
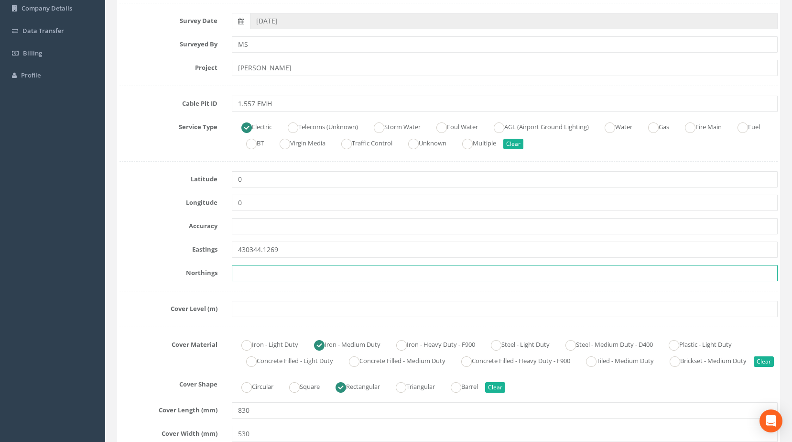
click at [248, 274] on input "text" at bounding box center [505, 273] width 546 height 16
paste input "206138.4491"
type input "206138.4491"
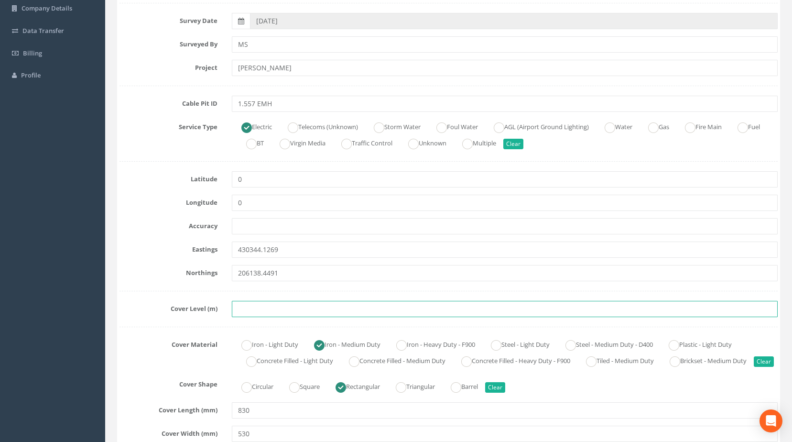
click at [251, 313] on input "text" at bounding box center [505, 309] width 546 height 16
paste input "75.1246"
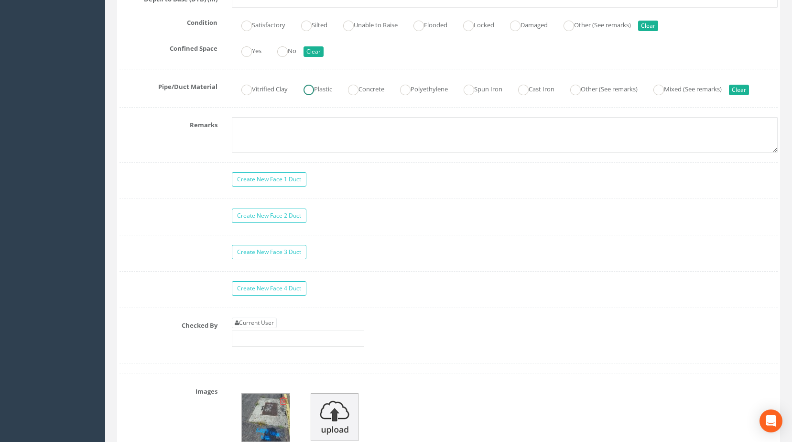
scroll to position [717, 0]
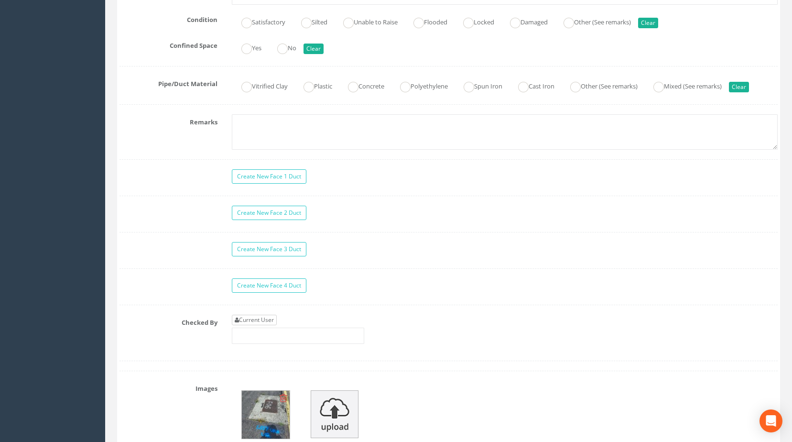
type input "75.1246"
click at [263, 325] on link "Current User" at bounding box center [254, 319] width 45 height 11
type input "[PERSON_NAME]"
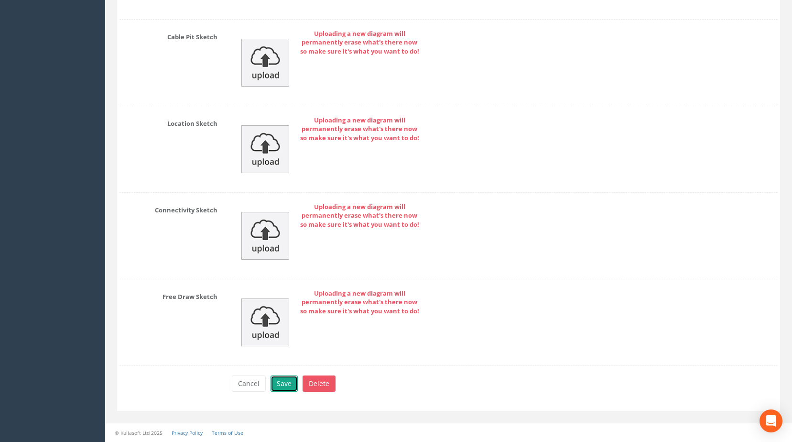
click at [289, 388] on button "Save" at bounding box center [283, 383] width 27 height 16
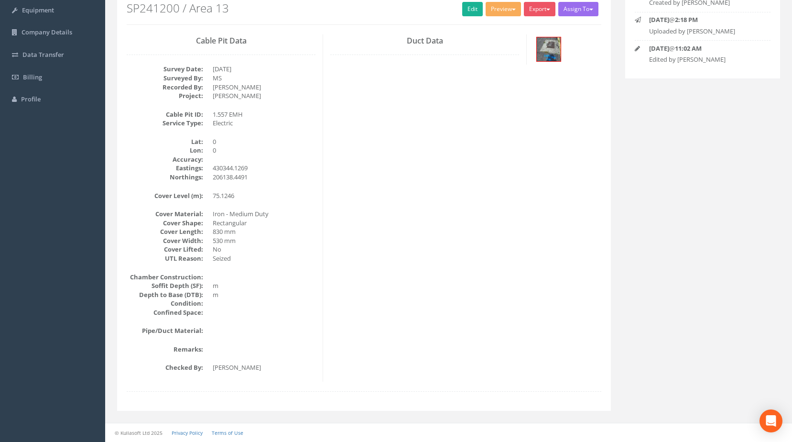
scroll to position [119, 0]
